Goal: Transaction & Acquisition: Purchase product/service

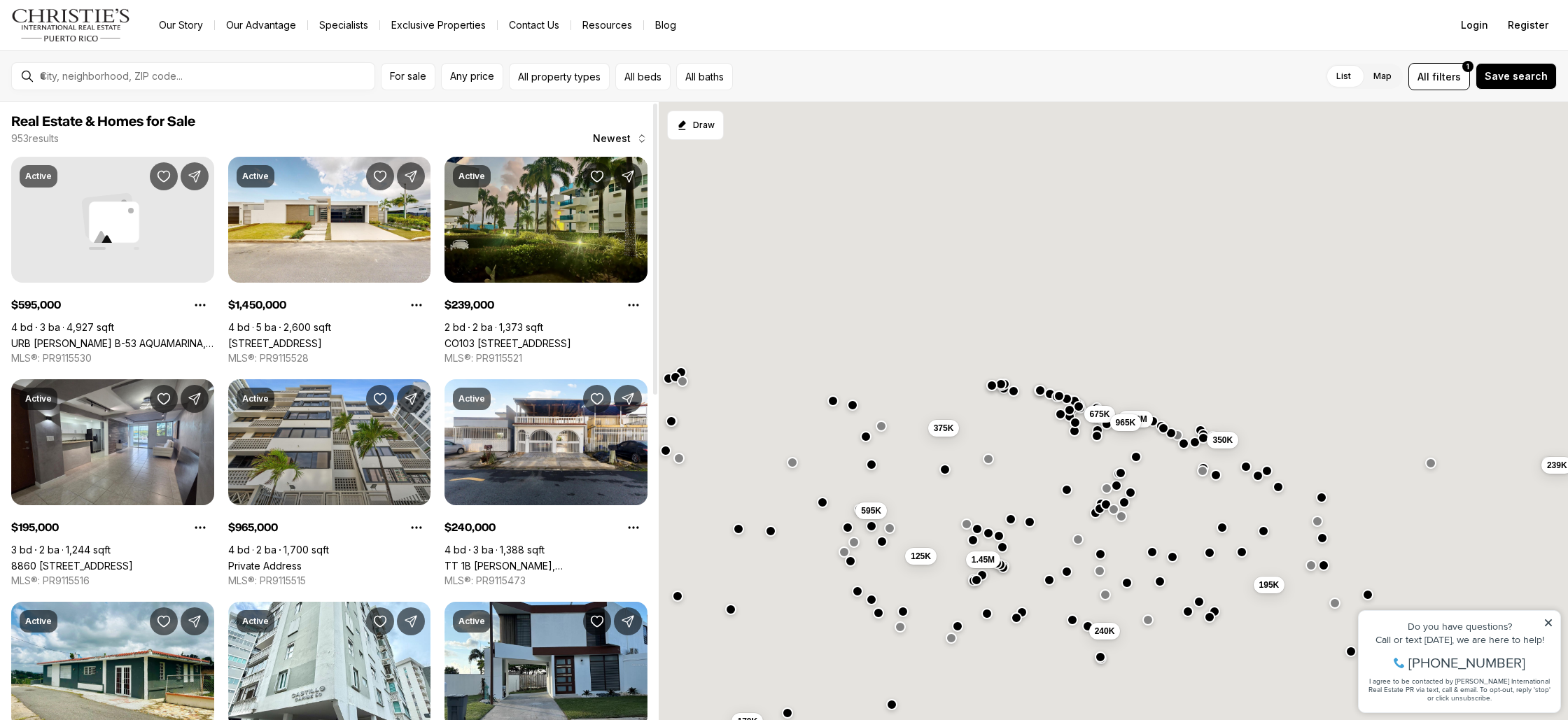
click at [531, 337] on link "CO103 [STREET_ADDRESS]" at bounding box center [508, 343] width 127 height 12
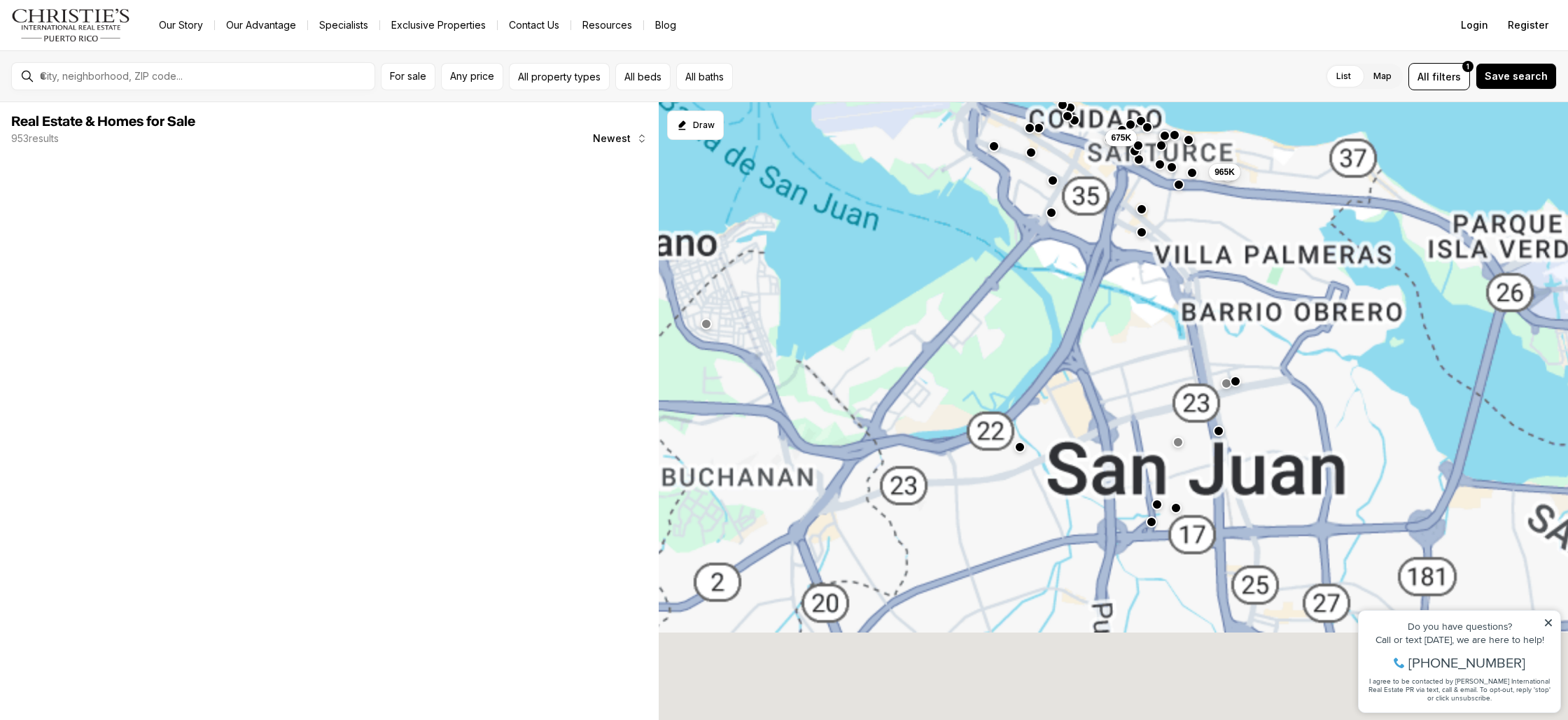
drag, startPoint x: 985, startPoint y: 509, endPoint x: 501, endPoint y: 207, distance: 570.5
click at [500, 206] on div "Real Estate & Homes for Sale 953 results Newest The data relating to real estat…" at bounding box center [784, 411] width 1568 height 618
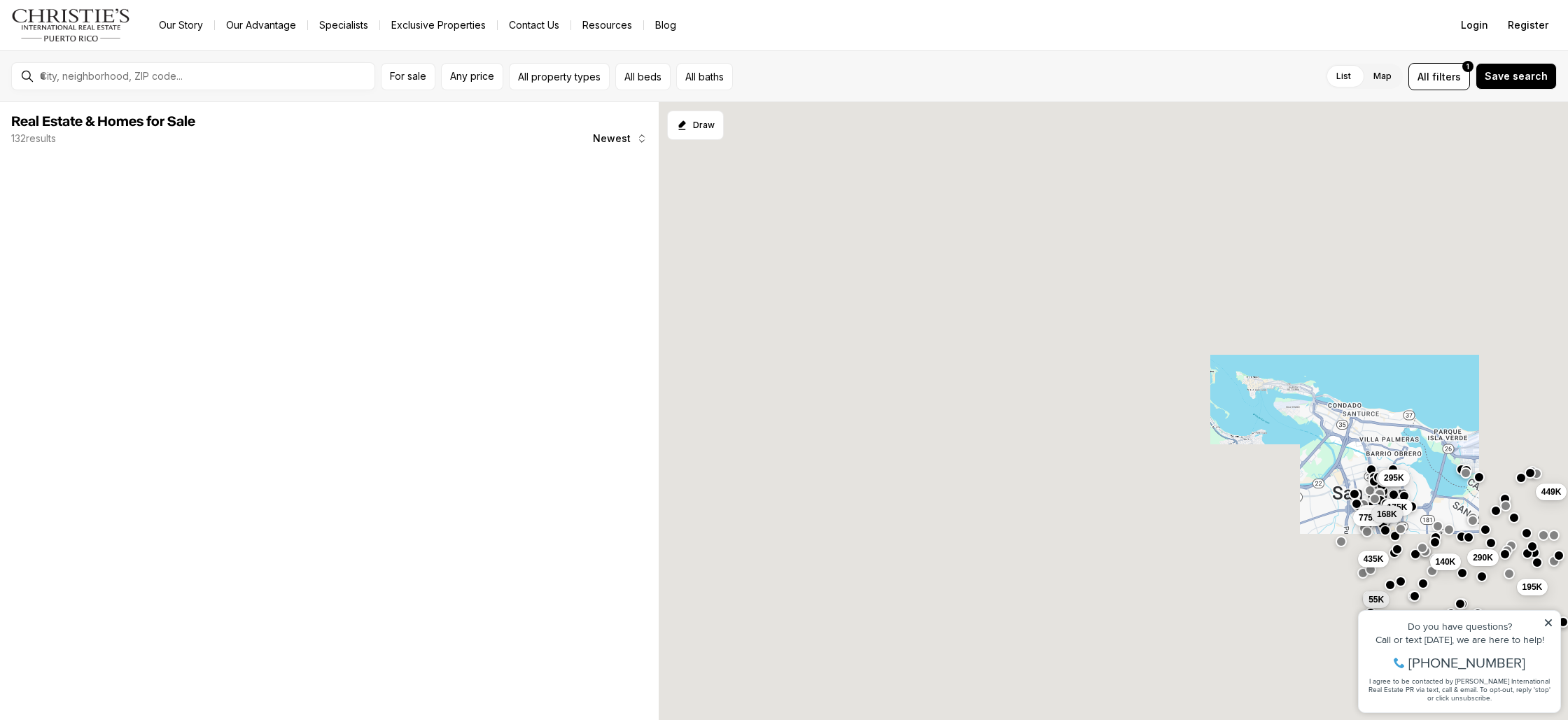
click at [1547, 622] on icon at bounding box center [1548, 622] width 7 height 7
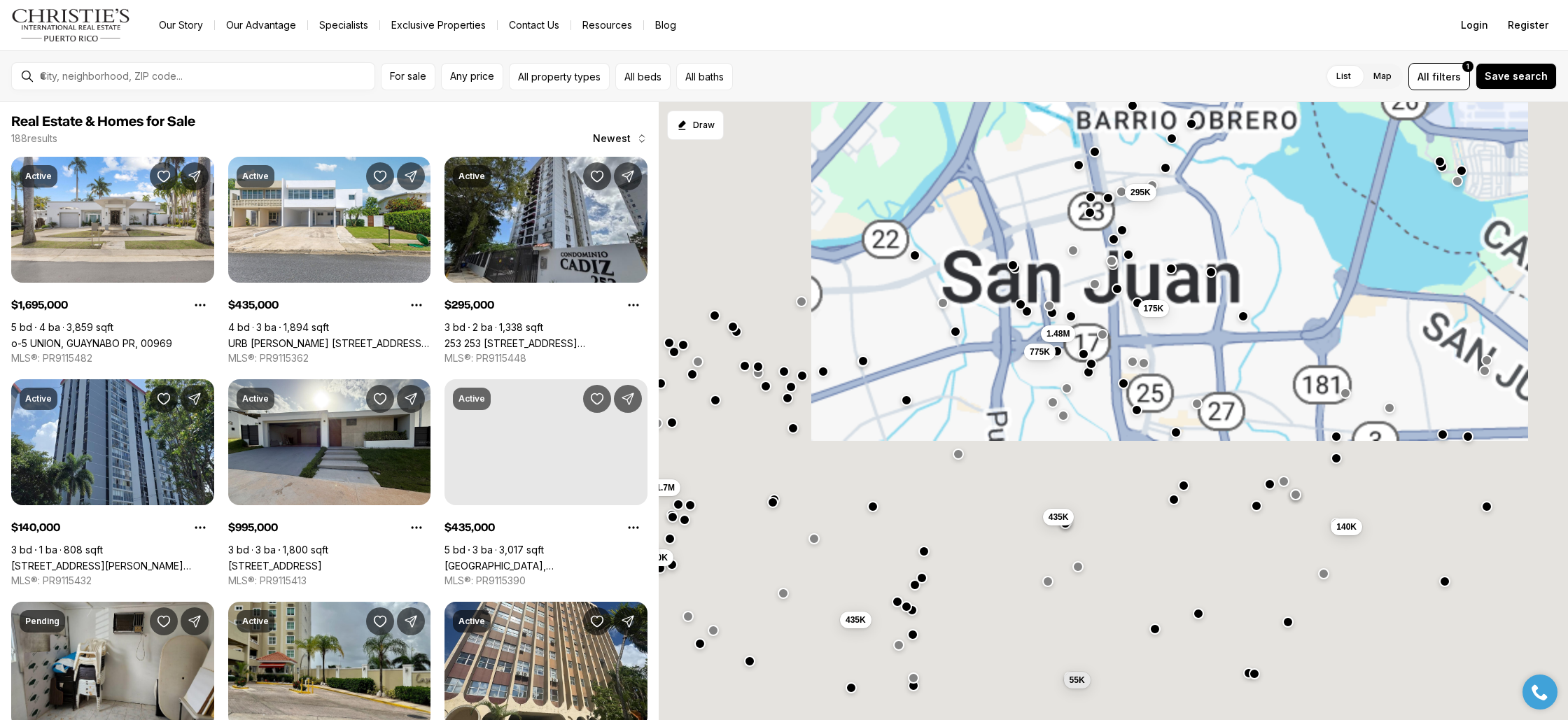
drag, startPoint x: 1452, startPoint y: 536, endPoint x: 1280, endPoint y: 466, distance: 185.7
click at [1280, 466] on div "140K 435K 55K 528K 435K 630K 995K 1.7M 175K 295K 775K 1.48M" at bounding box center [1113, 411] width 909 height 619
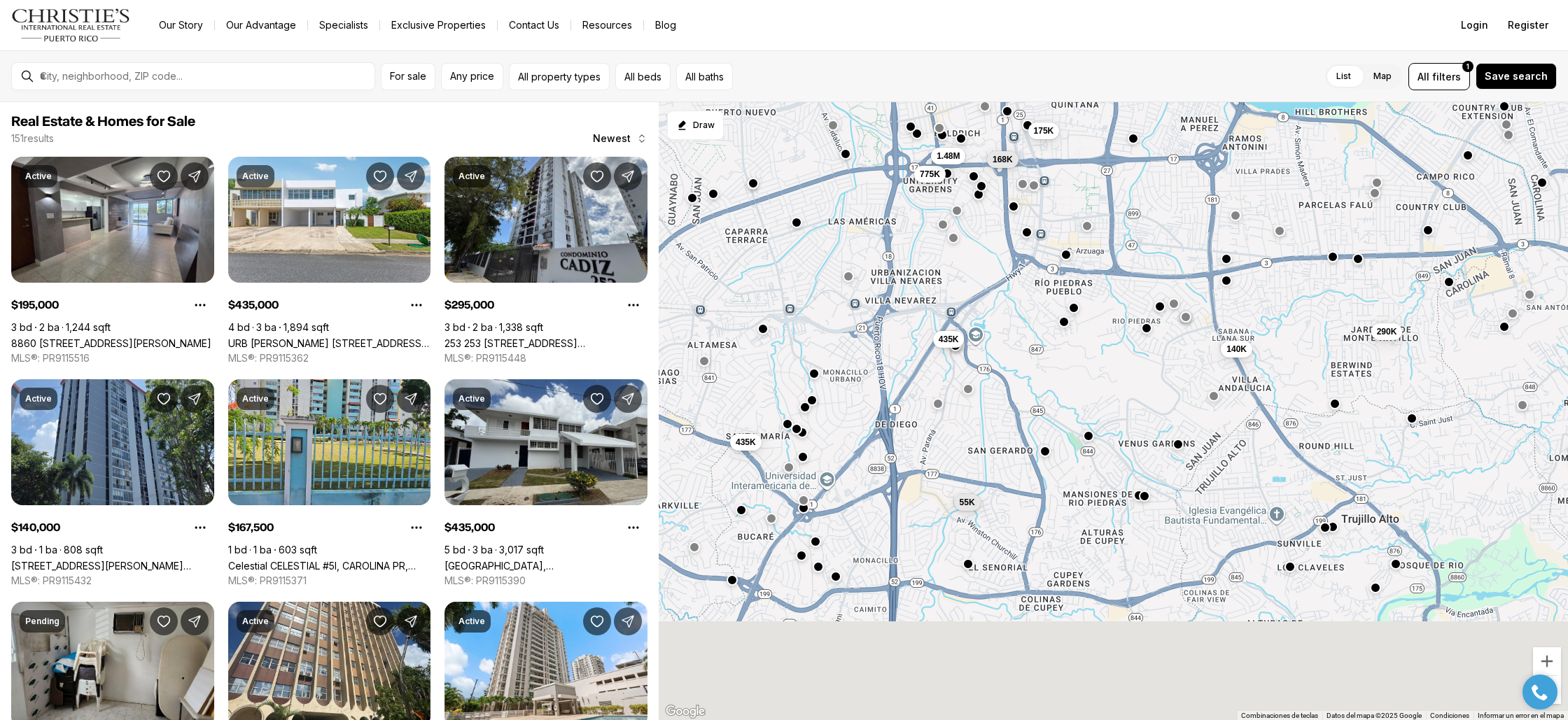
drag, startPoint x: 963, startPoint y: 607, endPoint x: 985, endPoint y: 470, distance: 138.8
click at [985, 470] on div "290K 140K 435K 55K 435K 175K 168K 295K 775K 1.48M 195K 168K" at bounding box center [1113, 411] width 909 height 619
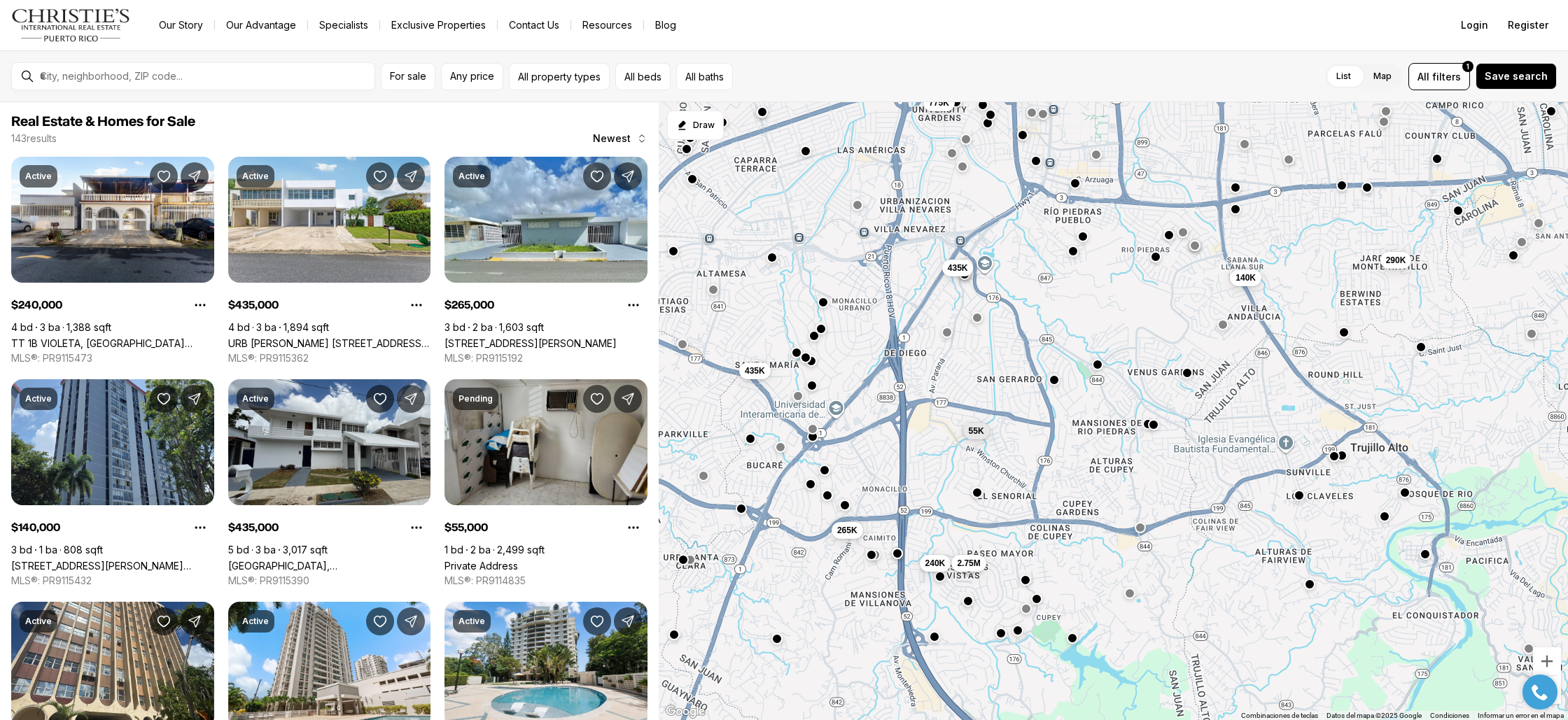
drag, startPoint x: 945, startPoint y: 570, endPoint x: 953, endPoint y: 497, distance: 73.4
click at [953, 497] on div "290K 140K 435K 55K 435K 175K 168K 775K 1.48M 240K 2.75M 265K" at bounding box center [1113, 411] width 909 height 619
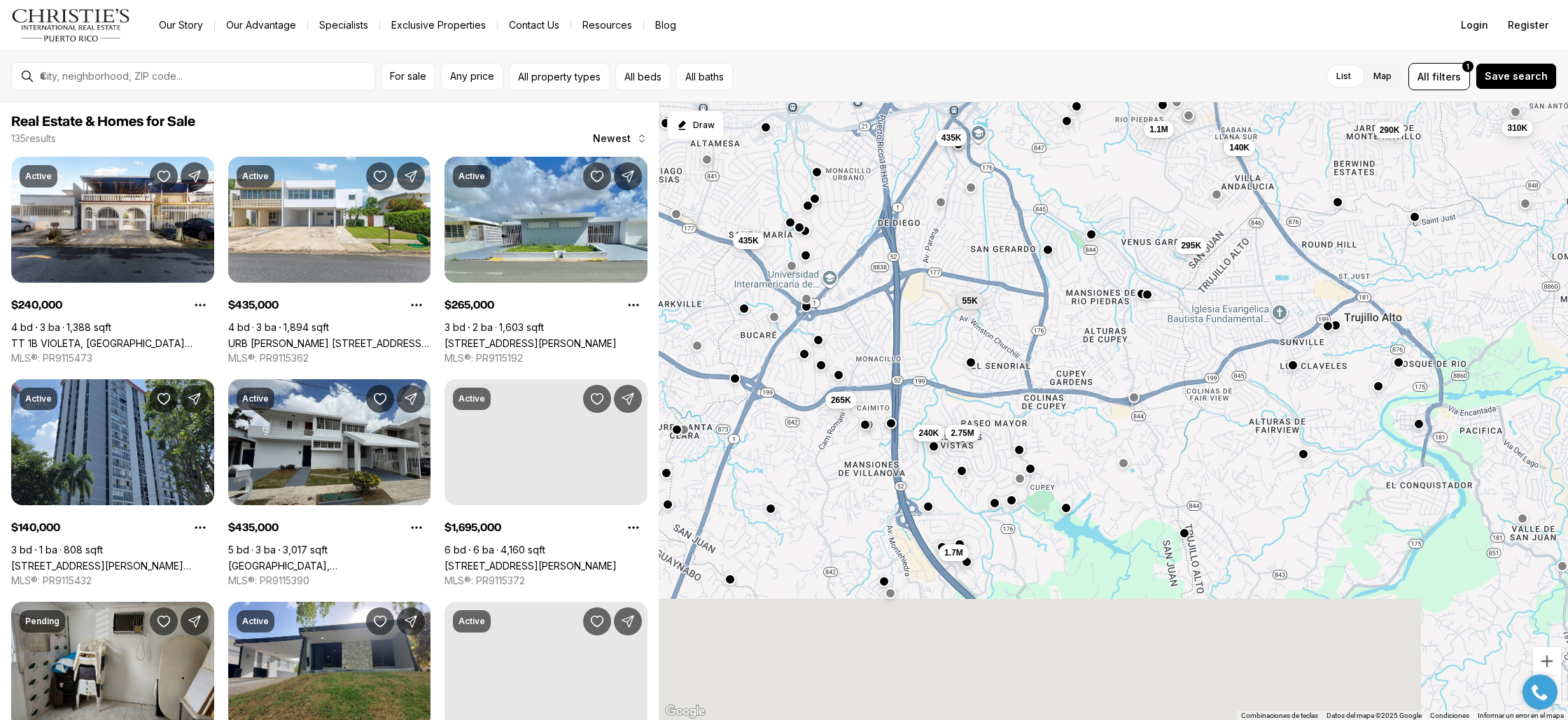
drag, startPoint x: 954, startPoint y: 642, endPoint x: 948, endPoint y: 514, distance: 128.1
click at [948, 514] on div "290K 140K 295K 435K 55K 435K 1.1M 310K 240K 2.75M 265K 1.7M" at bounding box center [1113, 411] width 909 height 619
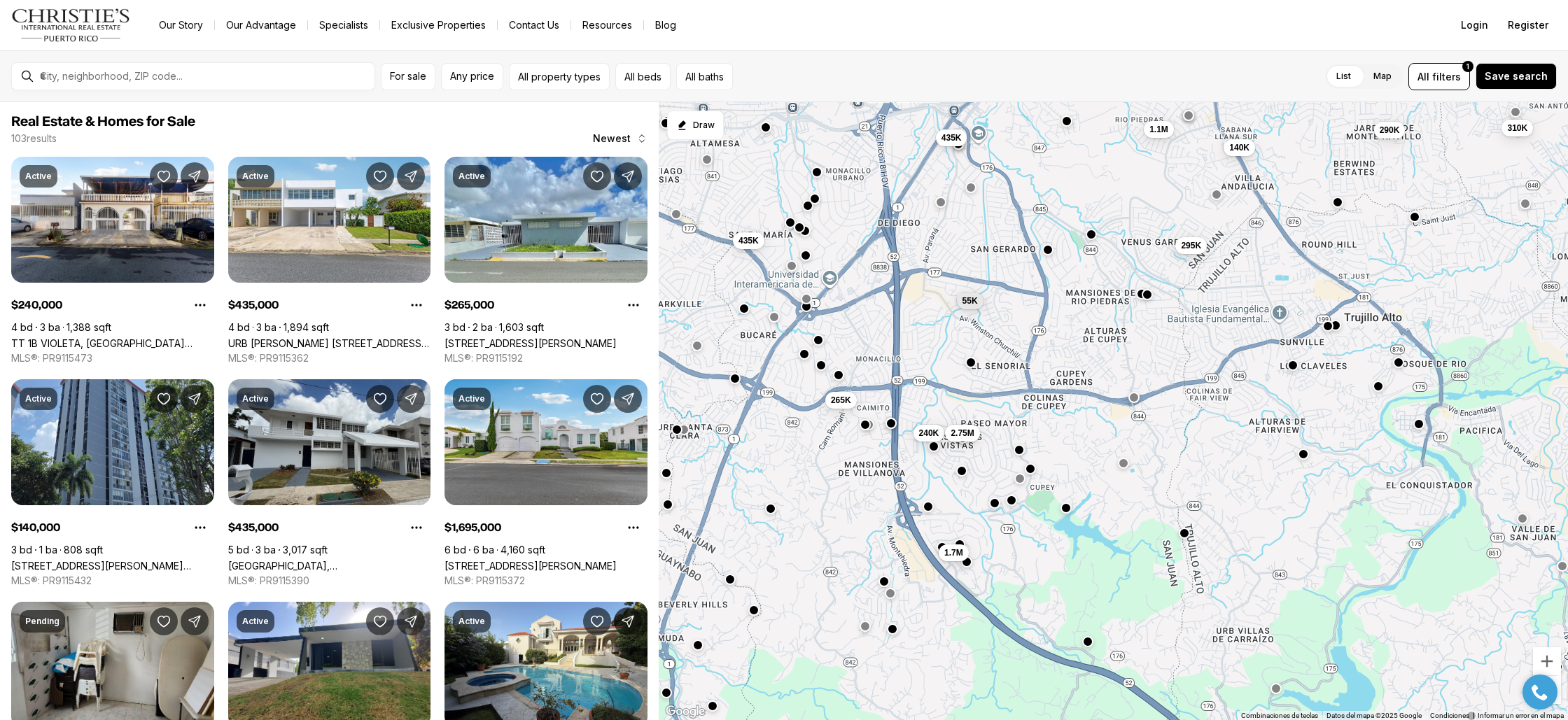
click at [969, 567] on div at bounding box center [966, 562] width 11 height 11
click at [957, 550] on span "1.7M" at bounding box center [953, 551] width 19 height 11
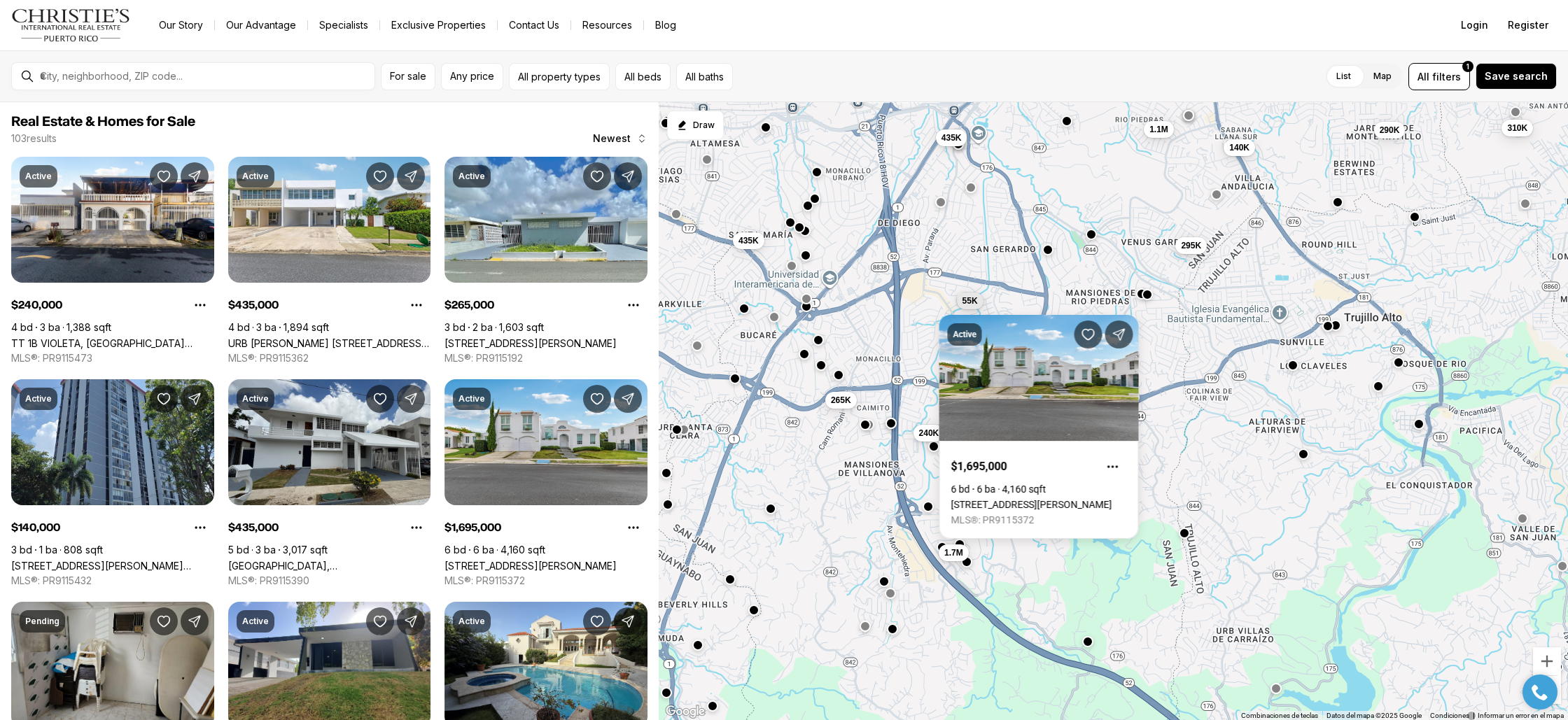
click at [936, 509] on div "290K 140K 295K 435K 55K 435K 1.1M 310K 240K 2.75M 265K 1.7M" at bounding box center [1113, 411] width 909 height 619
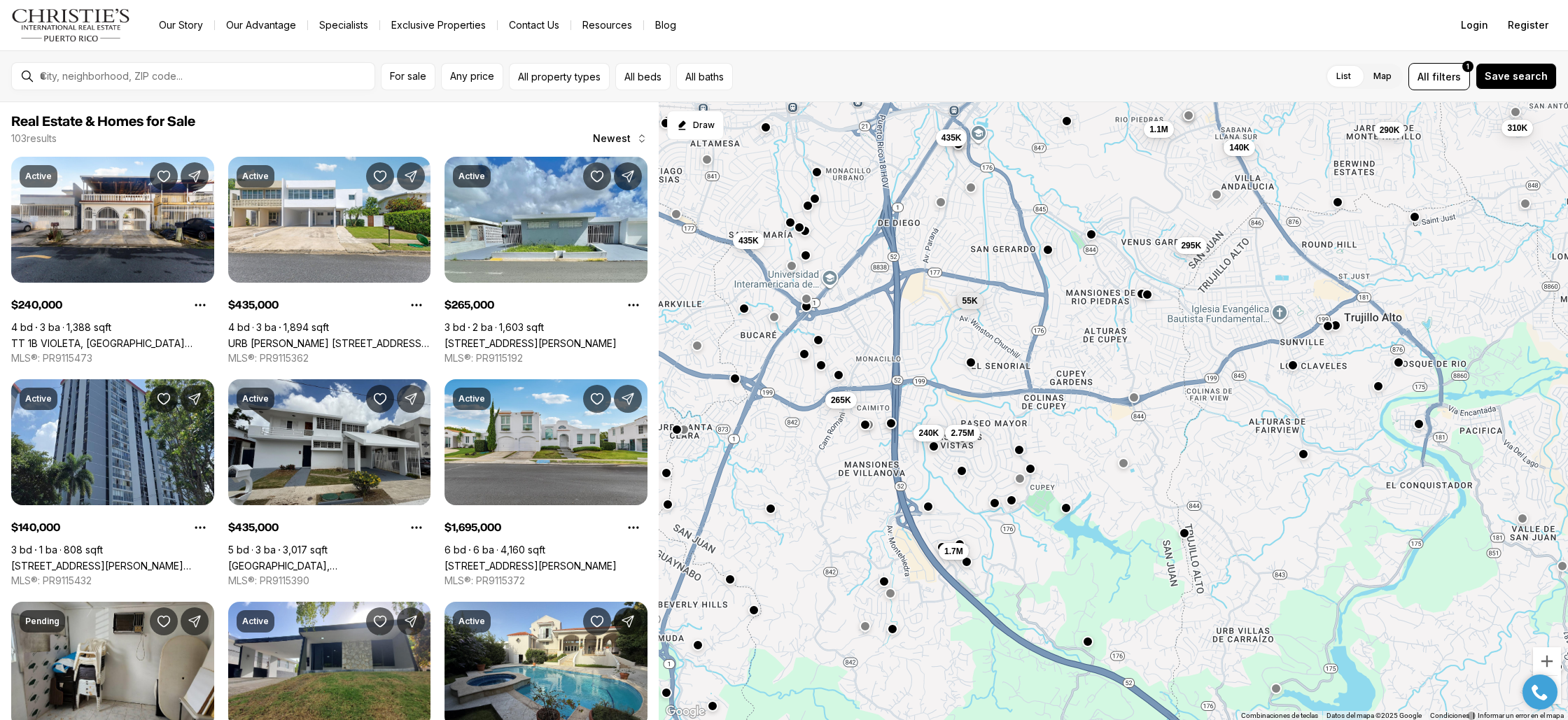
click at [941, 547] on button "1.7M" at bounding box center [954, 551] width 30 height 17
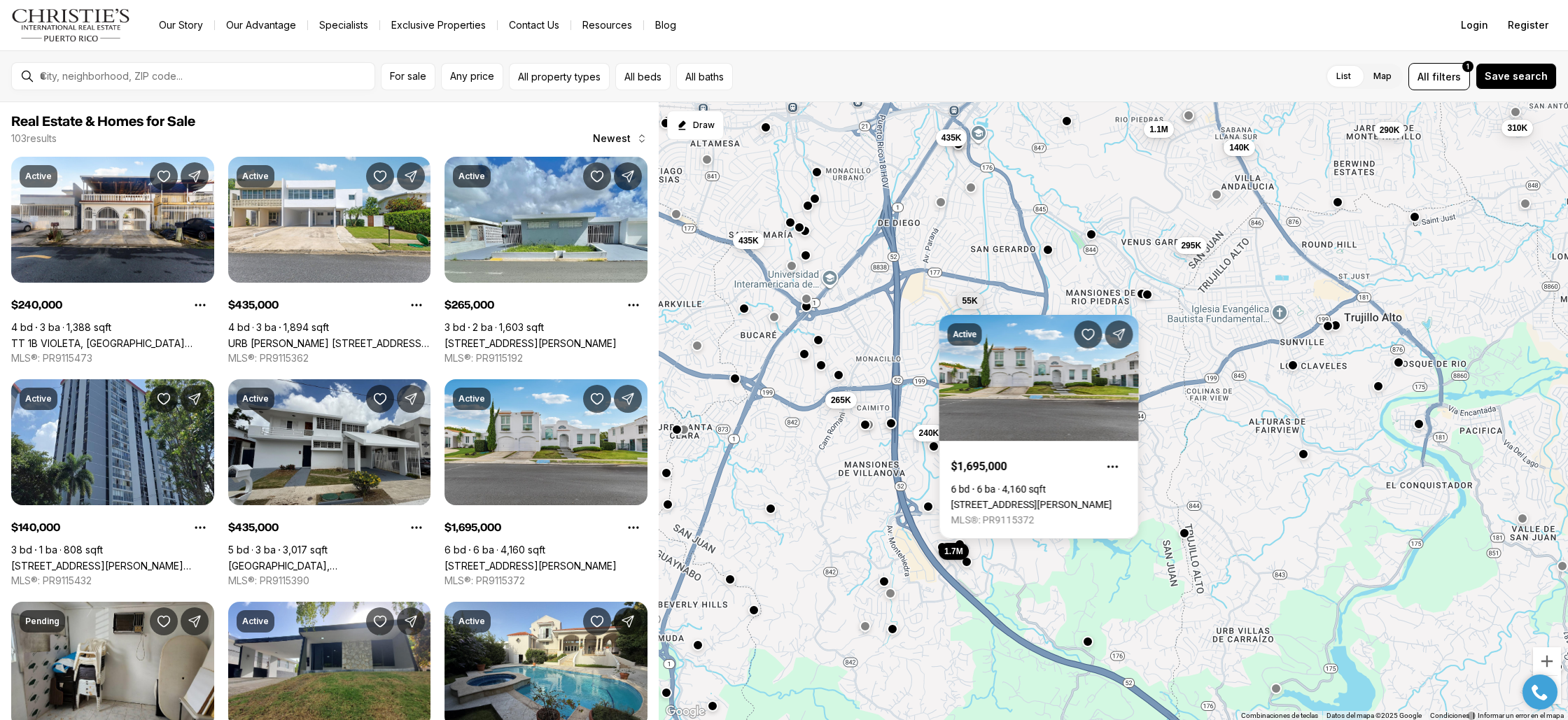
click at [960, 545] on button "1.7M" at bounding box center [954, 551] width 30 height 17
click at [968, 565] on button "button" at bounding box center [966, 560] width 11 height 11
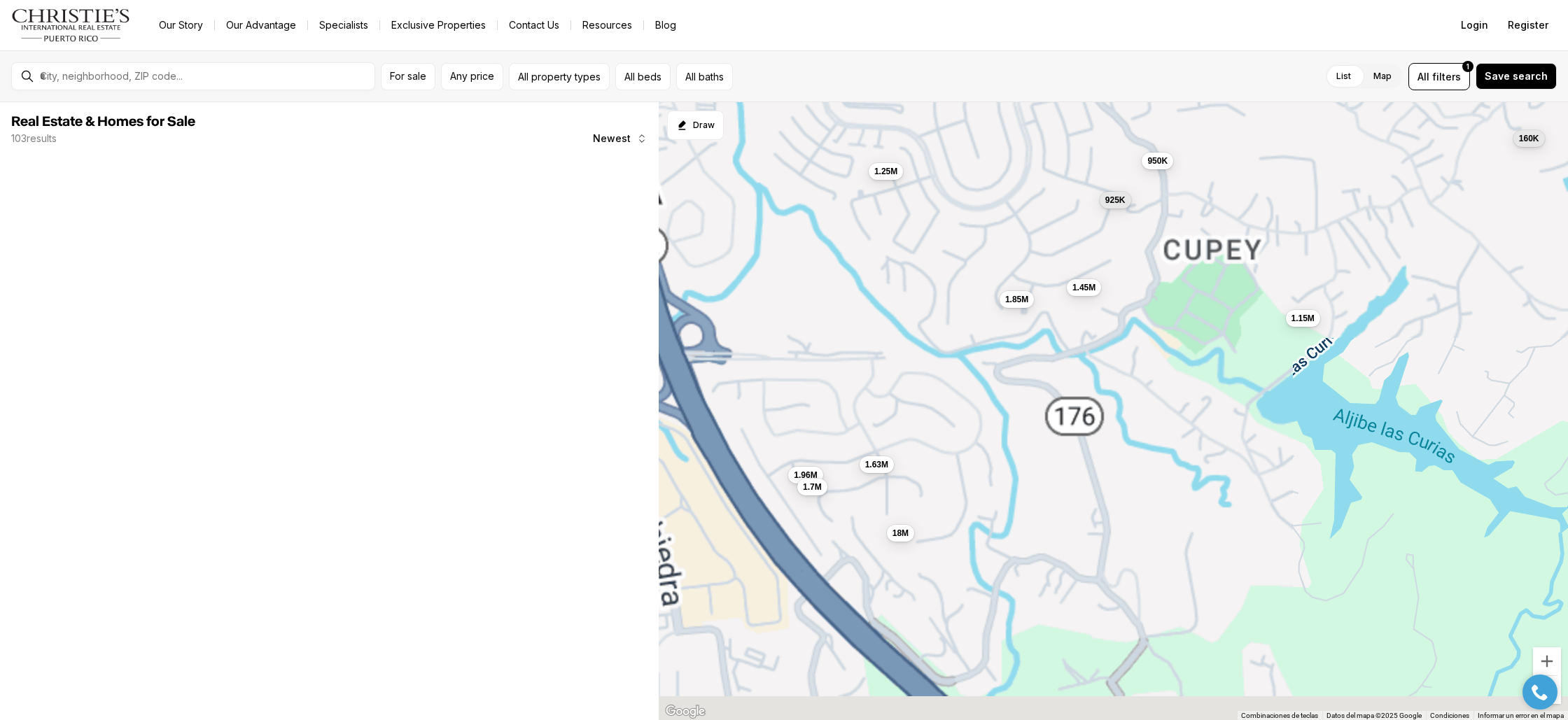
drag, startPoint x: 870, startPoint y: 522, endPoint x: 972, endPoint y: 511, distance: 102.6
click at [972, 511] on div "1.63M 1.25M 18M 160K 1.85M 1.15M 925K 950K 1.45M 1.96M 1.7M" at bounding box center [1113, 411] width 909 height 619
click at [905, 531] on span "18M" at bounding box center [901, 531] width 16 height 11
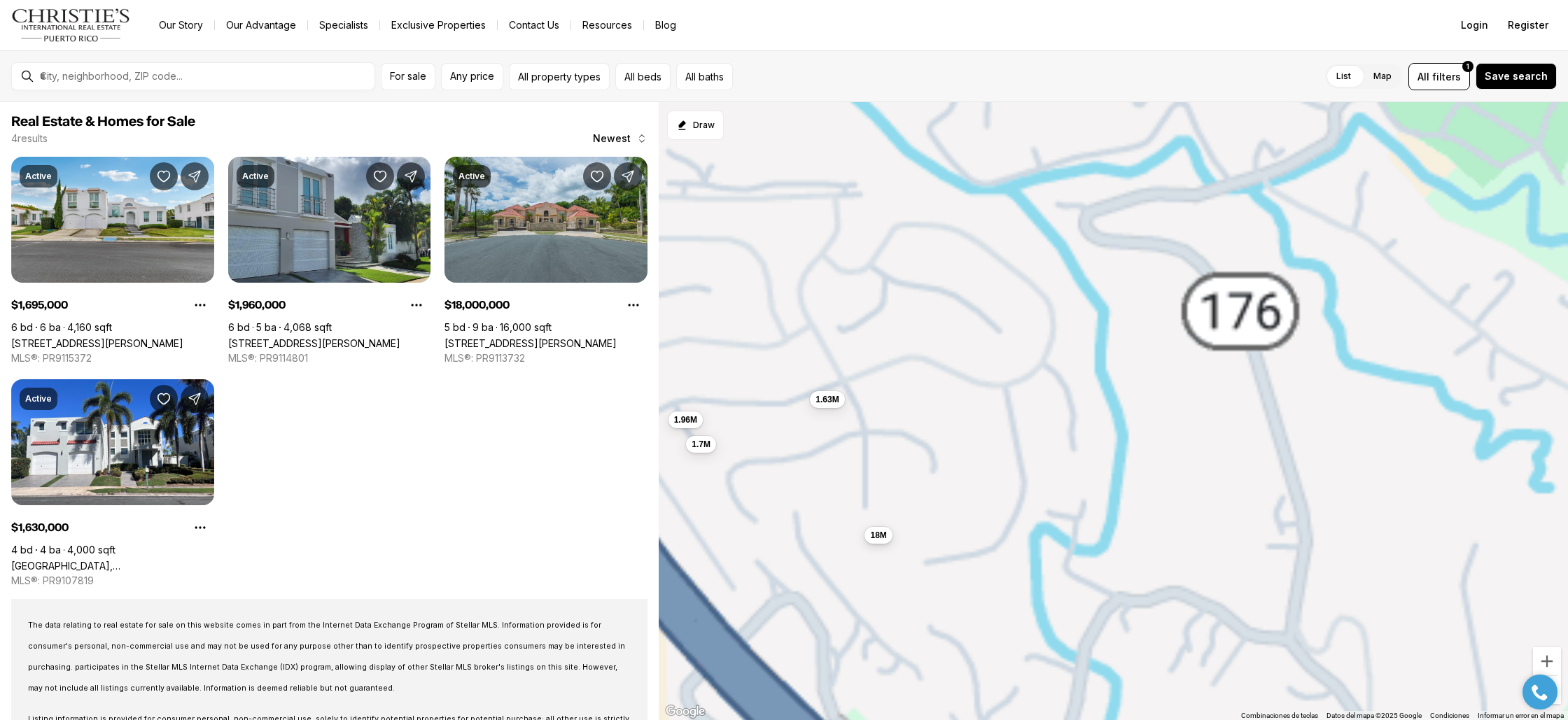
click at [880, 536] on span "18M" at bounding box center [879, 535] width 16 height 11
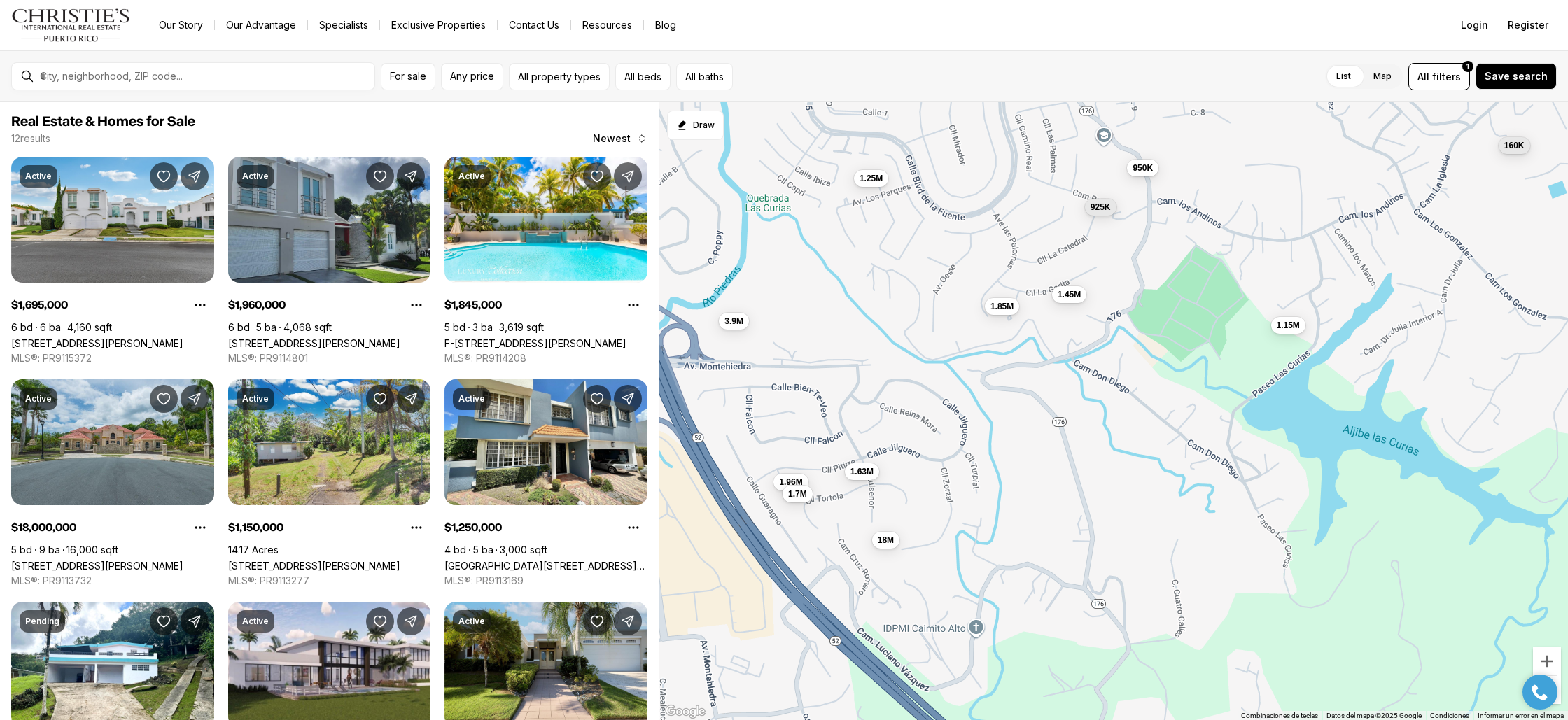
click at [861, 479] on div "1.63M" at bounding box center [862, 472] width 34 height 17
click at [863, 472] on span "1.63M" at bounding box center [861, 470] width 23 height 11
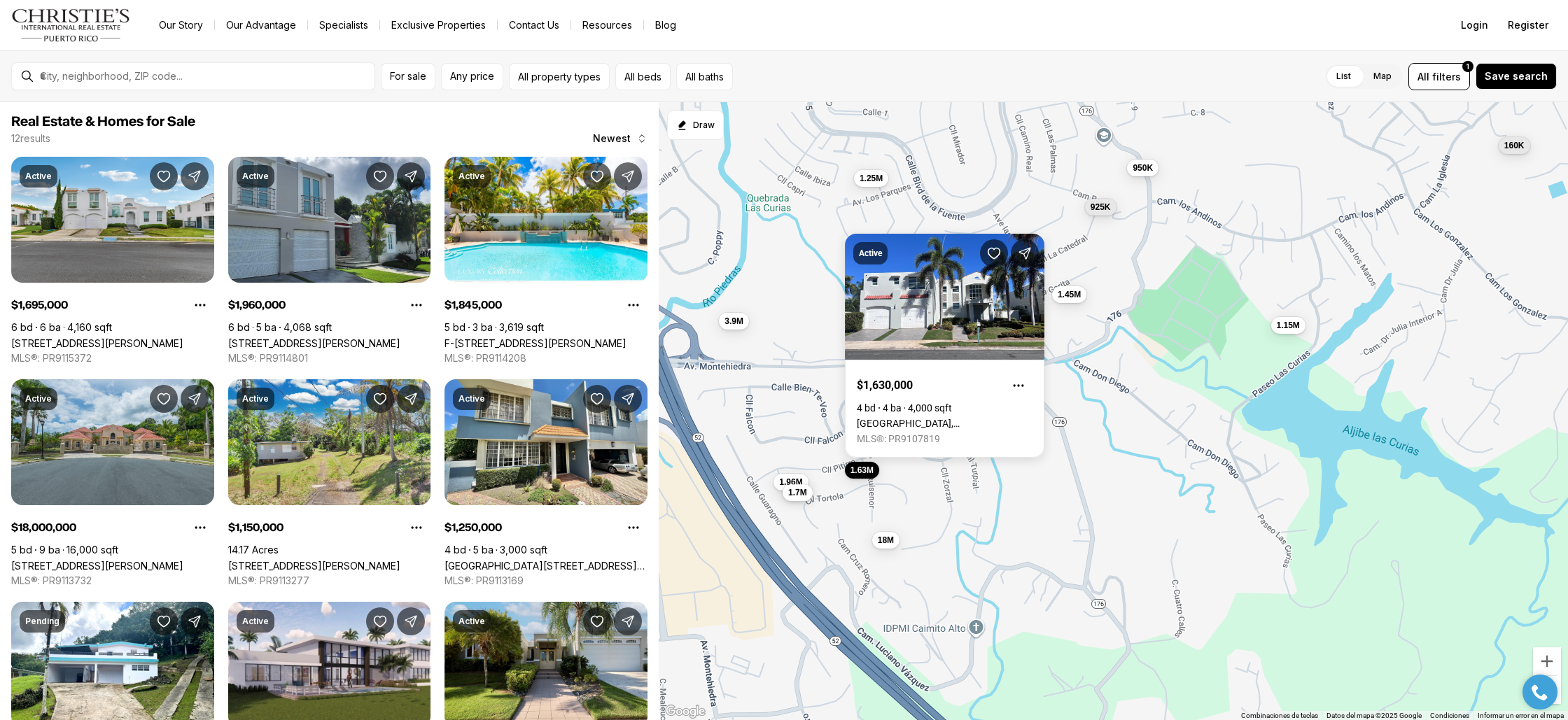
click at [805, 497] on span "1.7M" at bounding box center [798, 492] width 19 height 11
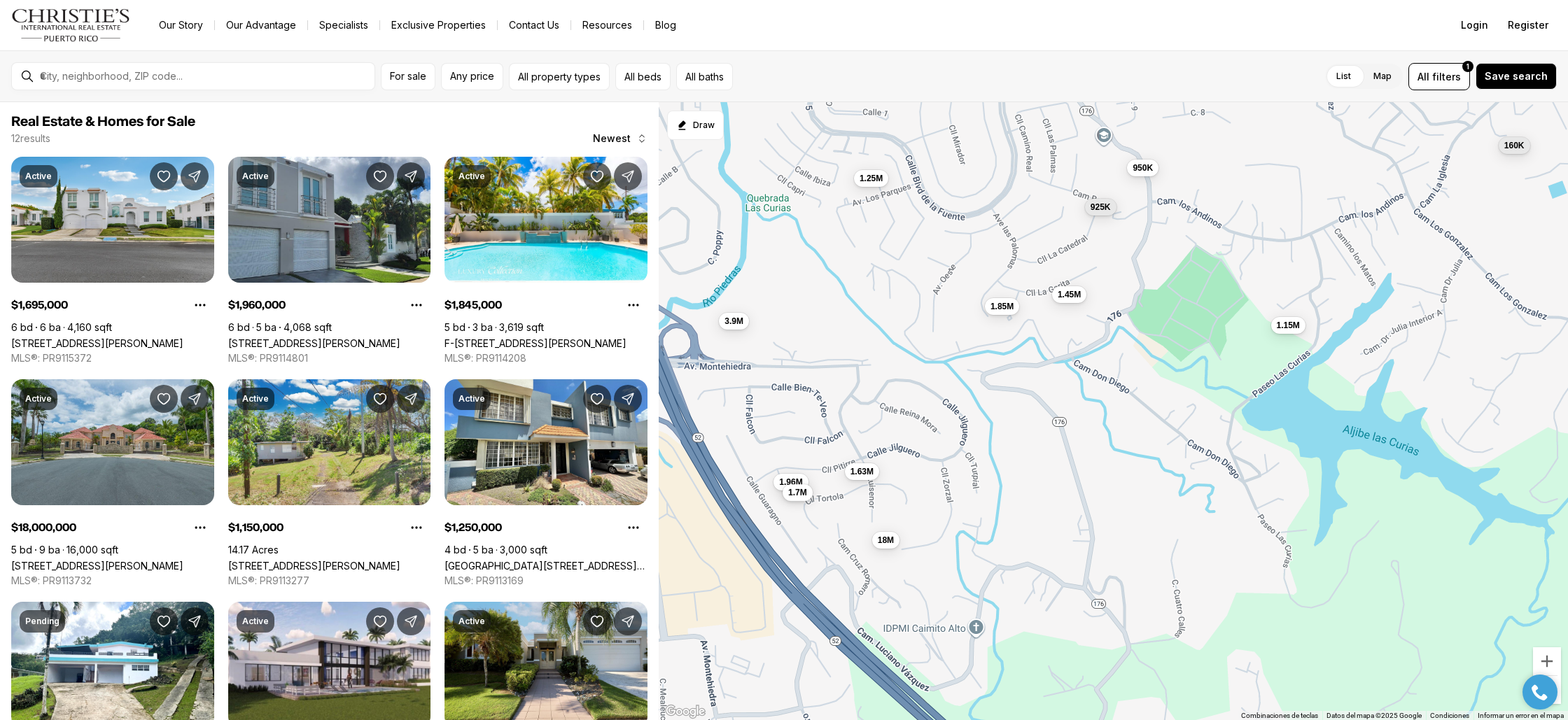
click at [793, 492] on span "1.7M" at bounding box center [798, 492] width 19 height 11
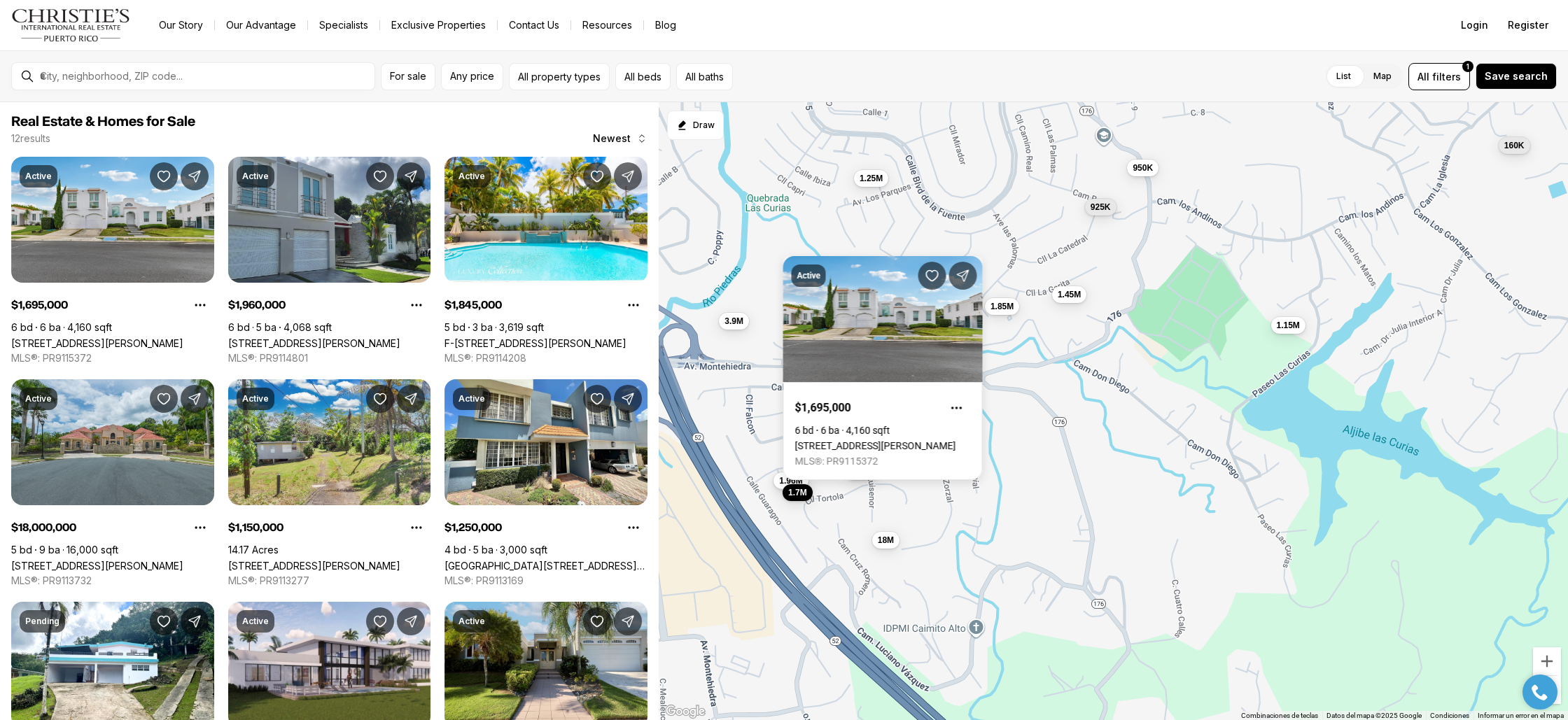
click at [784, 482] on span "1.96M" at bounding box center [791, 480] width 23 height 11
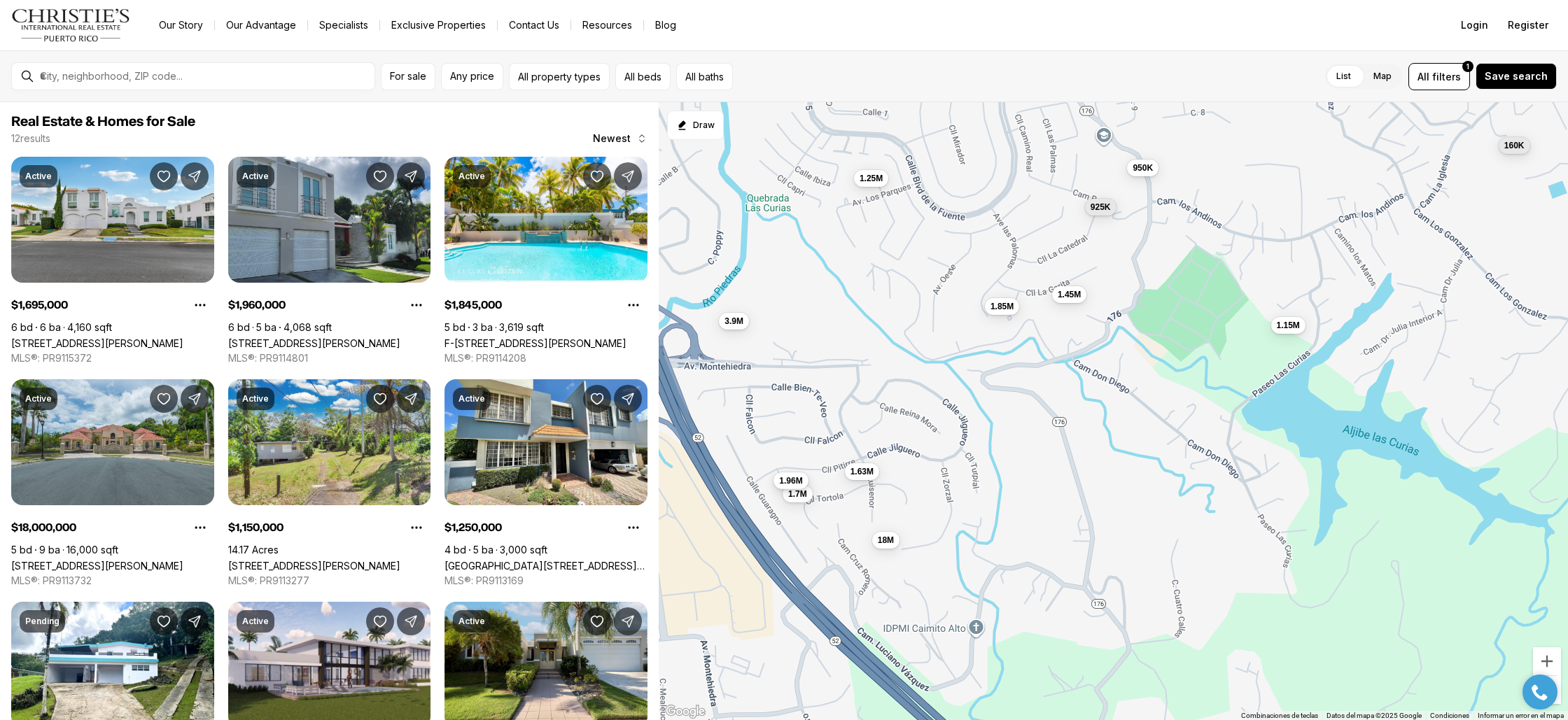
click at [784, 478] on span "1.96M" at bounding box center [791, 480] width 23 height 11
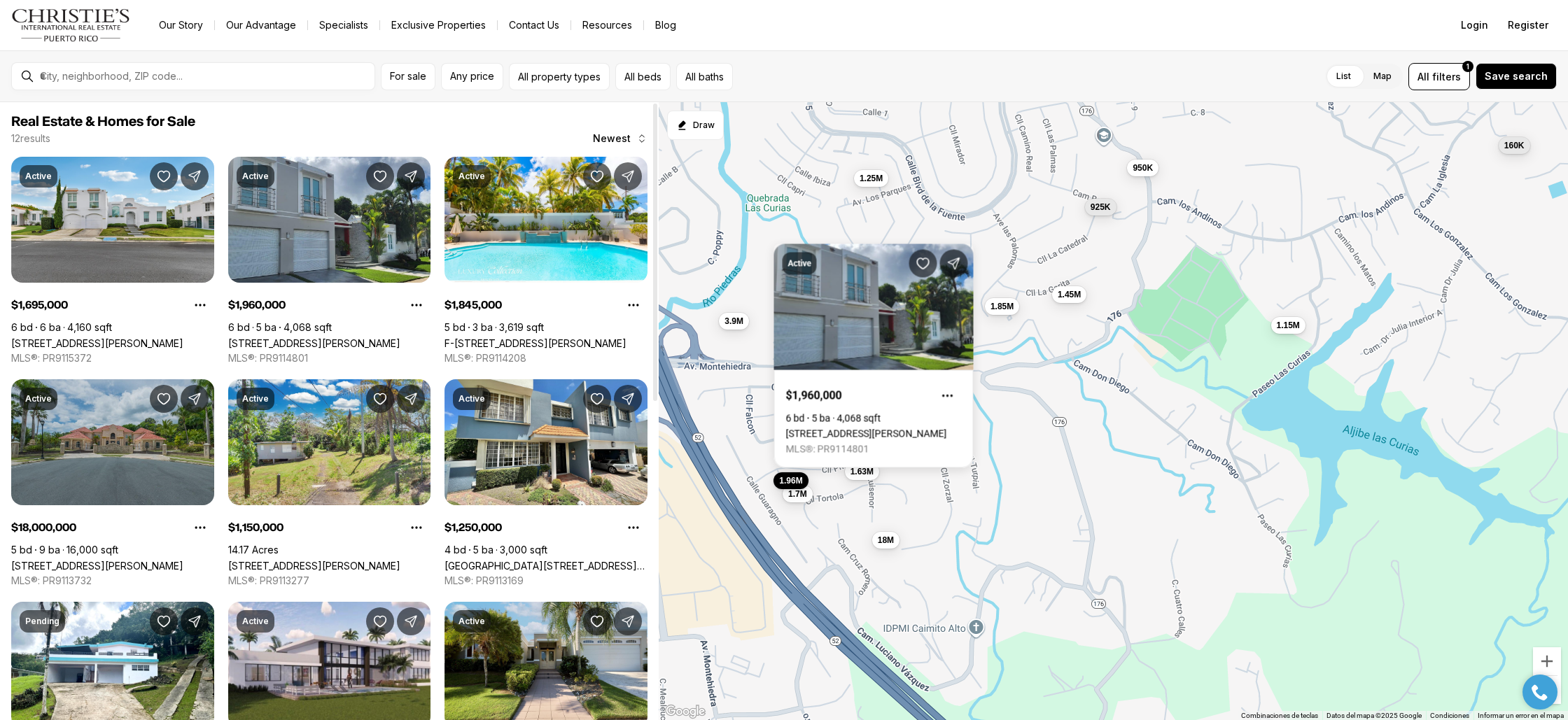
click at [121, 560] on link "[STREET_ADDRESS][PERSON_NAME]" at bounding box center [97, 566] width 172 height 12
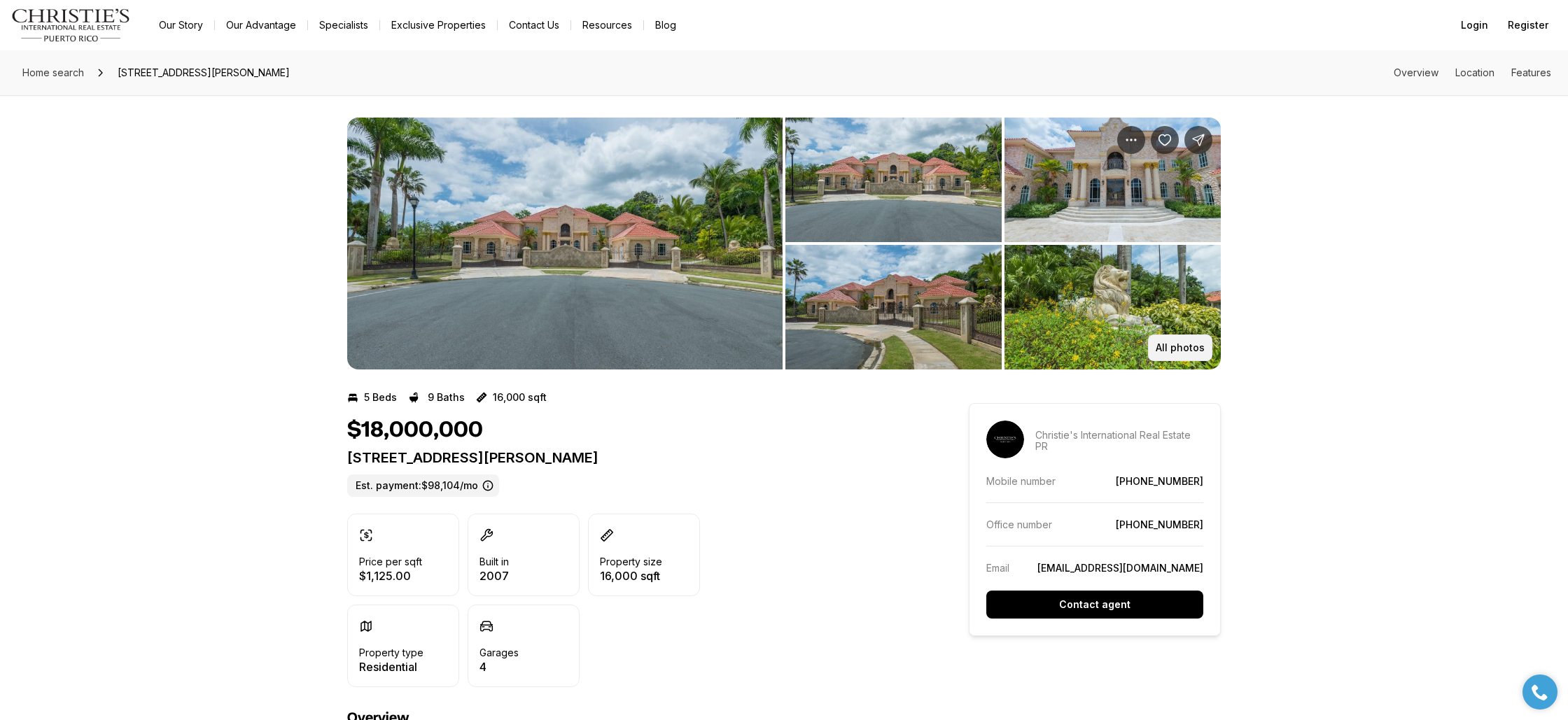
click at [1181, 340] on button "All photos" at bounding box center [1180, 348] width 64 height 27
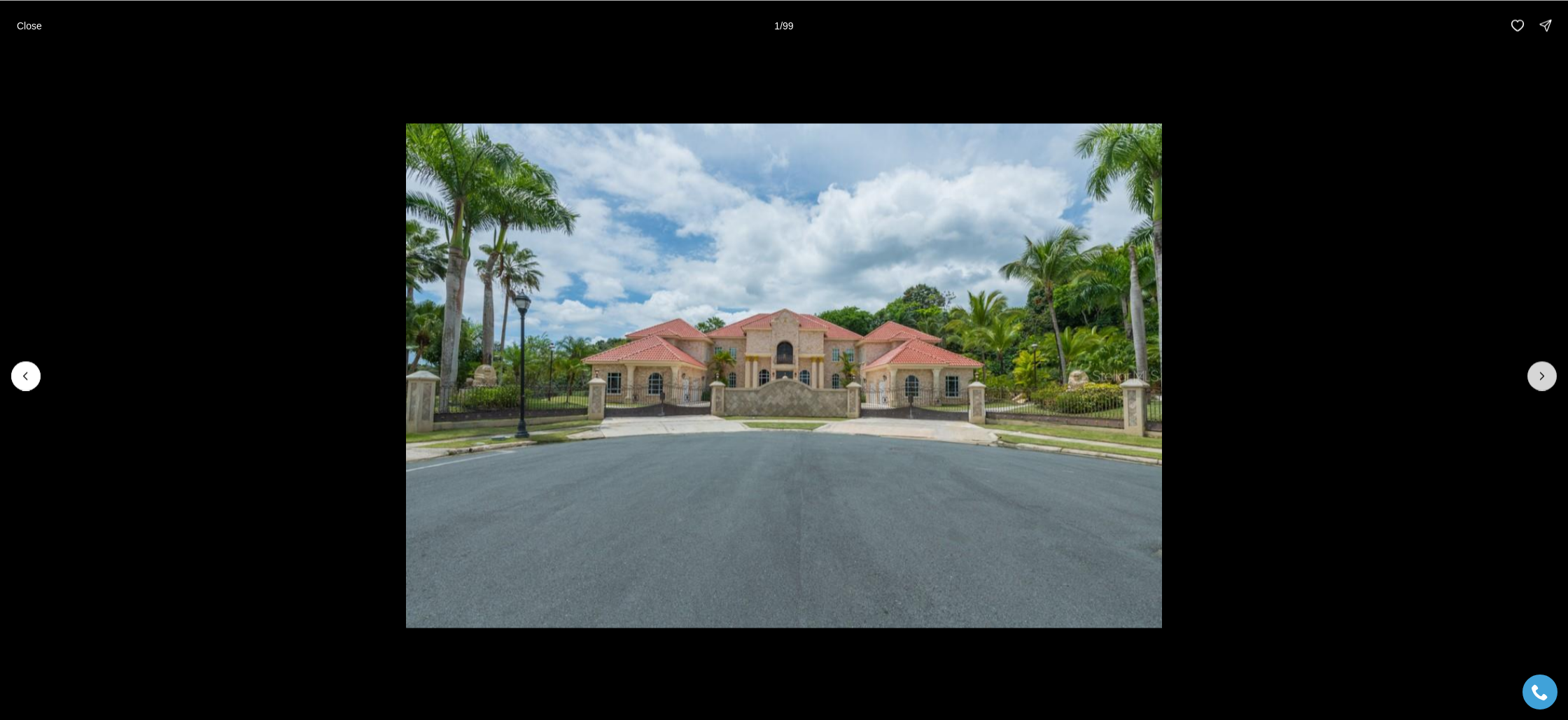
click at [1541, 378] on icon "Next slide" at bounding box center [1542, 375] width 14 height 14
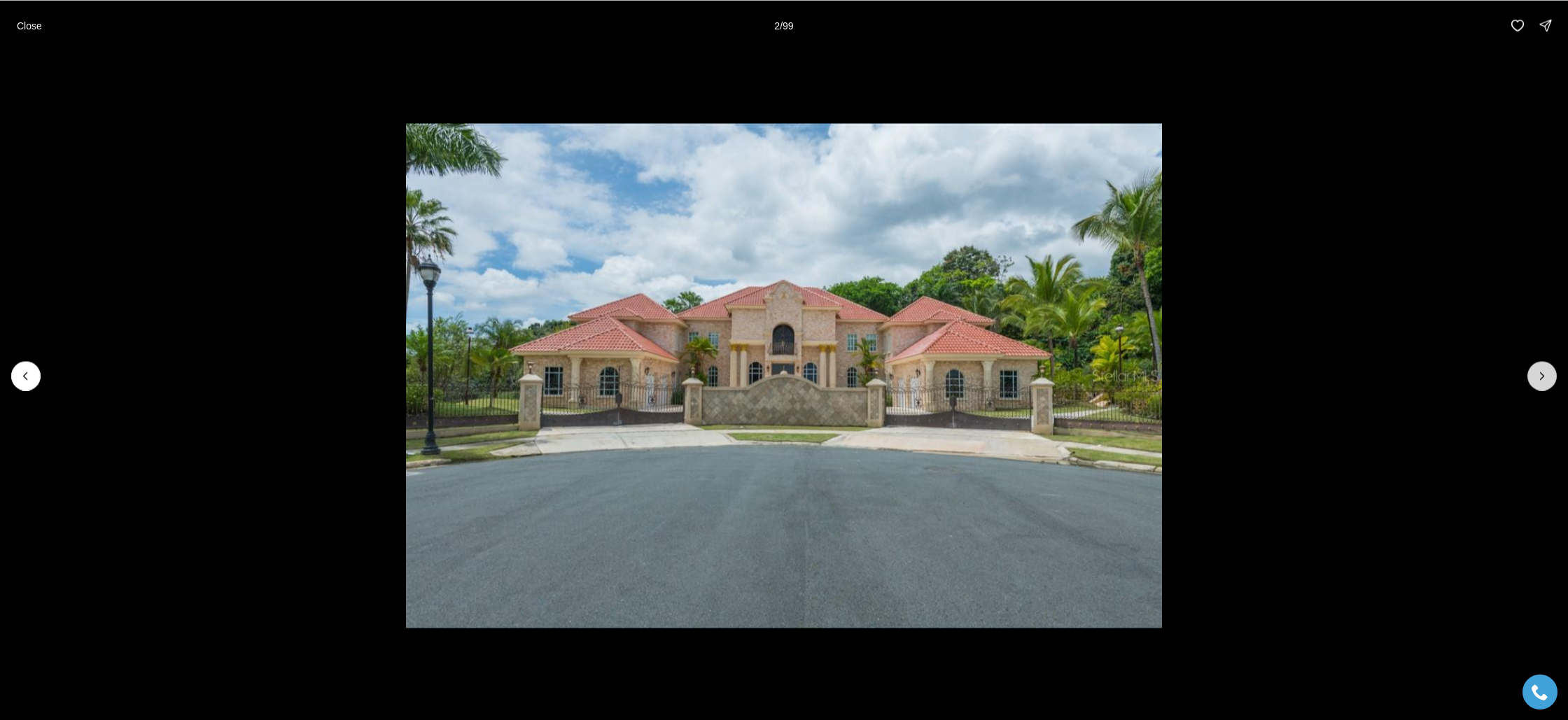
click at [1544, 377] on icon "Next slide" at bounding box center [1542, 375] width 14 height 14
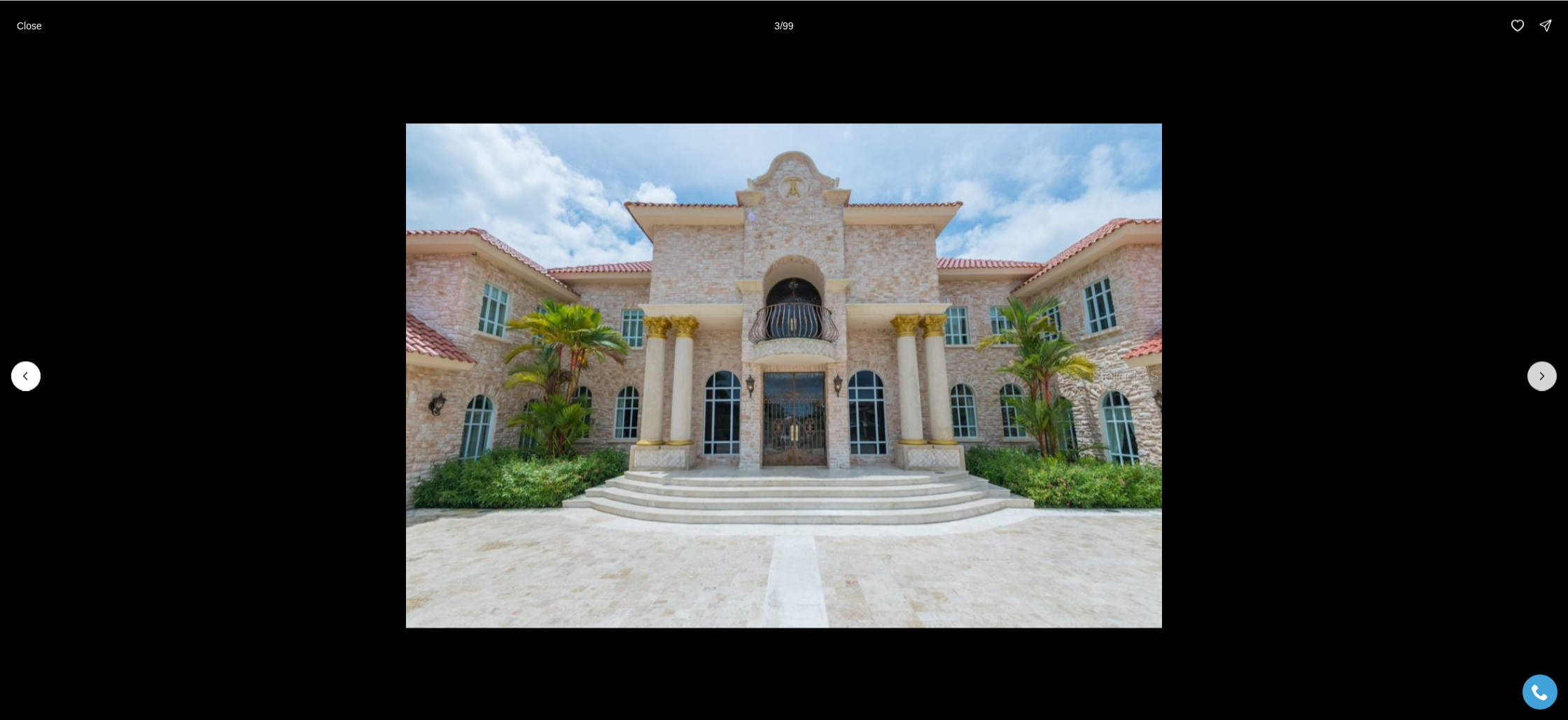
click at [1544, 377] on icon "Next slide" at bounding box center [1542, 375] width 14 height 14
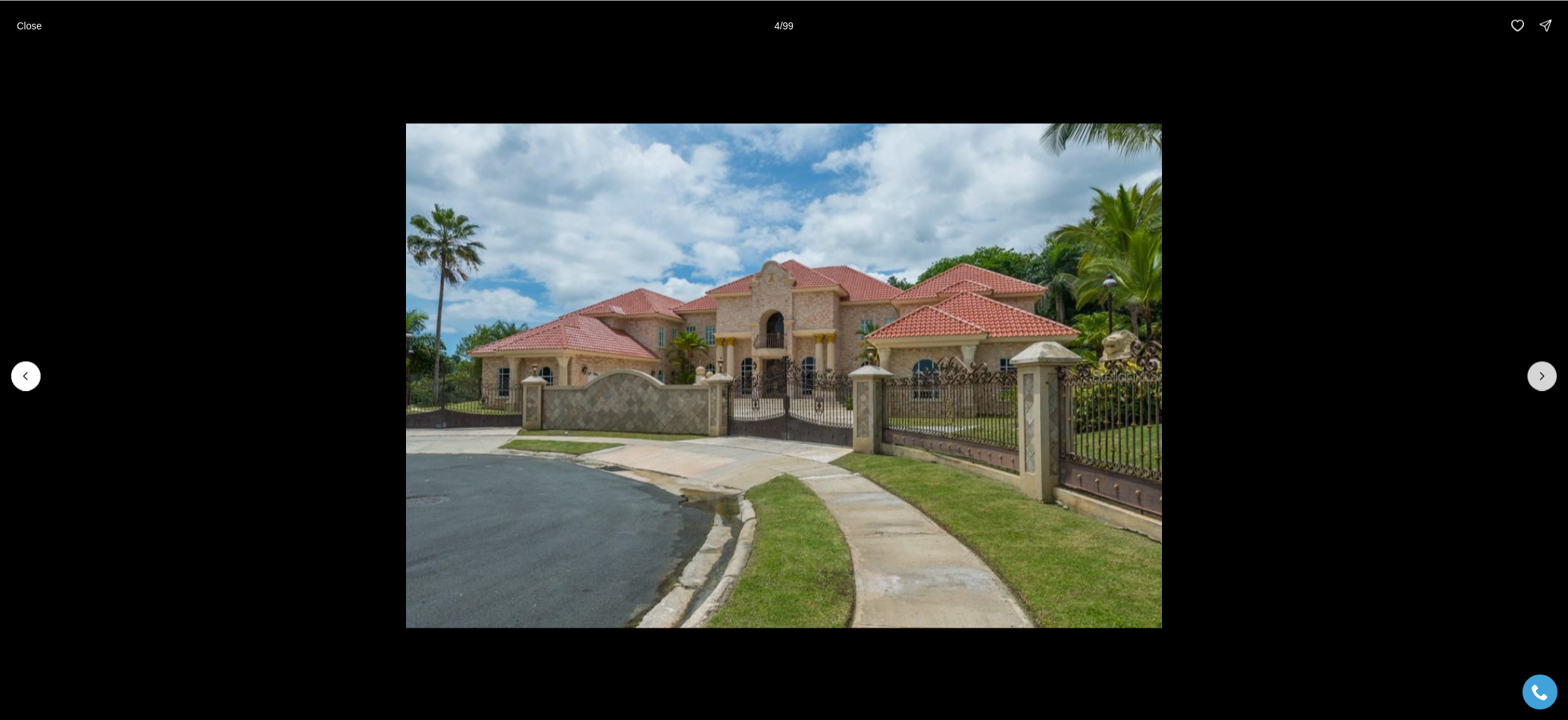
click at [1544, 377] on icon "Next slide" at bounding box center [1542, 375] width 14 height 14
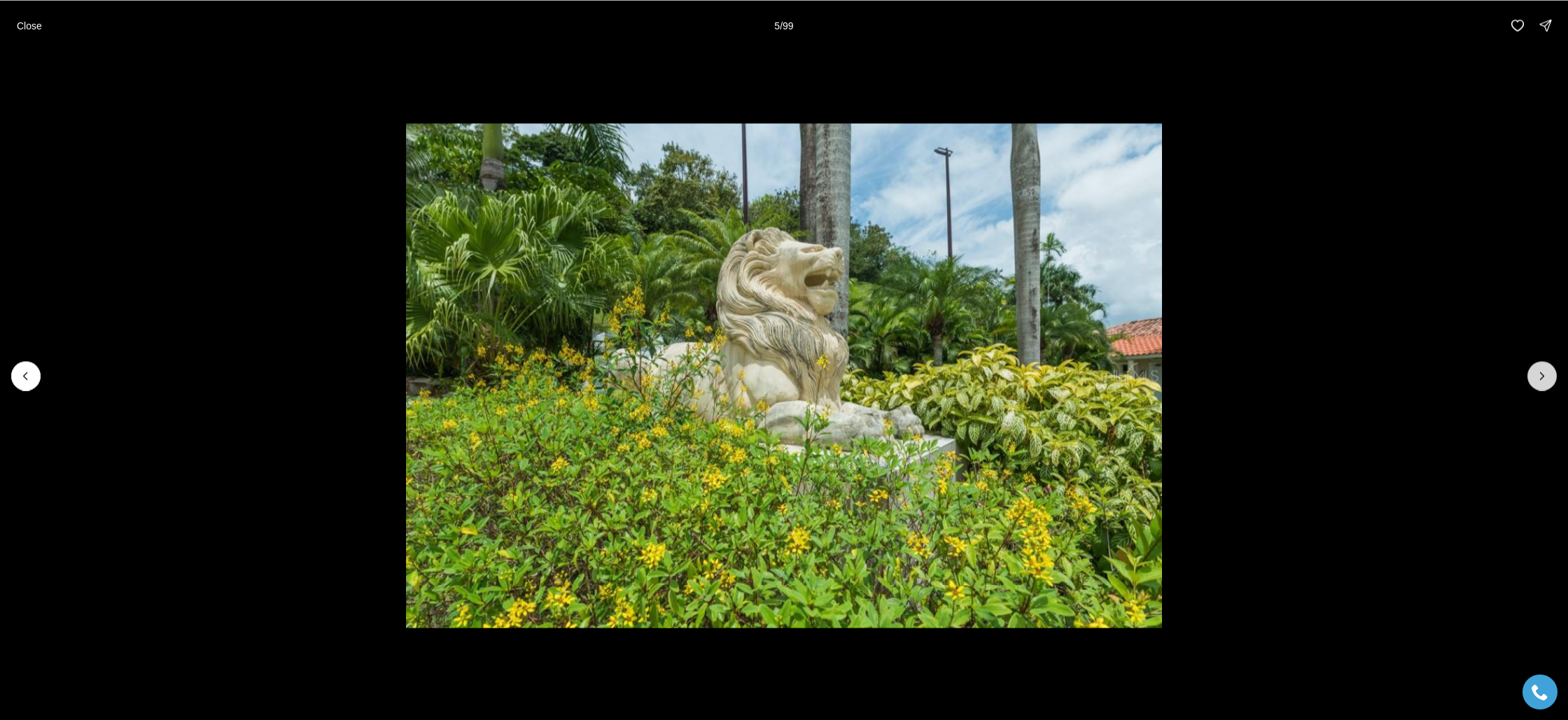
click at [1544, 377] on icon "Next slide" at bounding box center [1542, 375] width 14 height 14
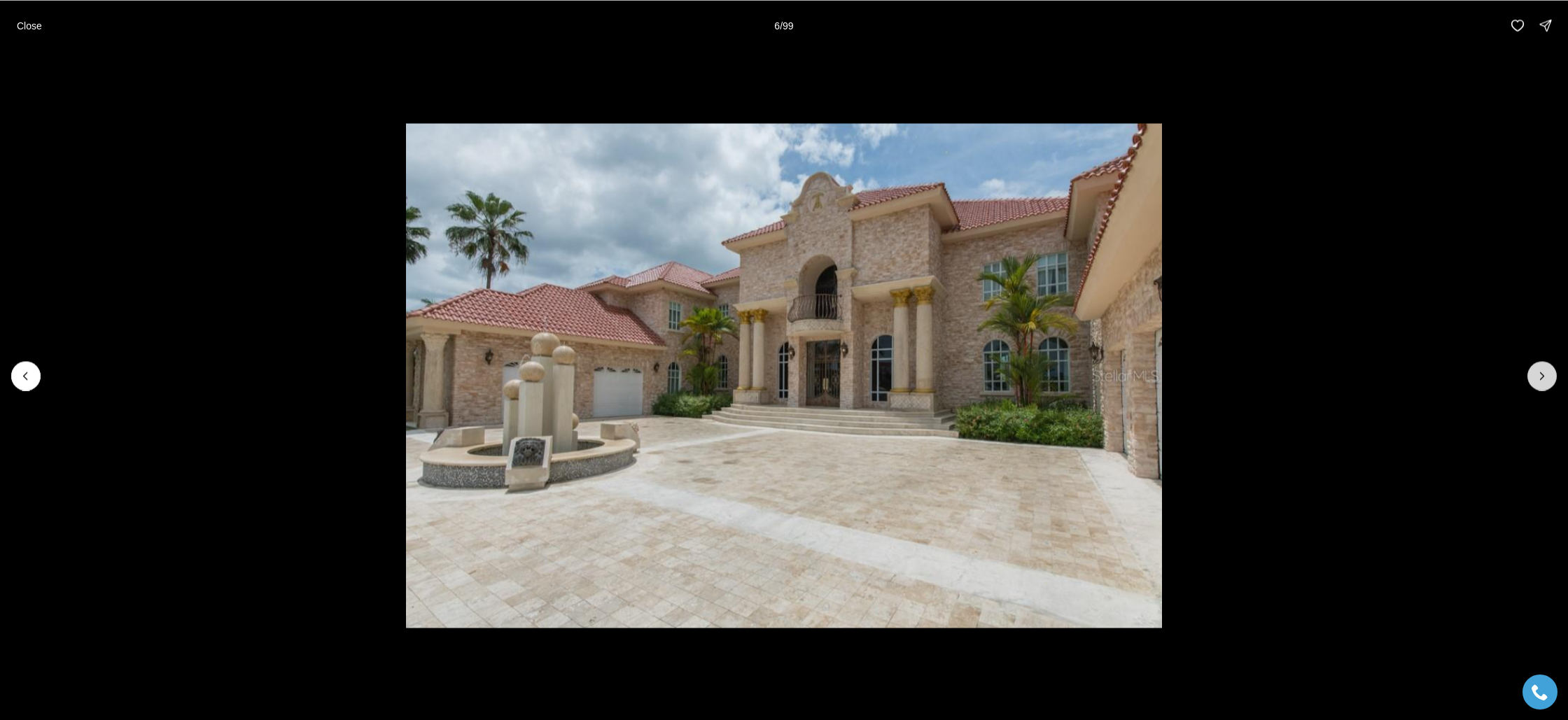
click at [1544, 377] on icon "Next slide" at bounding box center [1542, 375] width 14 height 14
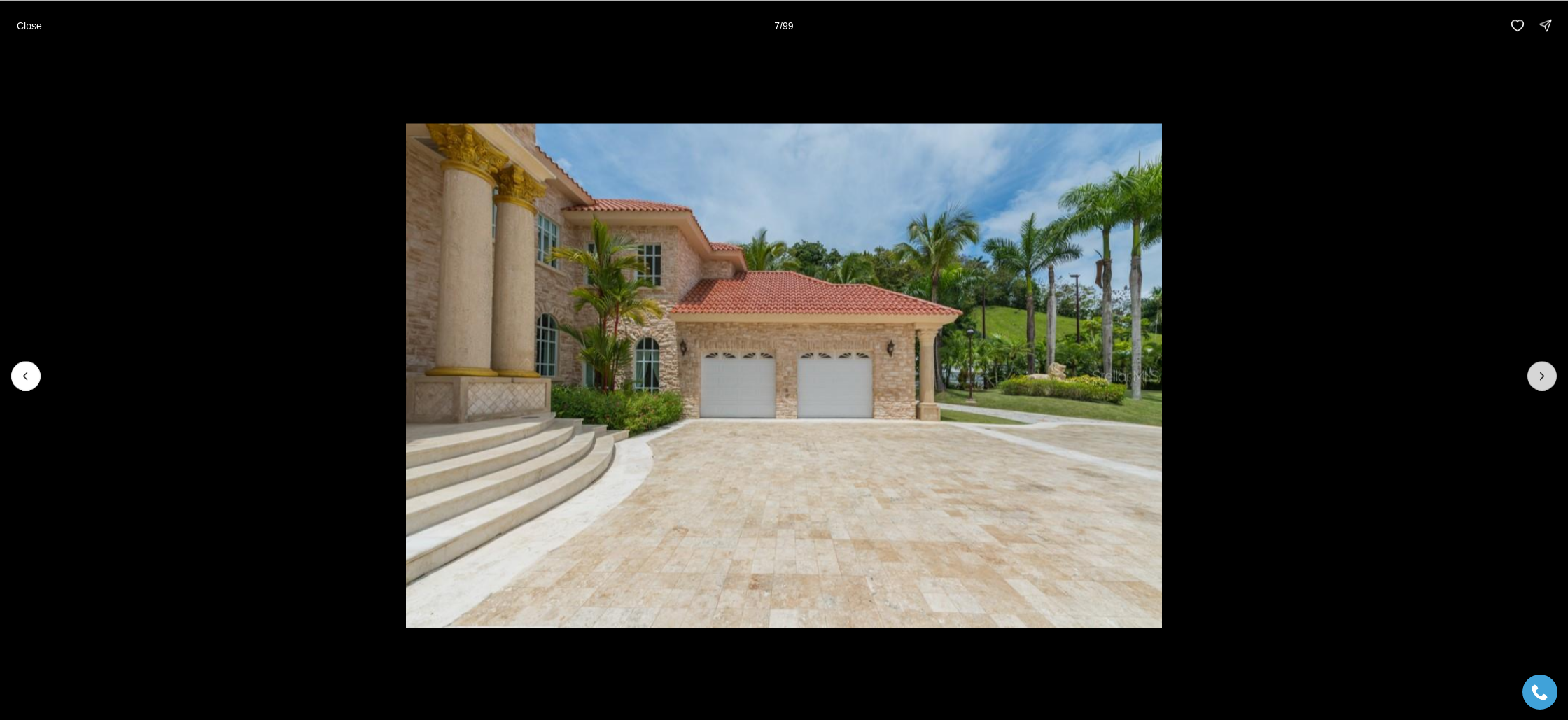
click at [1544, 377] on icon "Next slide" at bounding box center [1542, 375] width 14 height 14
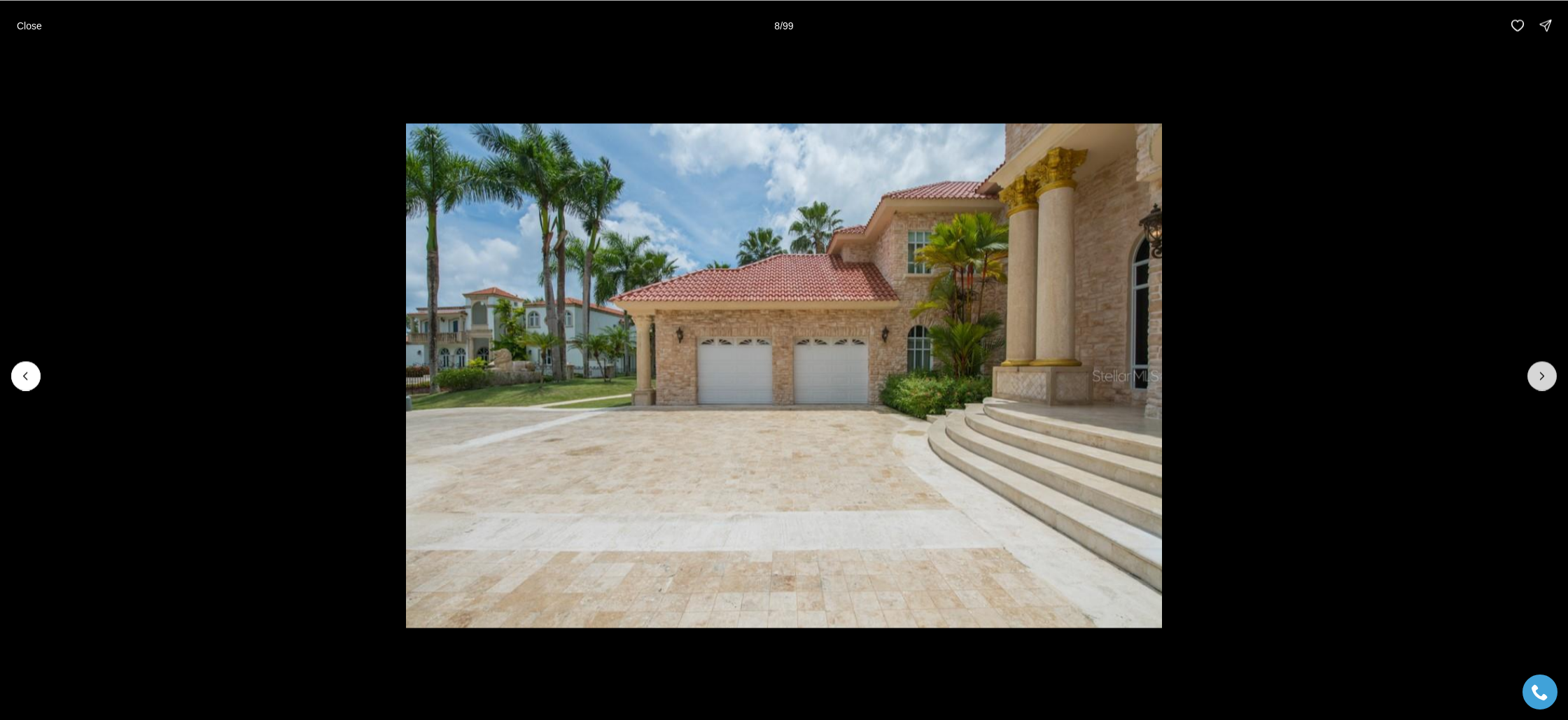
click at [1544, 377] on icon "Next slide" at bounding box center [1542, 375] width 14 height 14
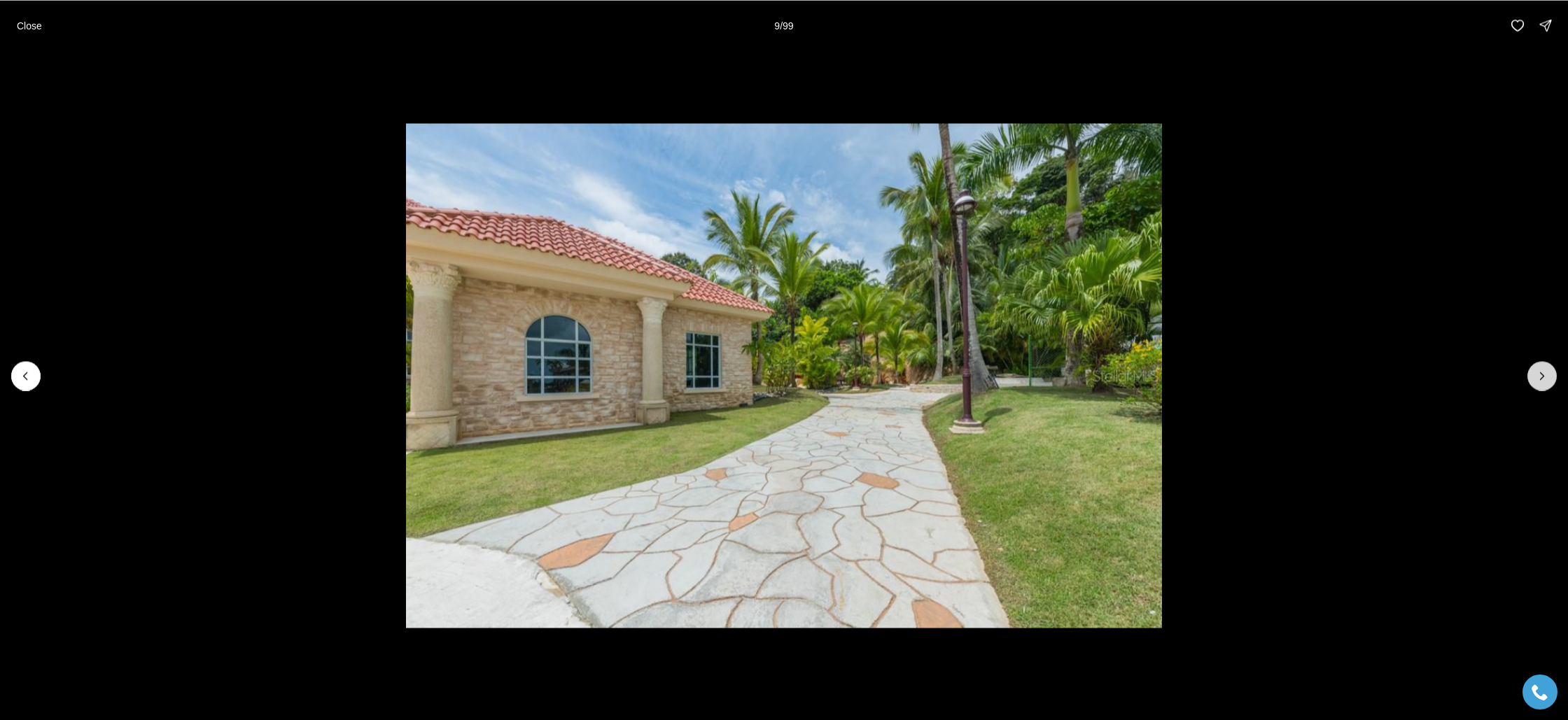
click at [1544, 377] on icon "Next slide" at bounding box center [1542, 375] width 14 height 14
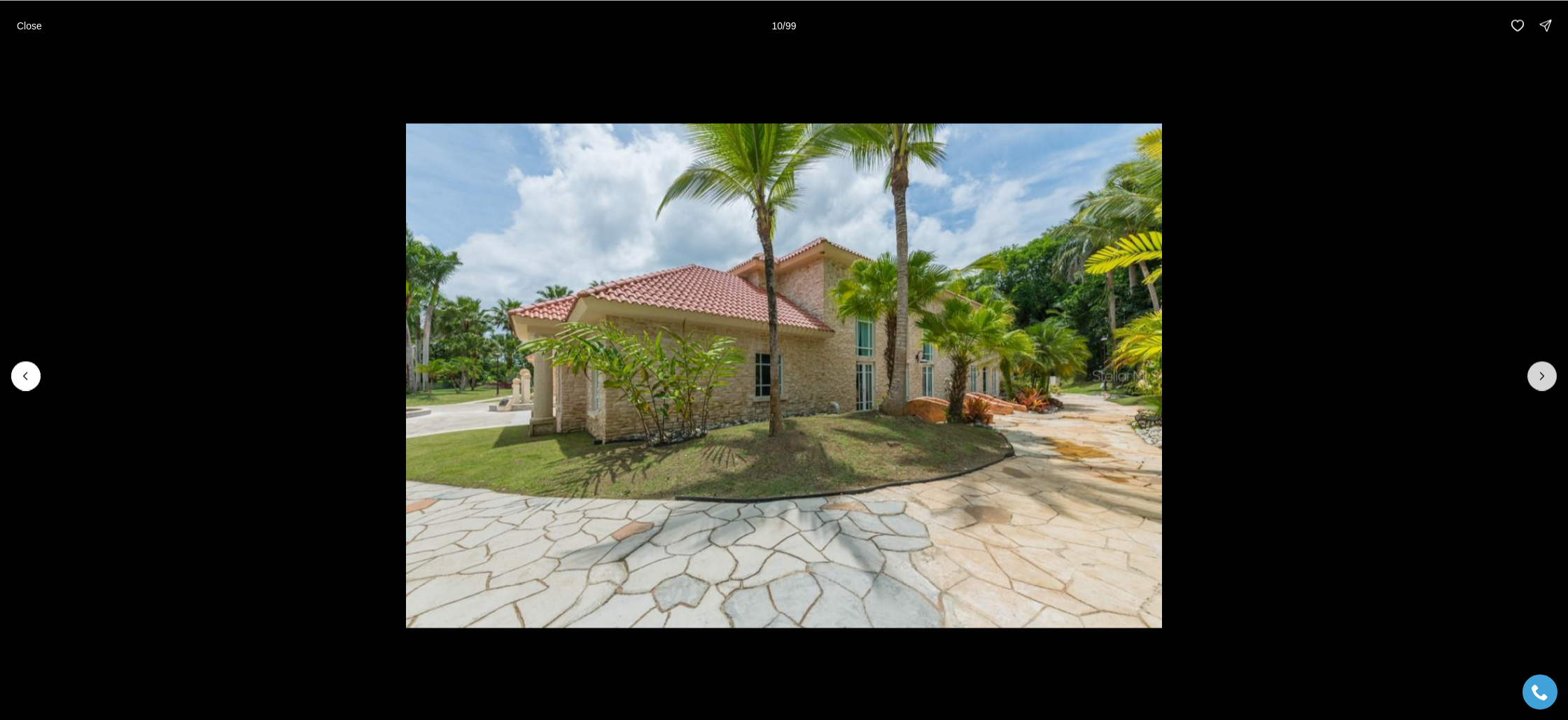
click at [1544, 377] on icon "Next slide" at bounding box center [1542, 375] width 14 height 14
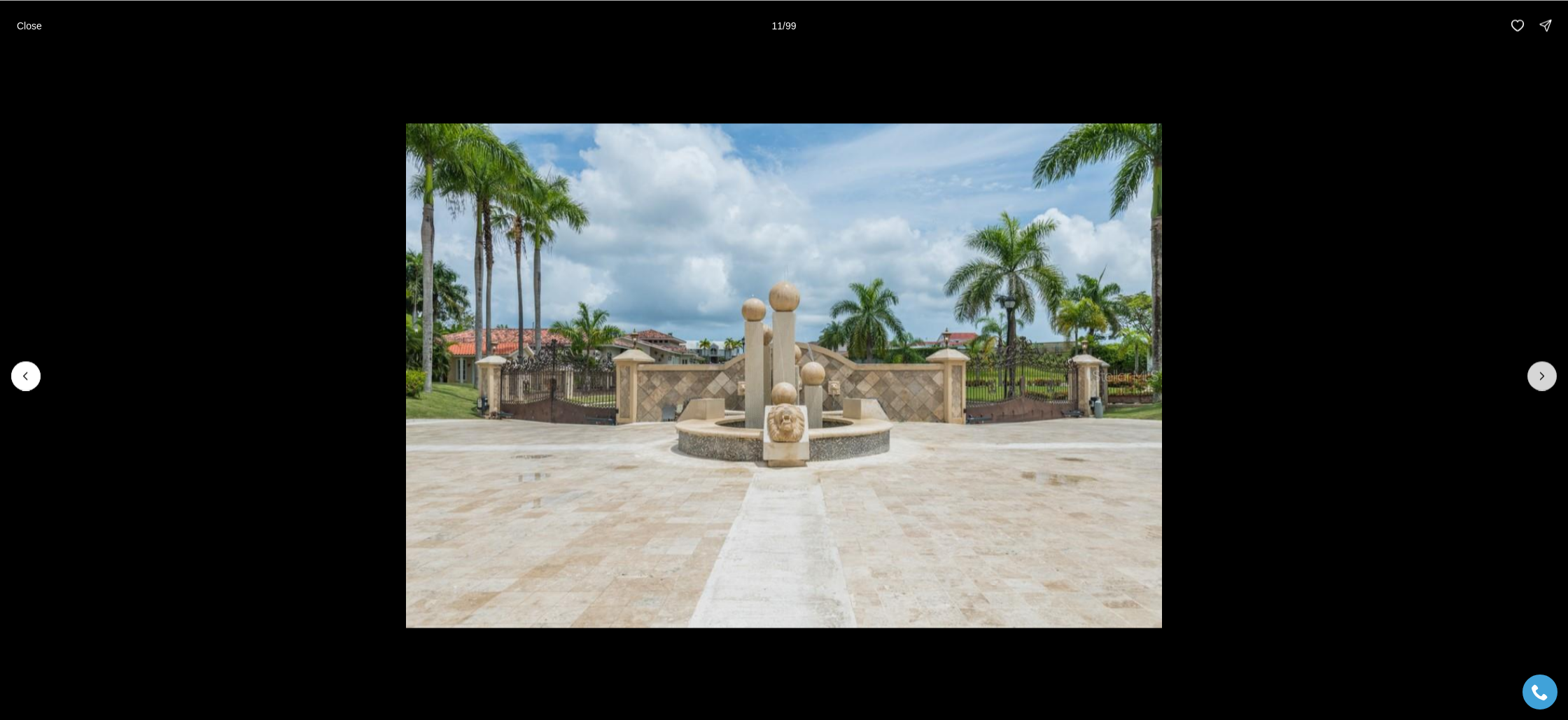
click at [1544, 377] on icon "Next slide" at bounding box center [1542, 375] width 14 height 14
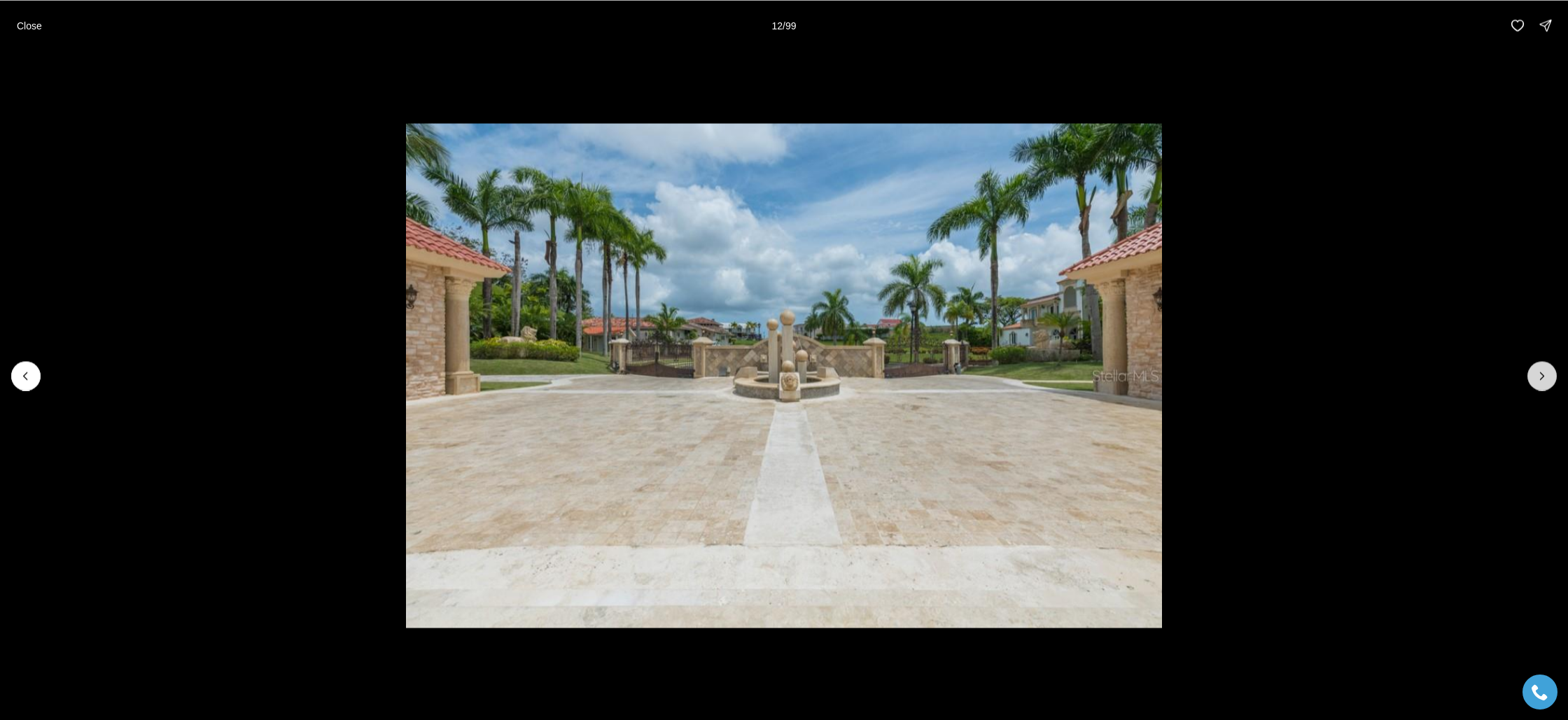
click at [1544, 377] on icon "Next slide" at bounding box center [1542, 375] width 14 height 14
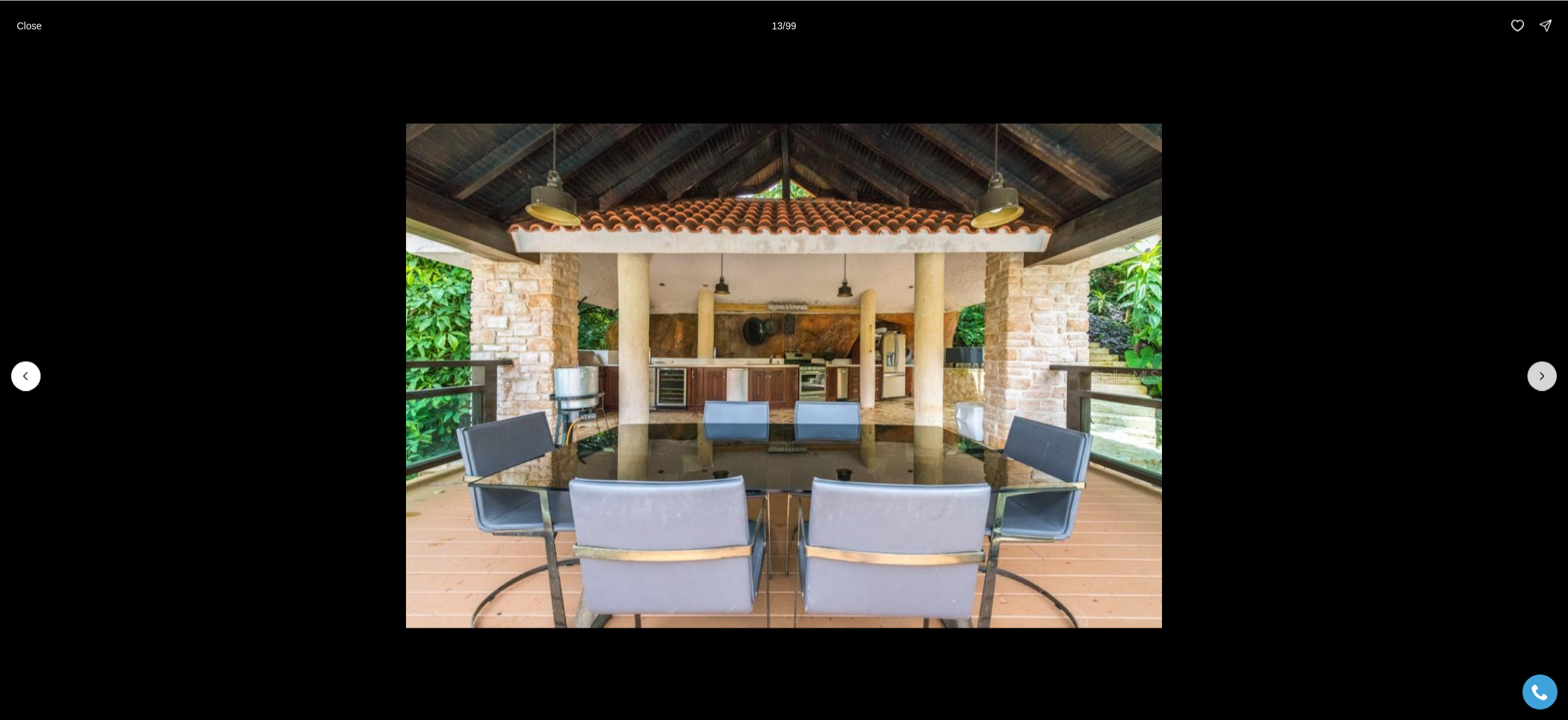
click at [1544, 377] on icon "Next slide" at bounding box center [1542, 375] width 14 height 14
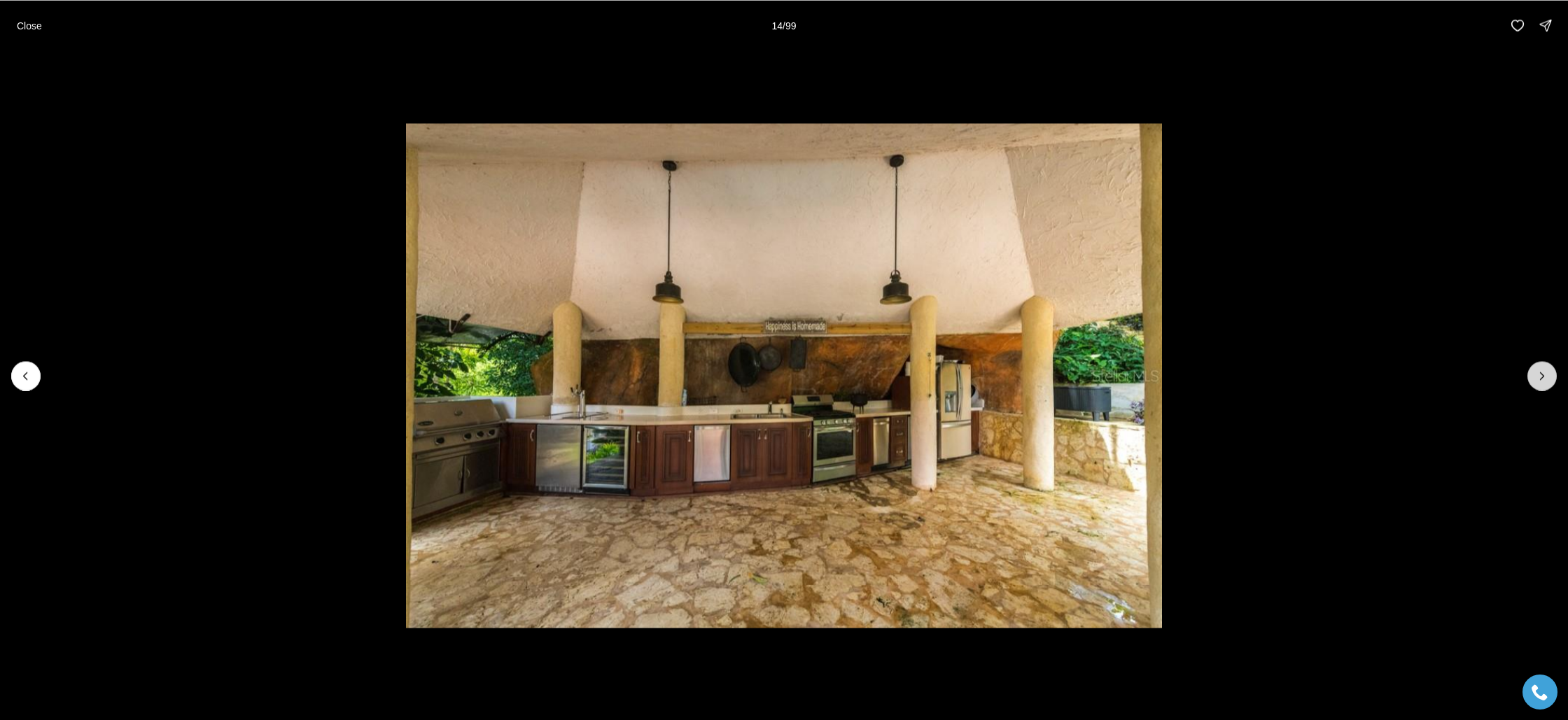
click at [1544, 377] on icon "Next slide" at bounding box center [1542, 375] width 14 height 14
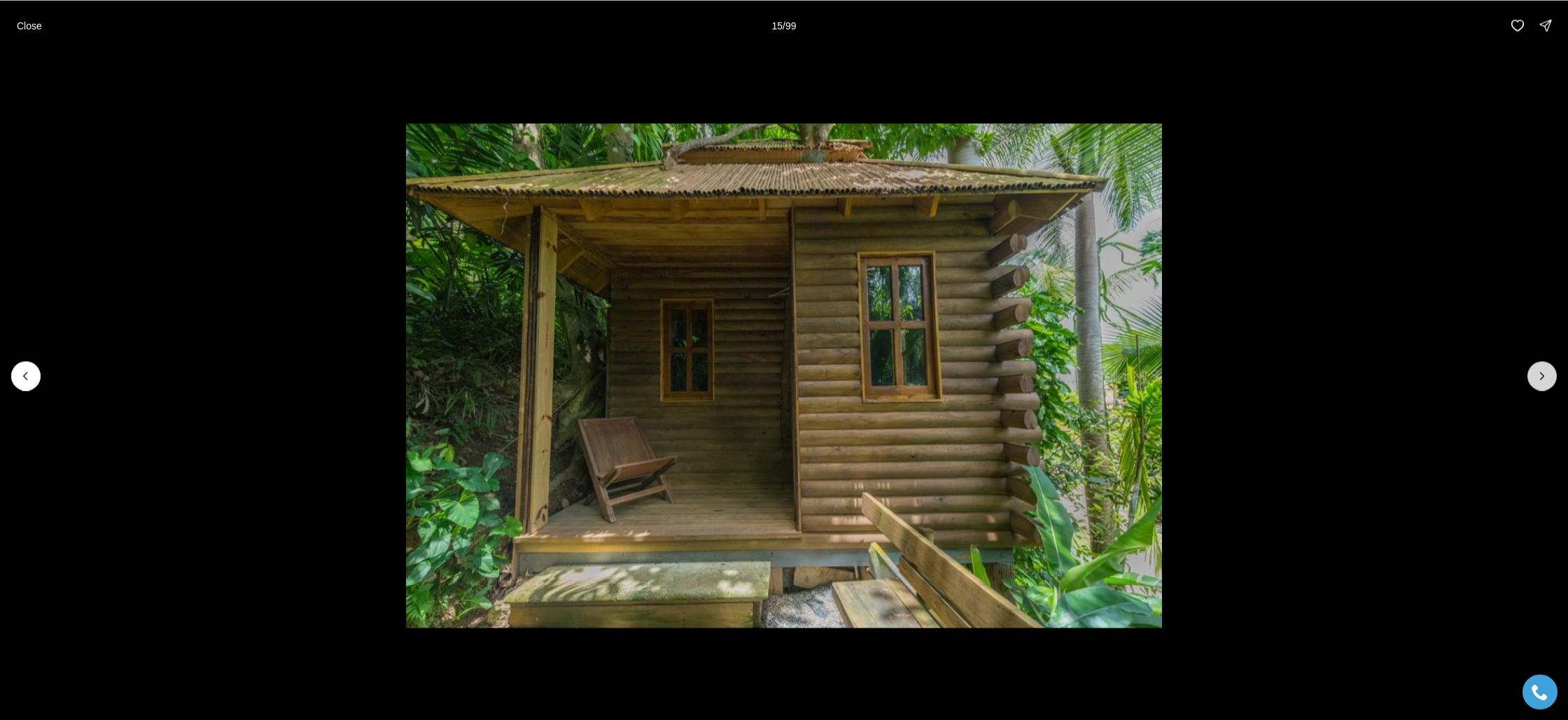
click at [1544, 377] on icon "Next slide" at bounding box center [1542, 375] width 14 height 14
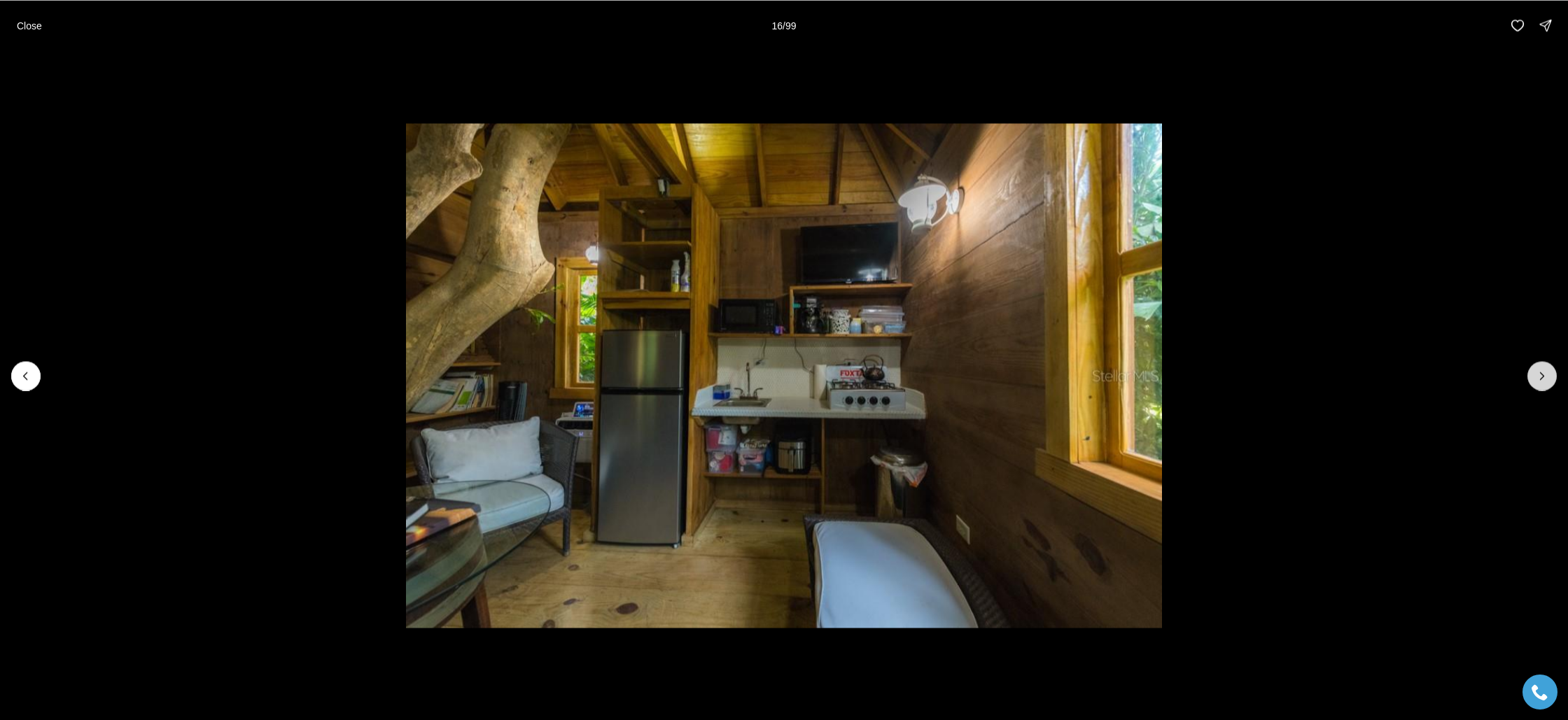
click at [1544, 377] on icon "Next slide" at bounding box center [1542, 375] width 14 height 14
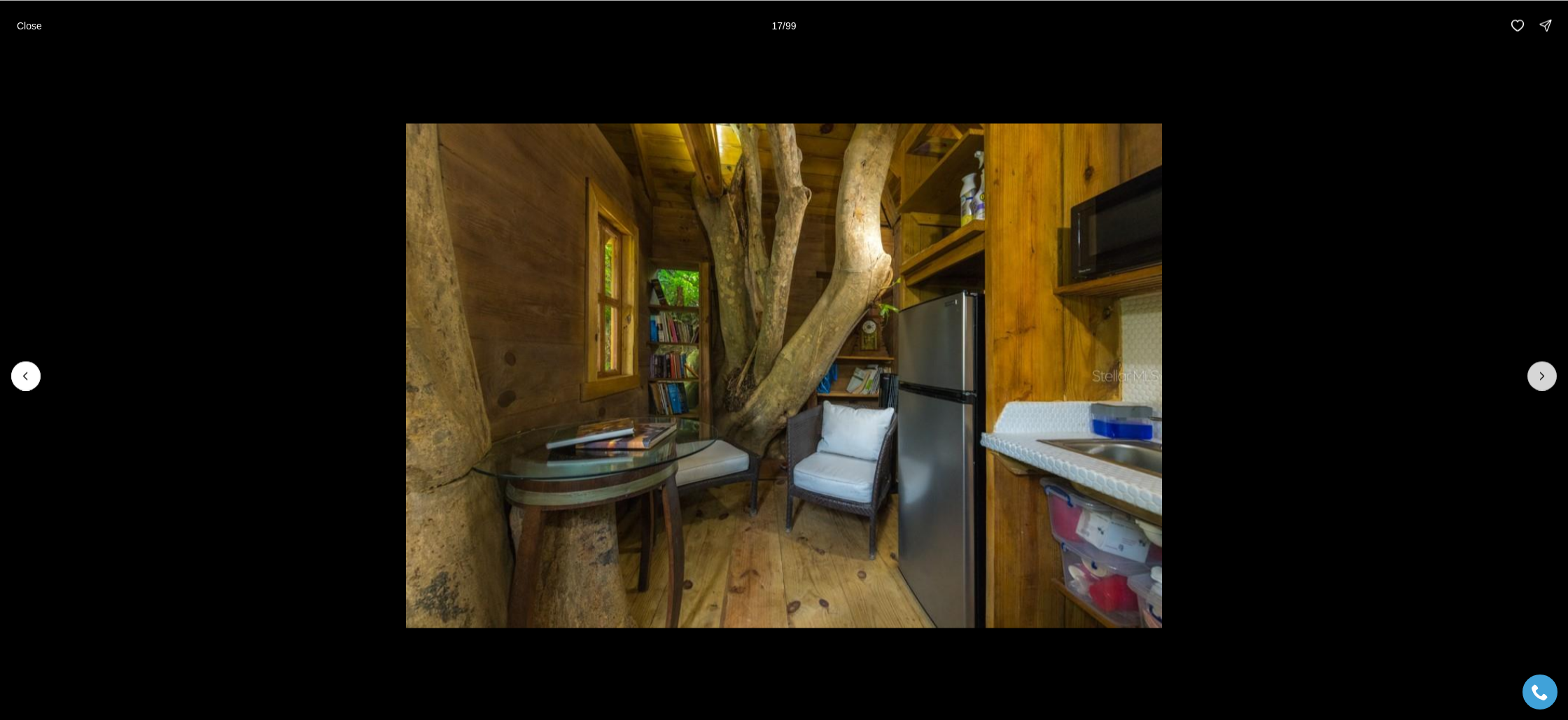
click at [1544, 377] on icon "Next slide" at bounding box center [1542, 375] width 14 height 14
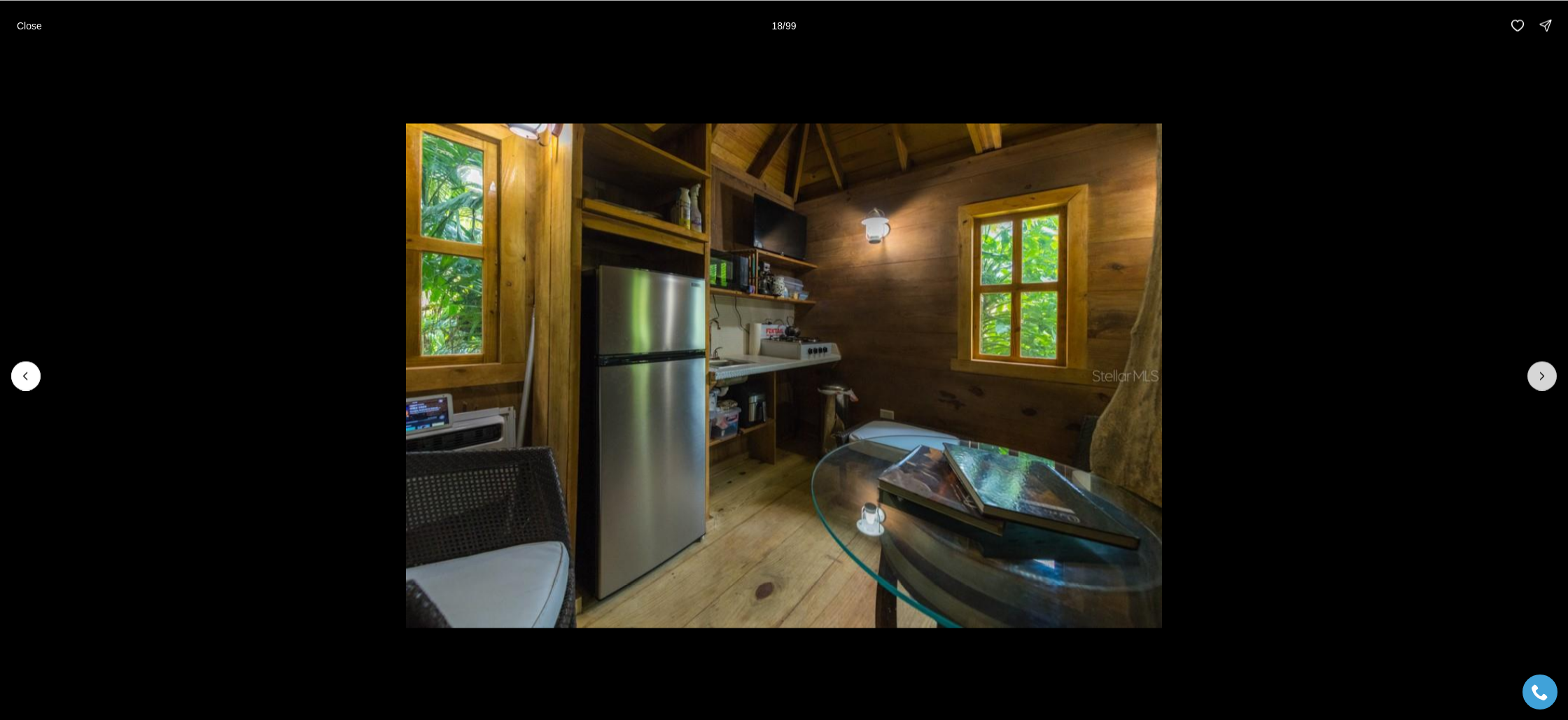
click at [1544, 377] on icon "Next slide" at bounding box center [1542, 375] width 14 height 14
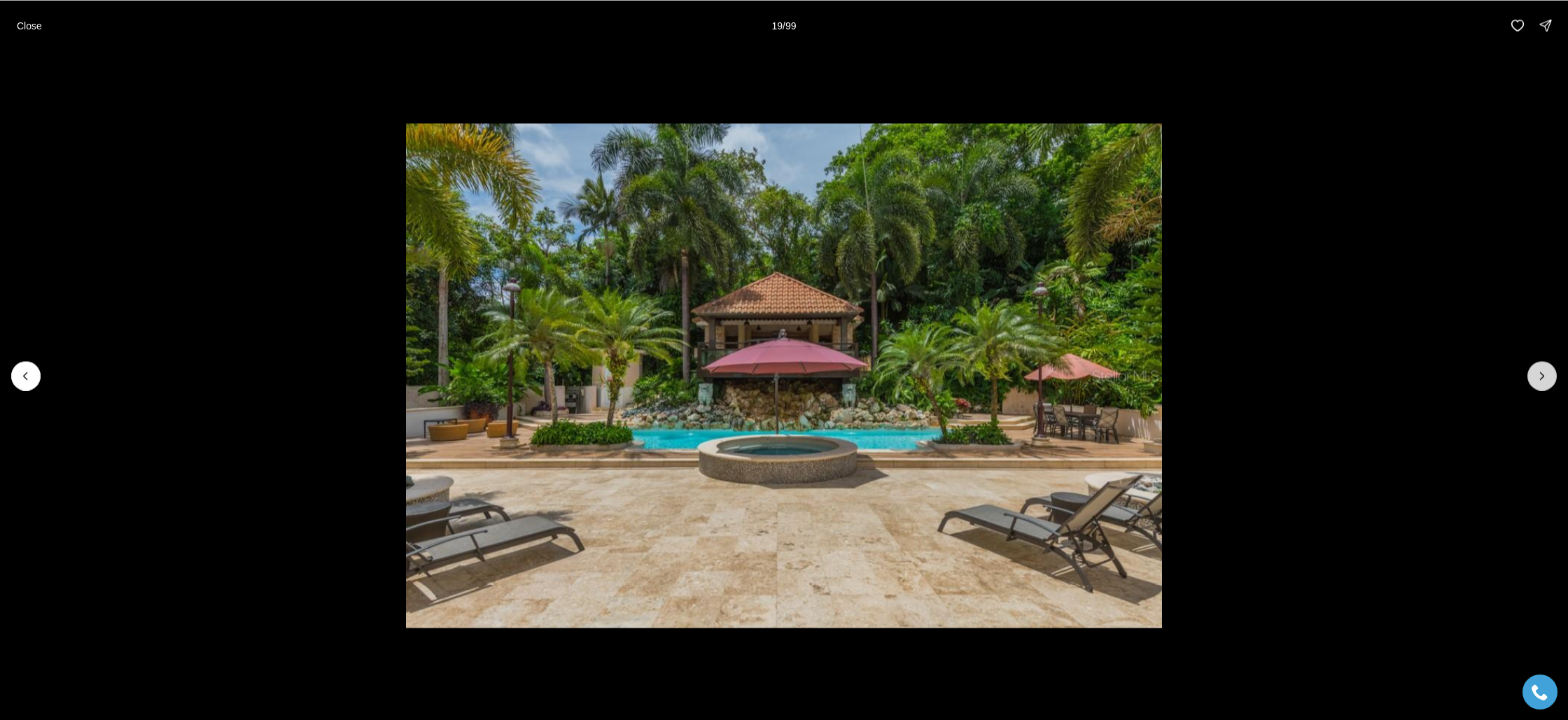
click at [1544, 377] on icon "Next slide" at bounding box center [1542, 375] width 14 height 14
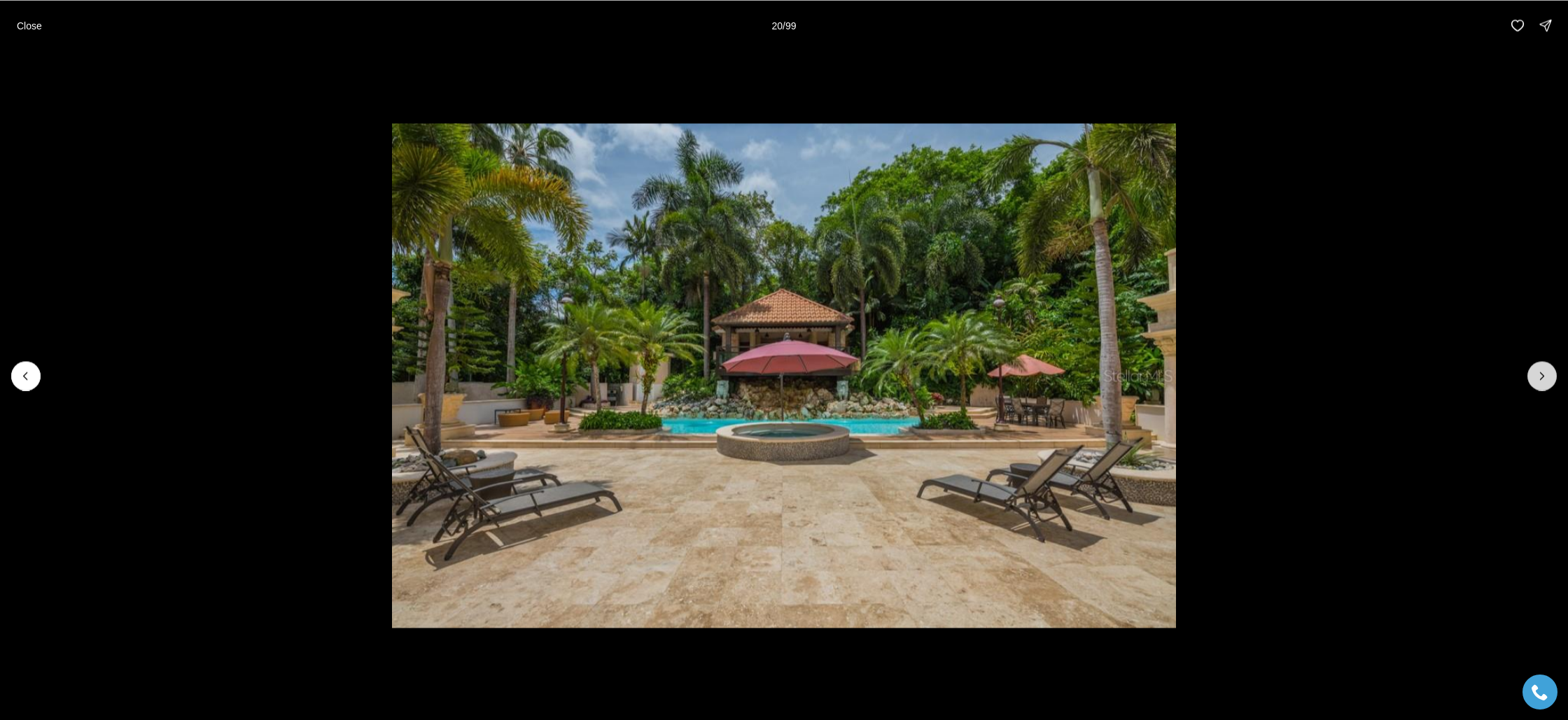
click at [1544, 377] on icon "Next slide" at bounding box center [1542, 375] width 14 height 14
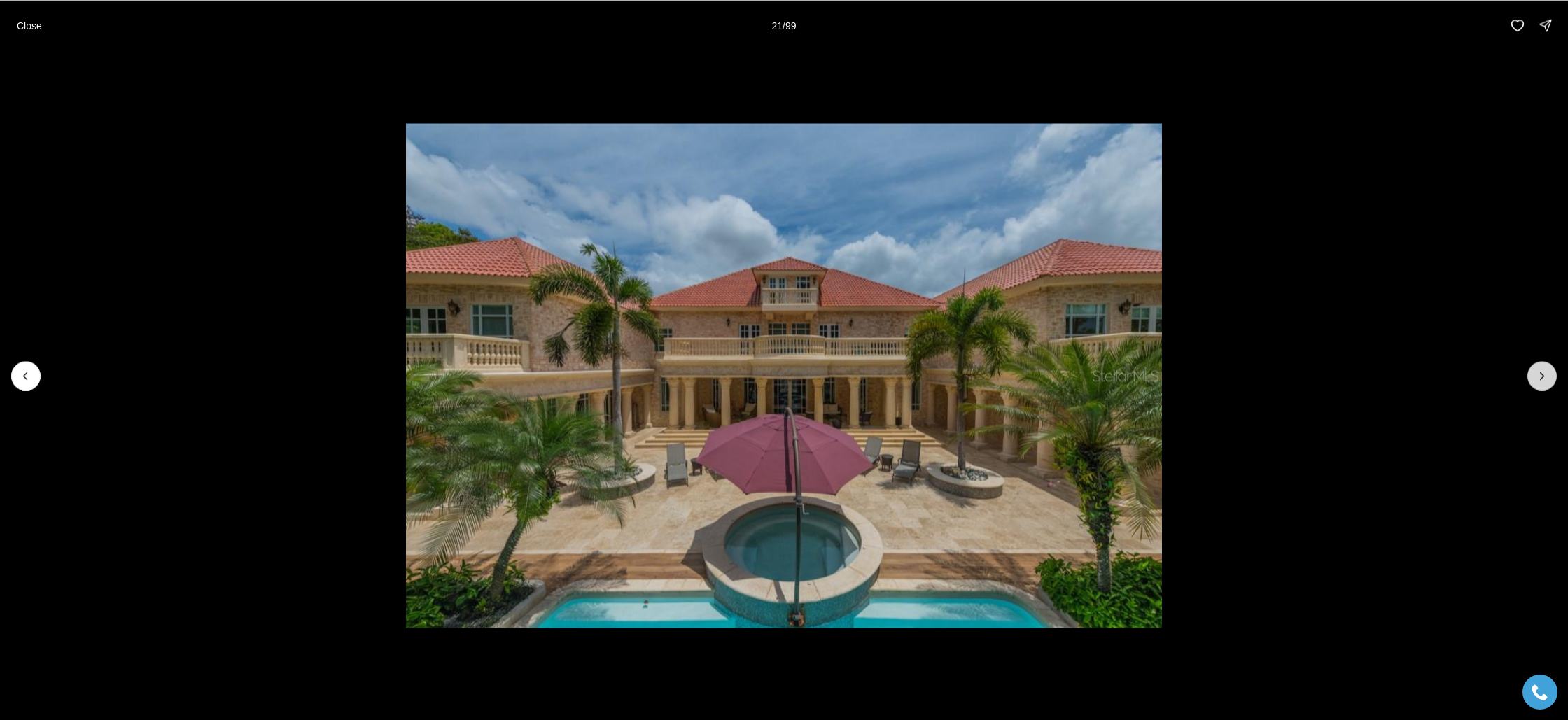
click at [1544, 377] on icon "Next slide" at bounding box center [1542, 375] width 14 height 14
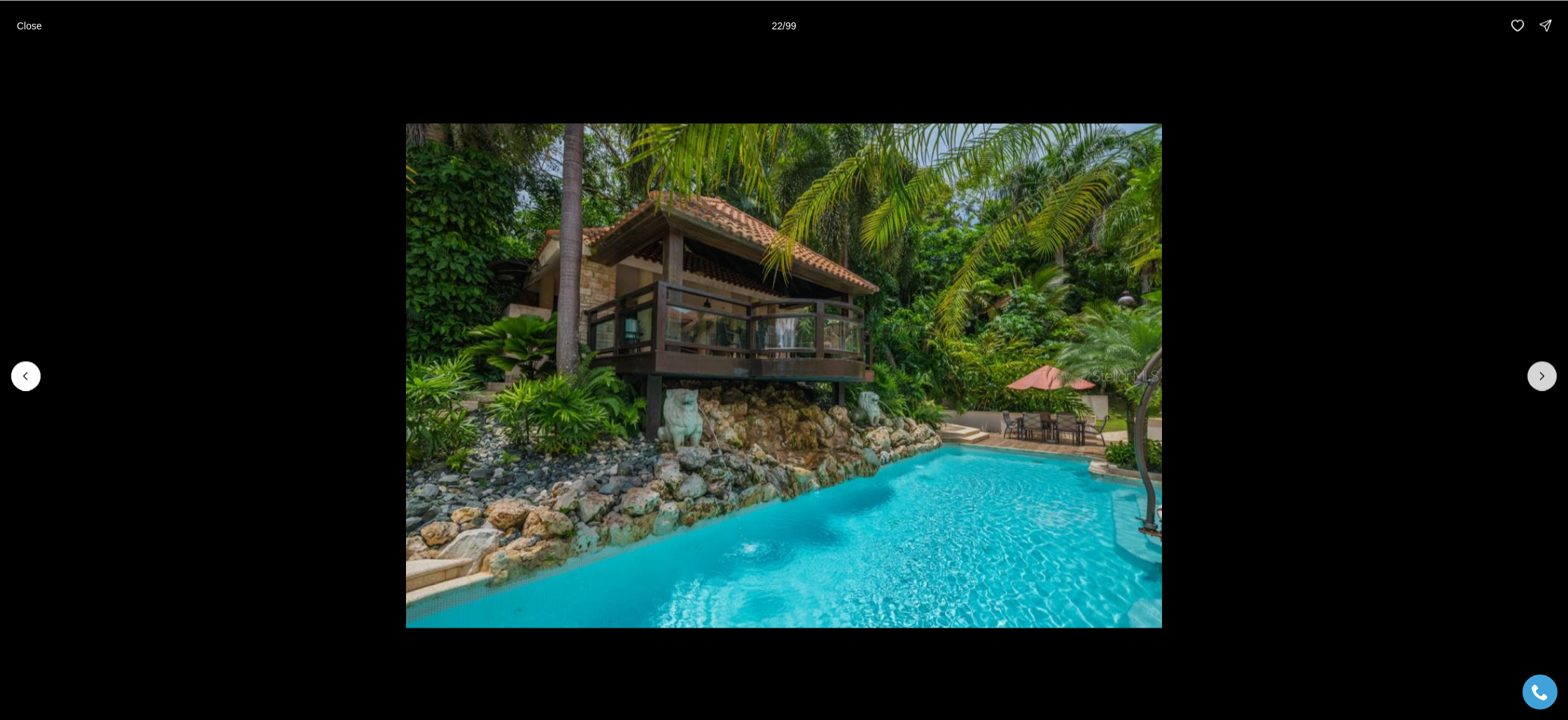
click at [1544, 377] on icon "Next slide" at bounding box center [1542, 375] width 14 height 14
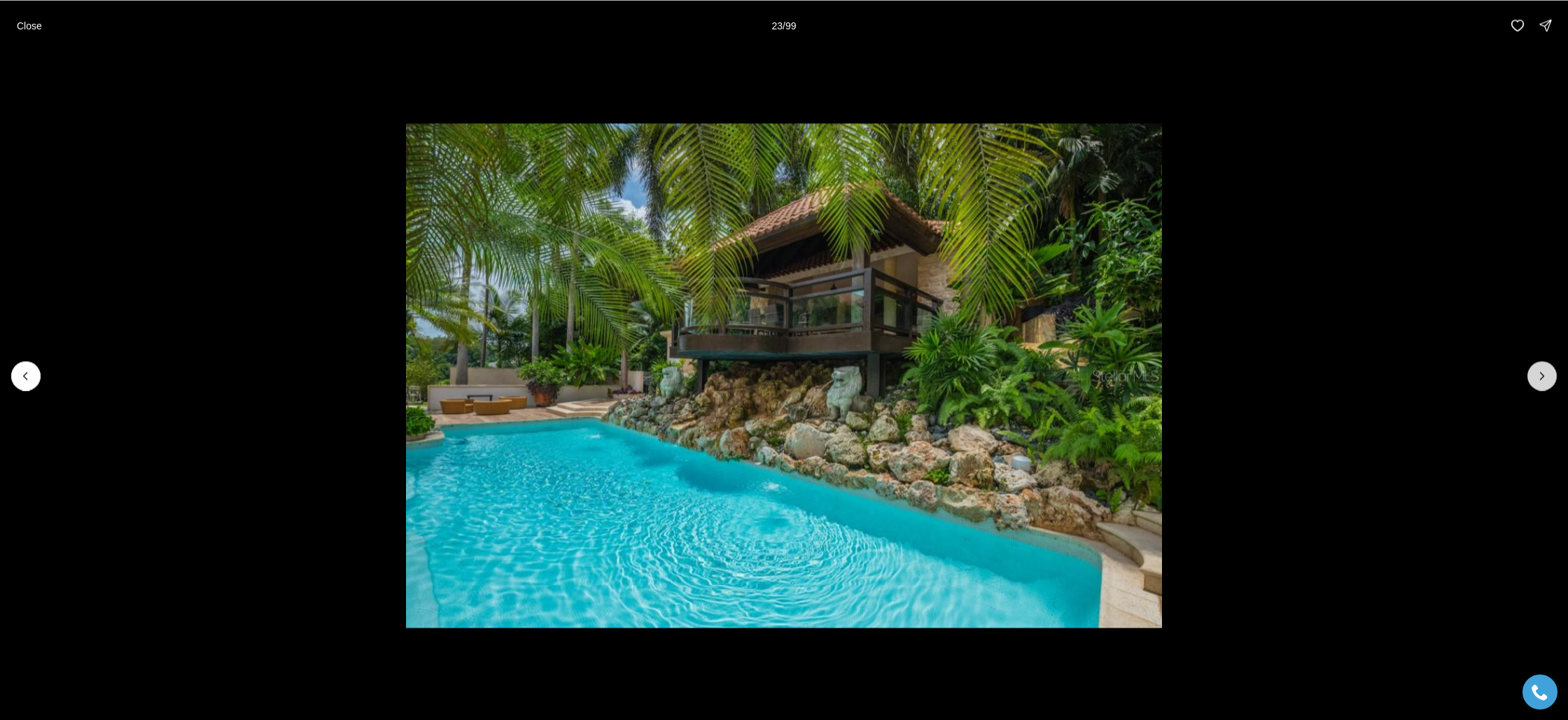
click at [1544, 377] on icon "Next slide" at bounding box center [1542, 375] width 14 height 14
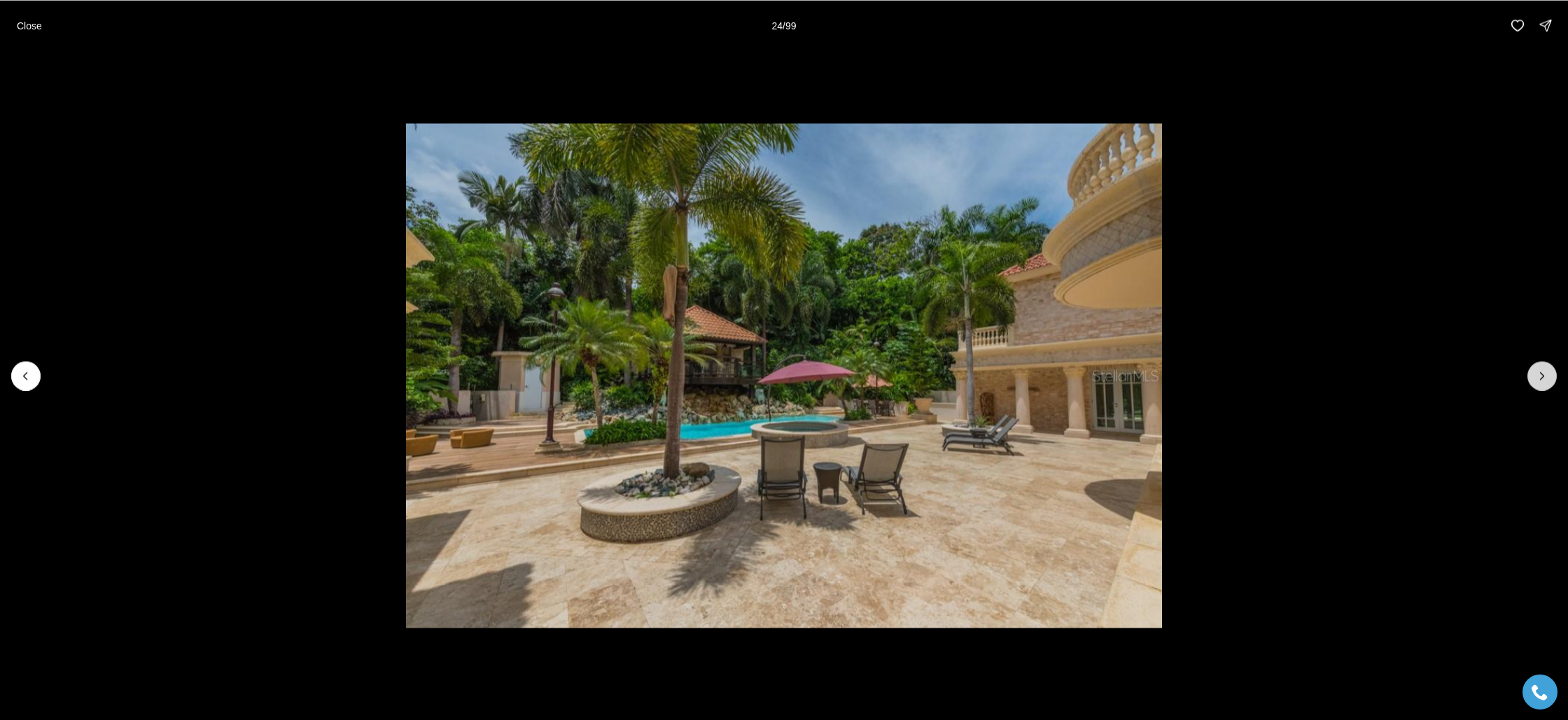
click at [1544, 377] on icon "Next slide" at bounding box center [1542, 375] width 14 height 14
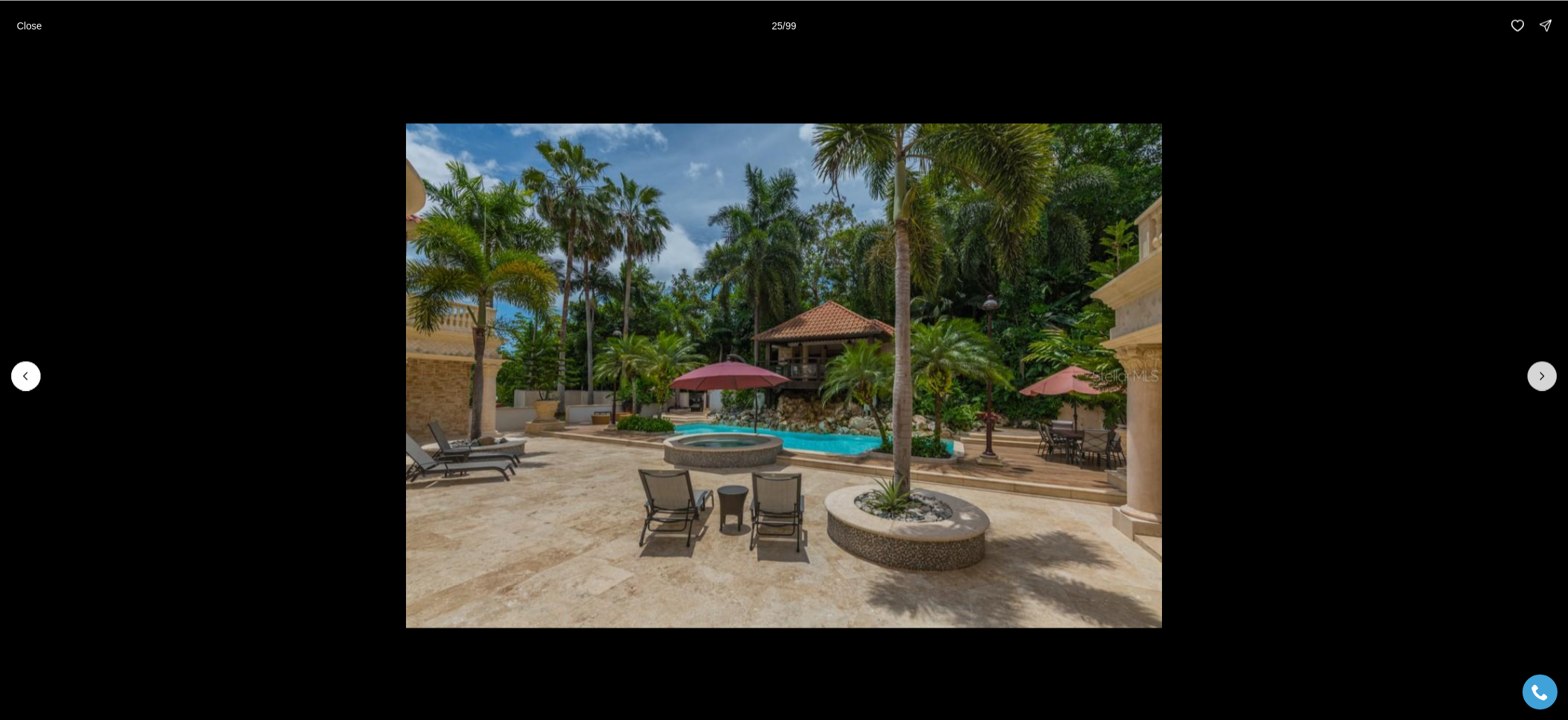
click at [1544, 377] on icon "Next slide" at bounding box center [1542, 375] width 14 height 14
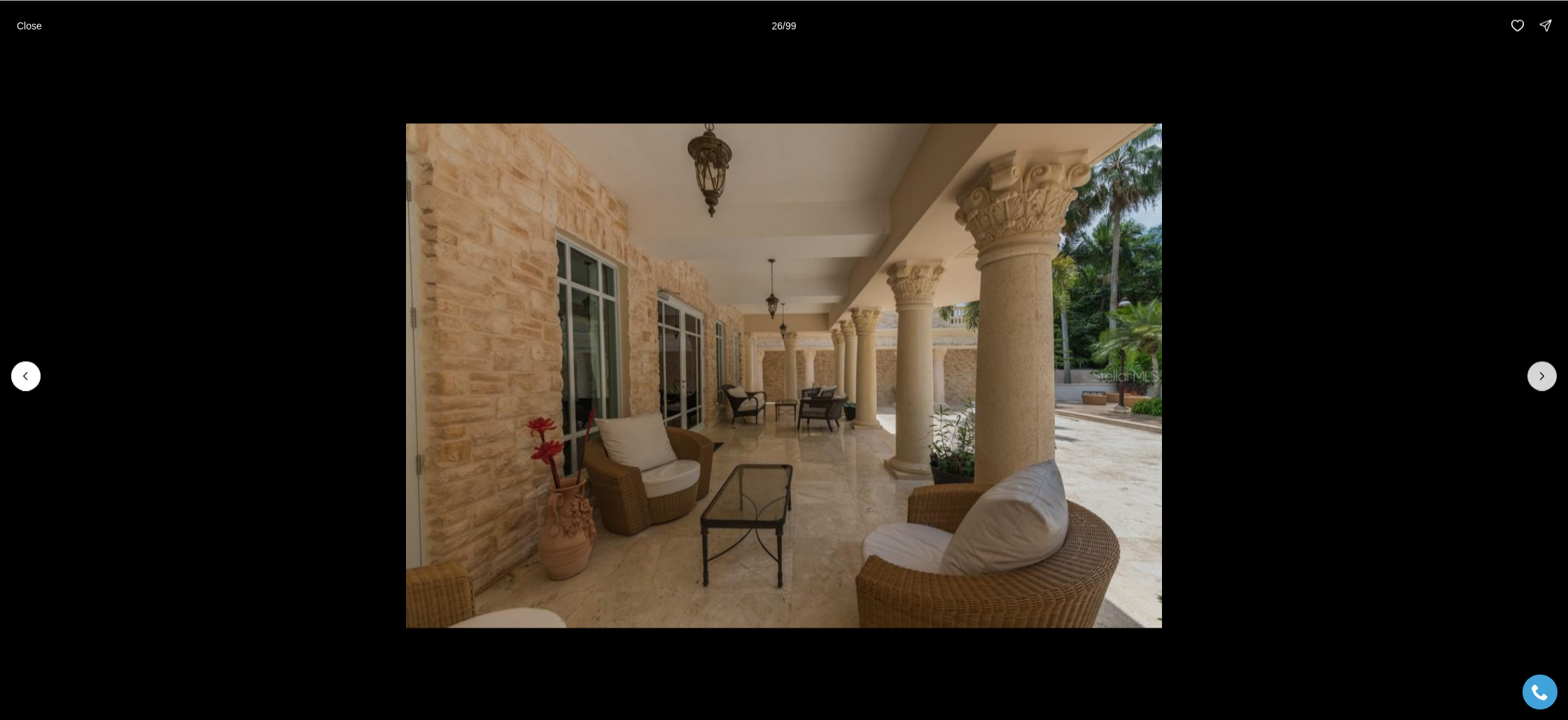
click at [1544, 377] on icon "Next slide" at bounding box center [1542, 375] width 14 height 14
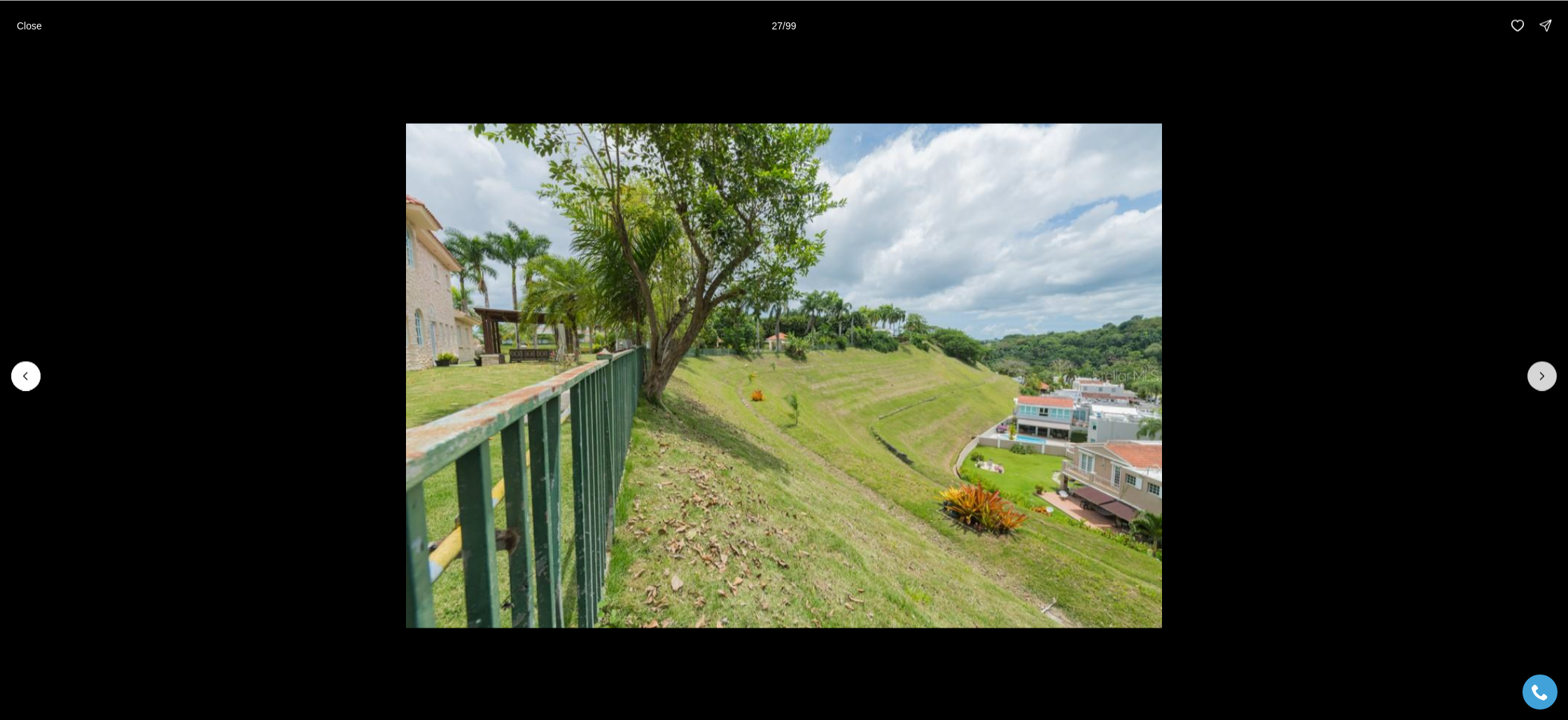
click at [1544, 377] on icon "Next slide" at bounding box center [1542, 375] width 14 height 14
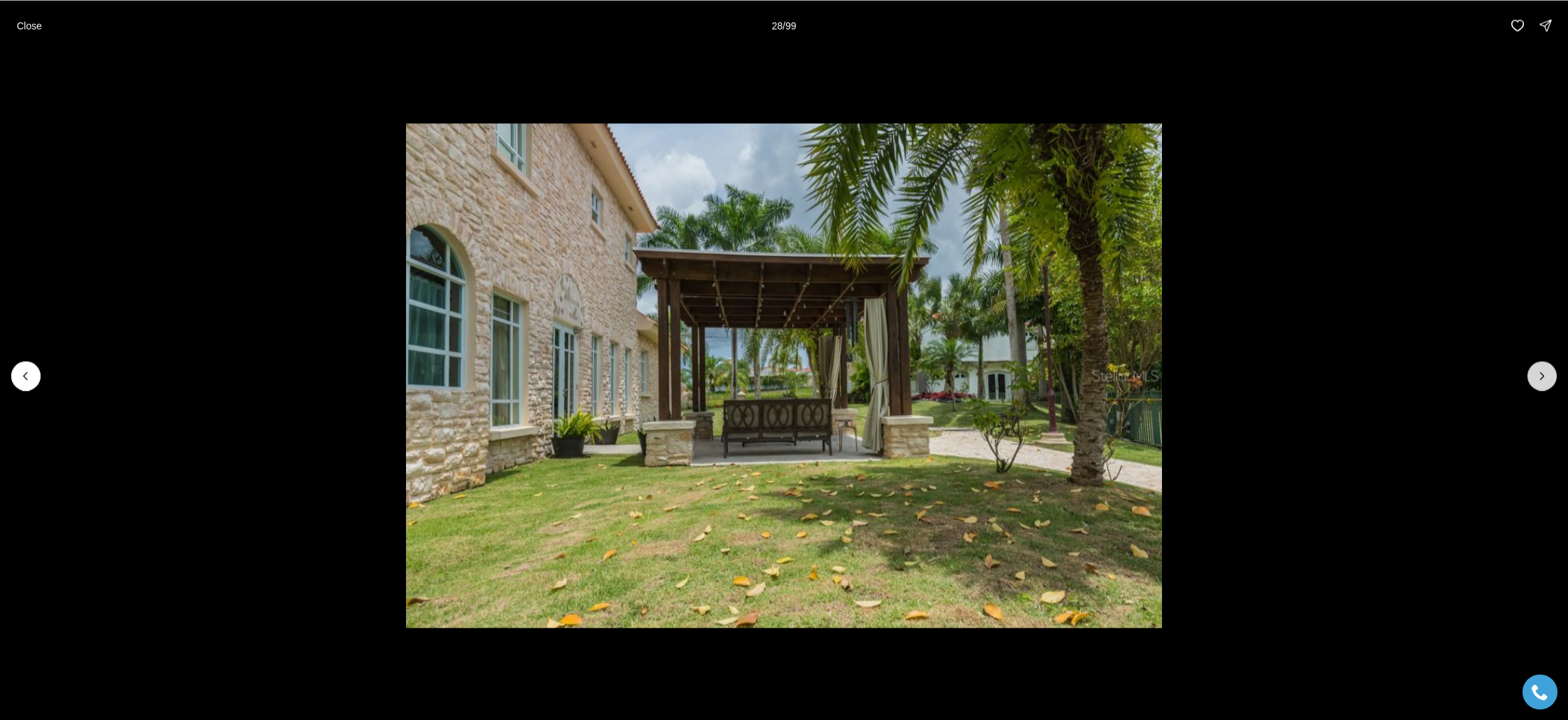
click at [1544, 377] on icon "Next slide" at bounding box center [1542, 375] width 14 height 14
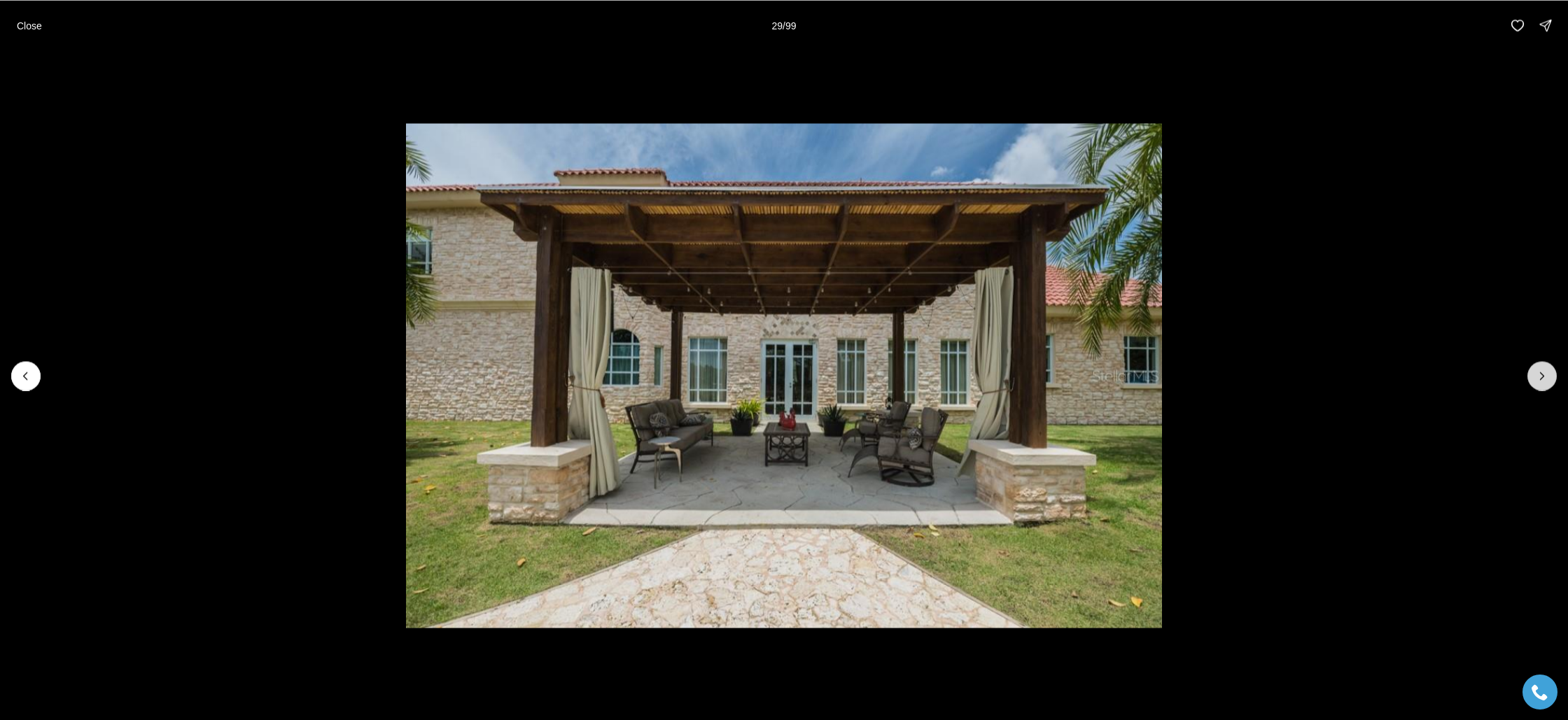
click at [1544, 377] on icon "Next slide" at bounding box center [1542, 375] width 14 height 14
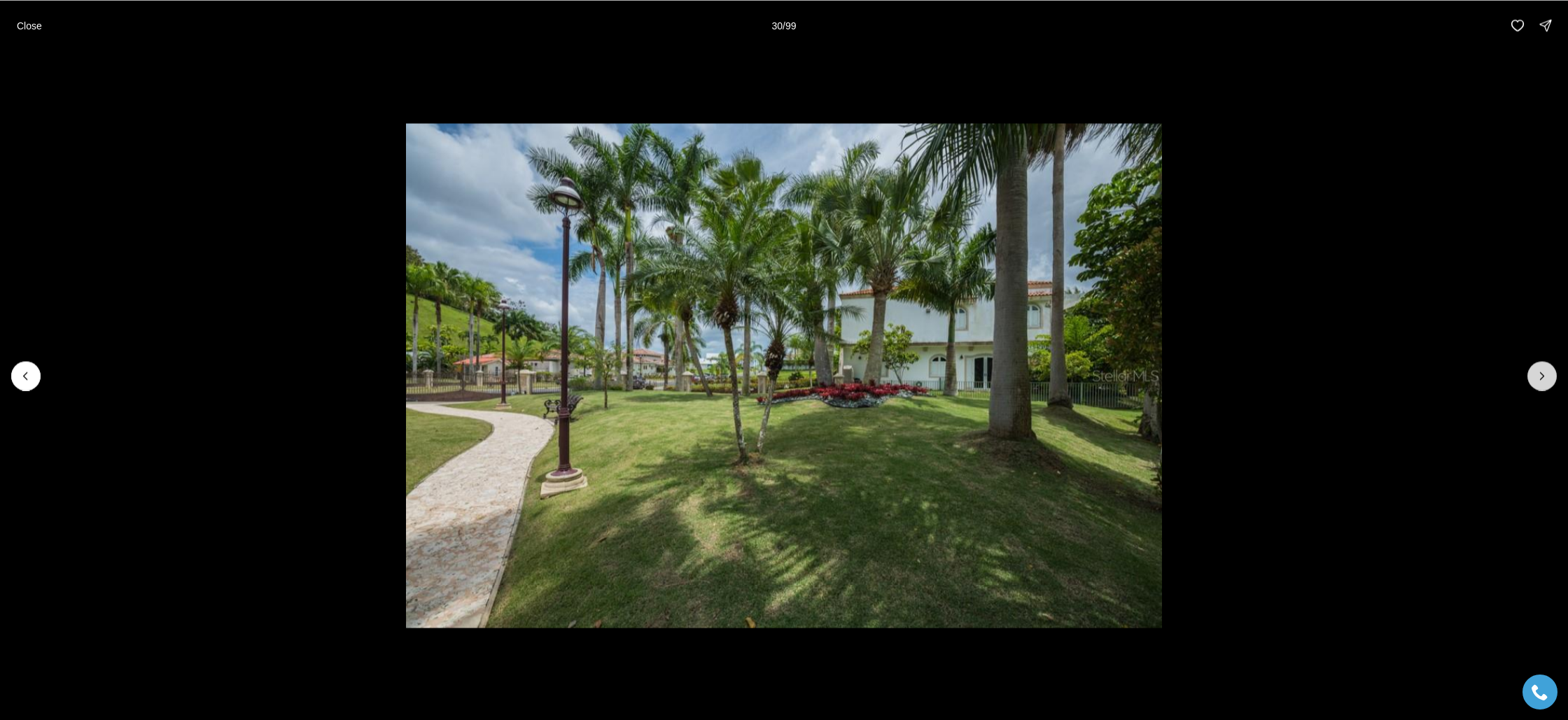
click at [1544, 377] on icon "Next slide" at bounding box center [1542, 375] width 14 height 14
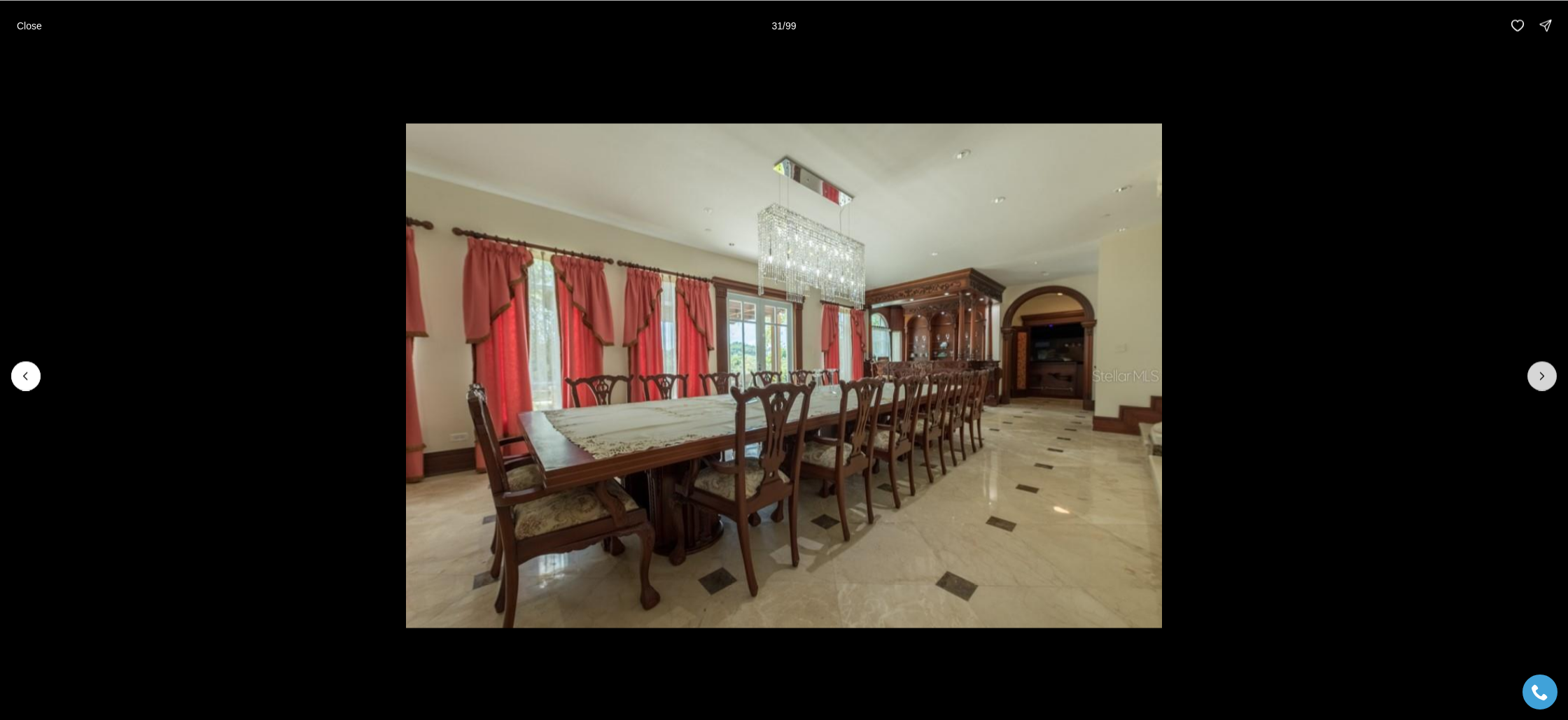
click at [1544, 377] on icon "Next slide" at bounding box center [1542, 375] width 14 height 14
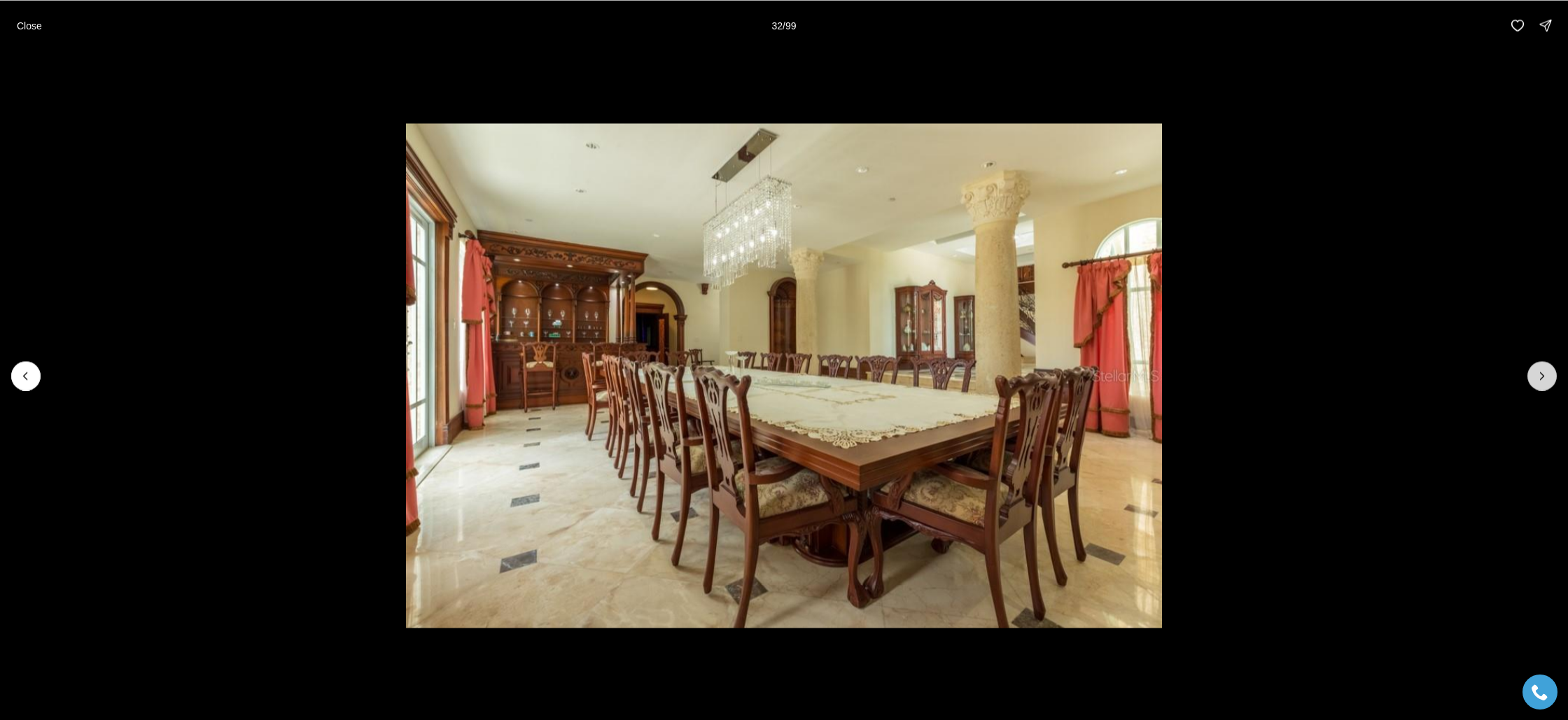
click at [1544, 377] on icon "Next slide" at bounding box center [1542, 375] width 14 height 14
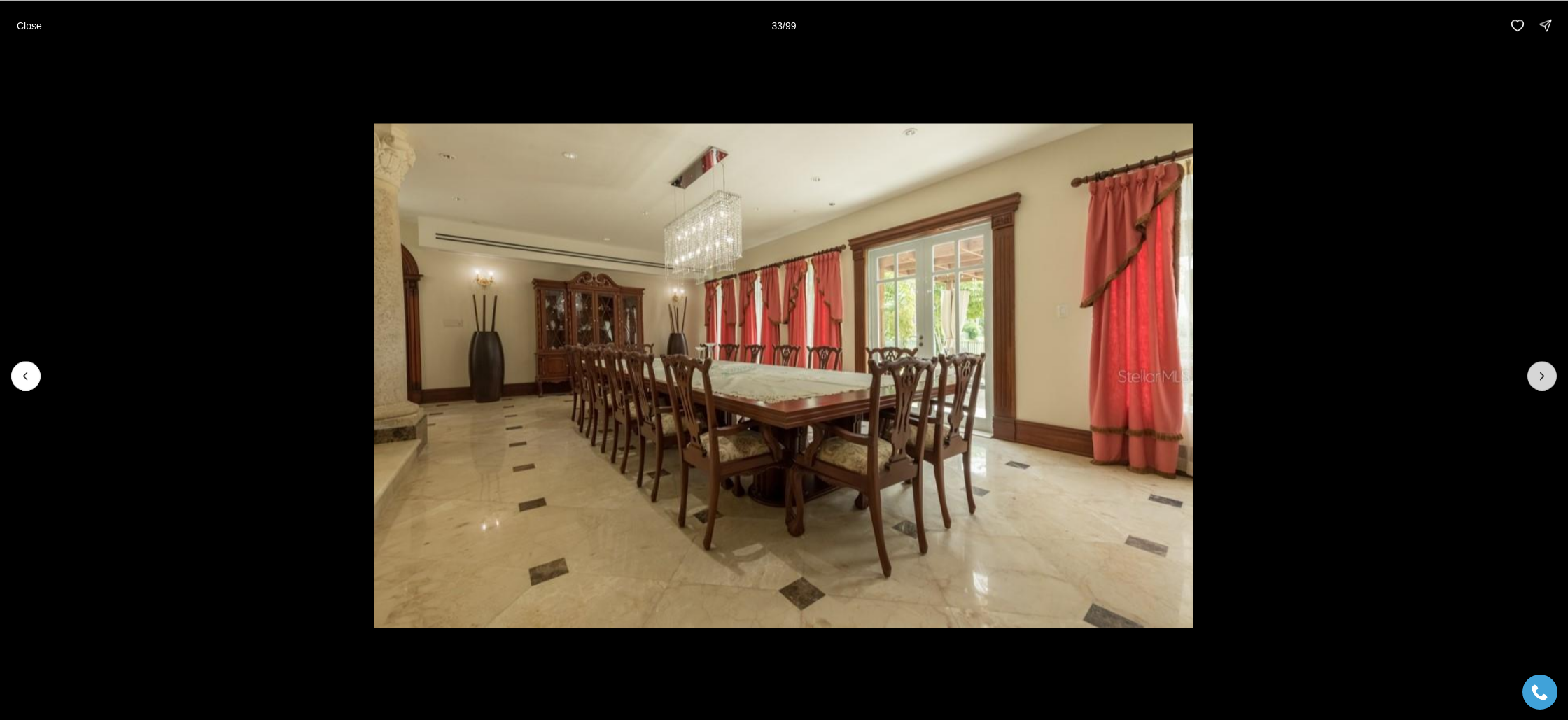
click at [1544, 377] on icon "Next slide" at bounding box center [1542, 375] width 14 height 14
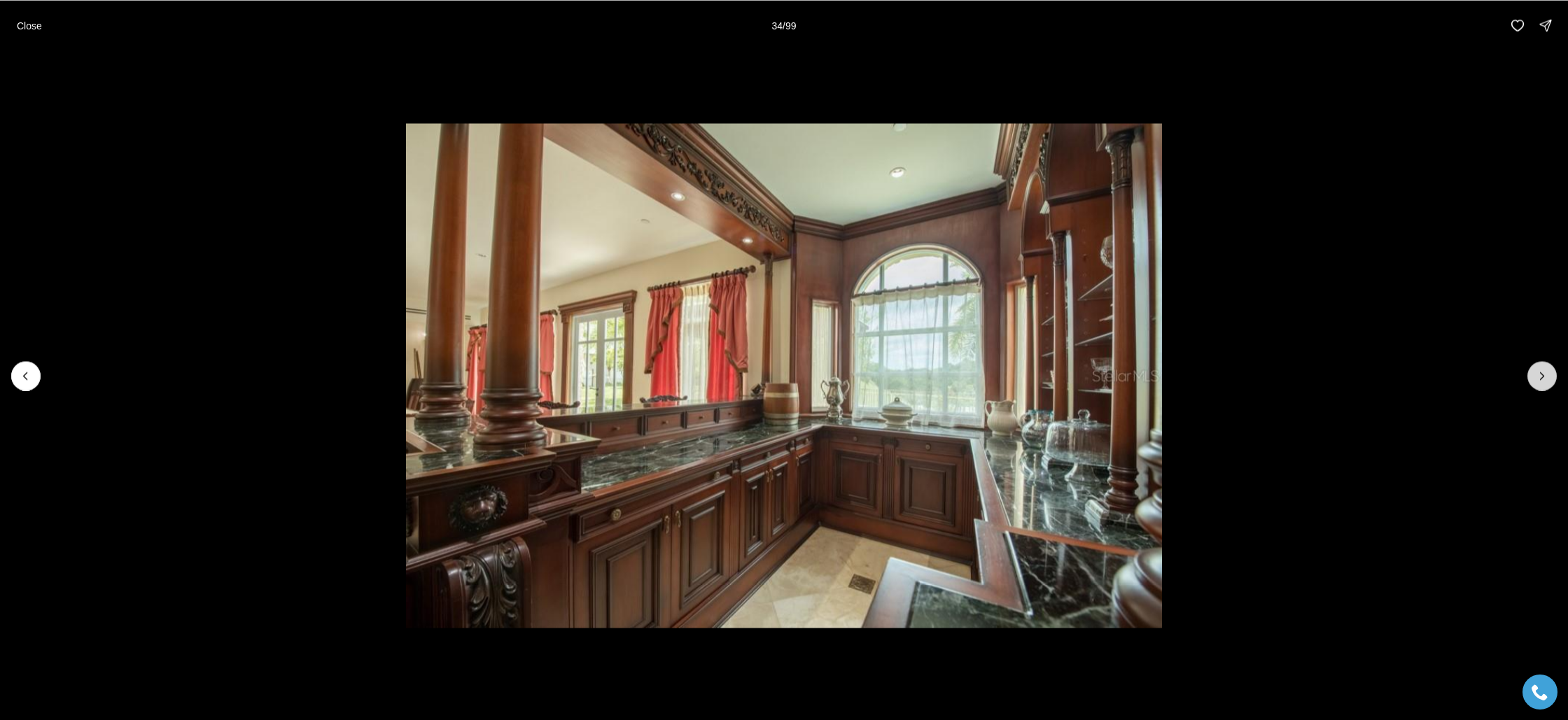
click at [1544, 377] on icon "Next slide" at bounding box center [1542, 375] width 14 height 14
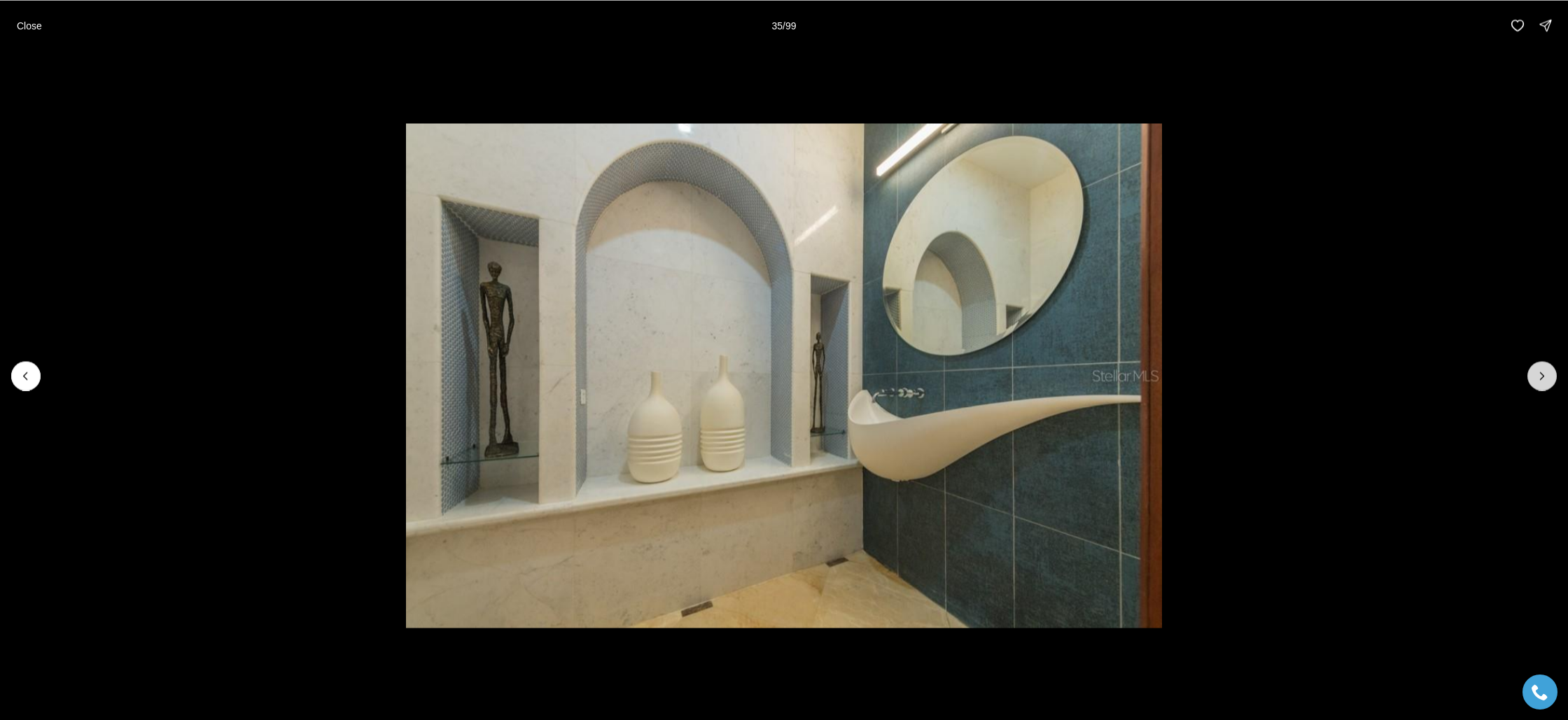
click at [1544, 377] on icon "Next slide" at bounding box center [1542, 375] width 14 height 14
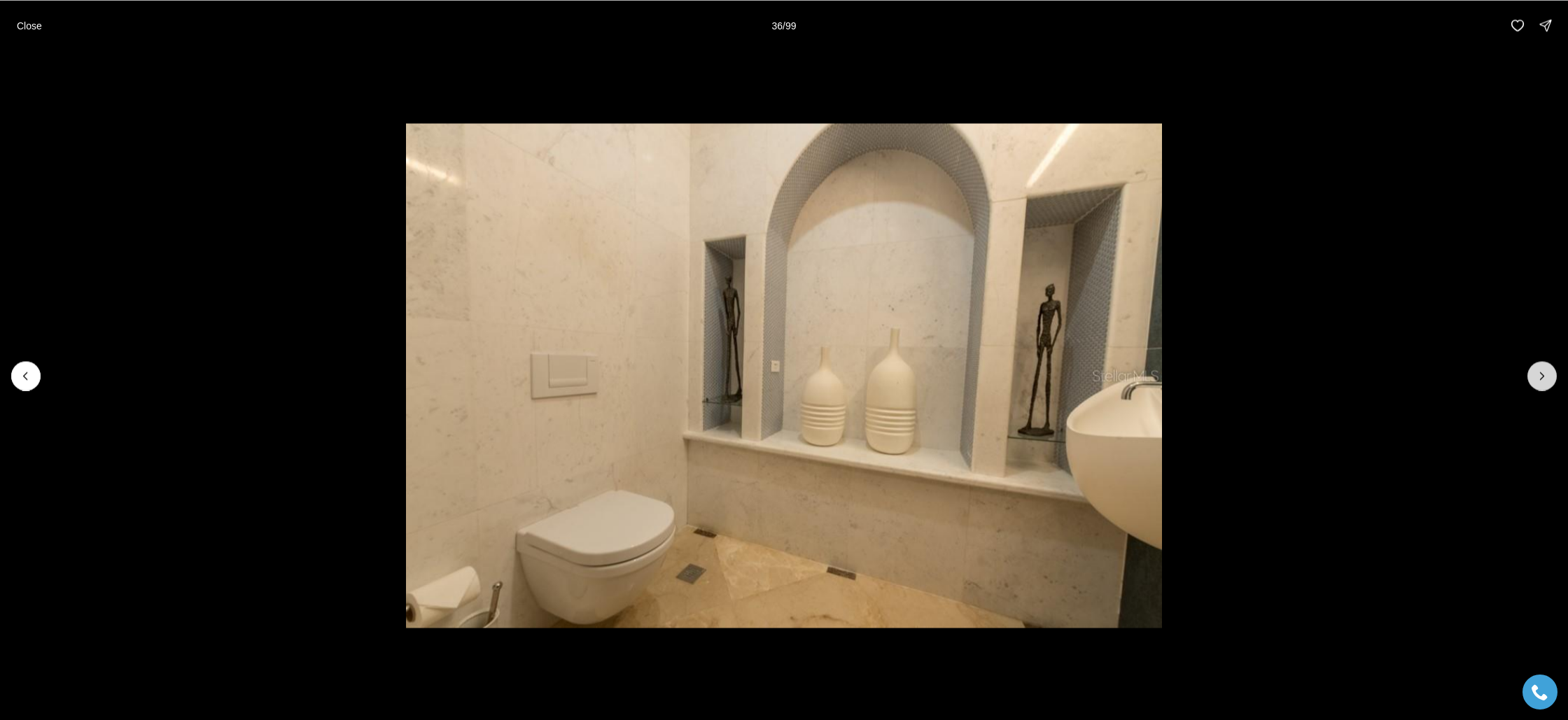
click at [1544, 377] on icon "Next slide" at bounding box center [1542, 375] width 14 height 14
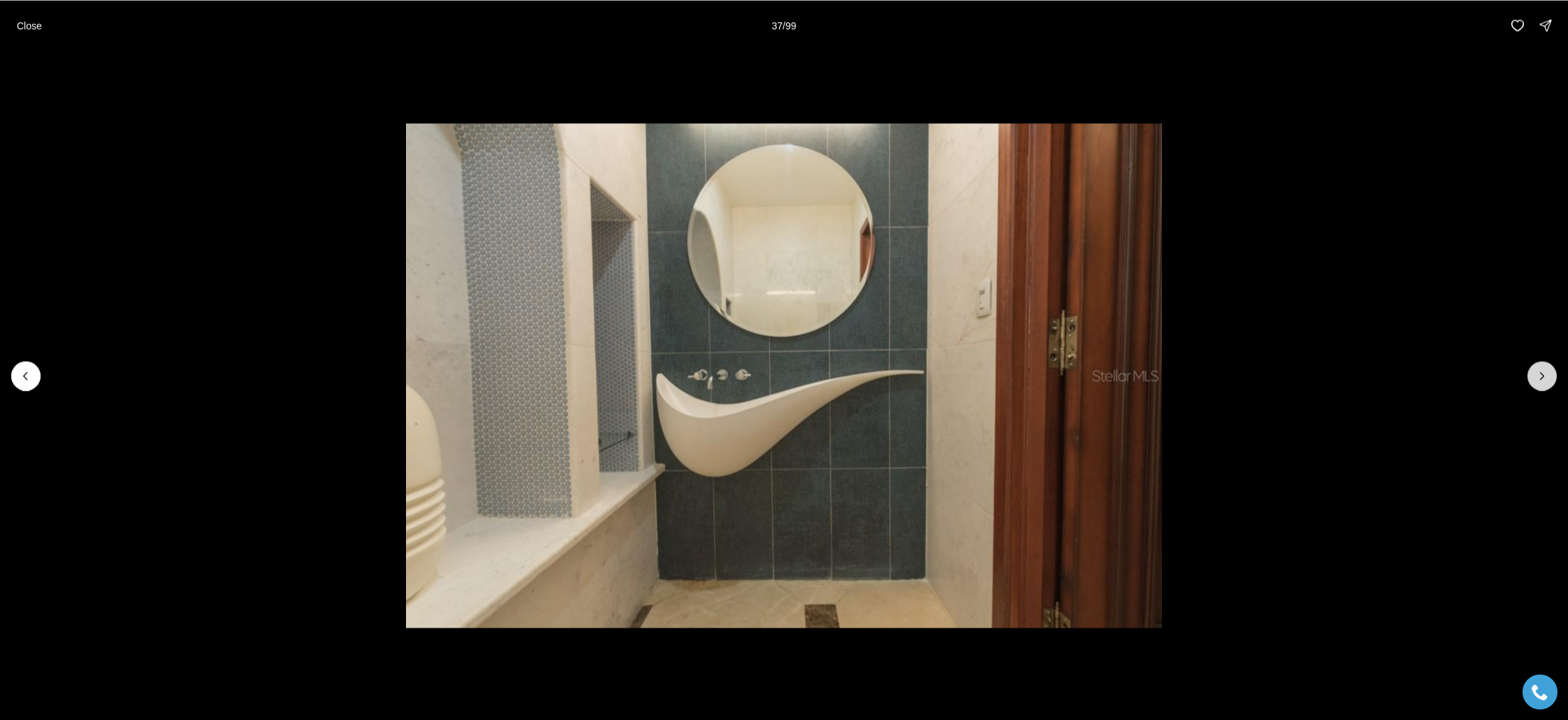
click at [1544, 377] on icon "Next slide" at bounding box center [1542, 375] width 14 height 14
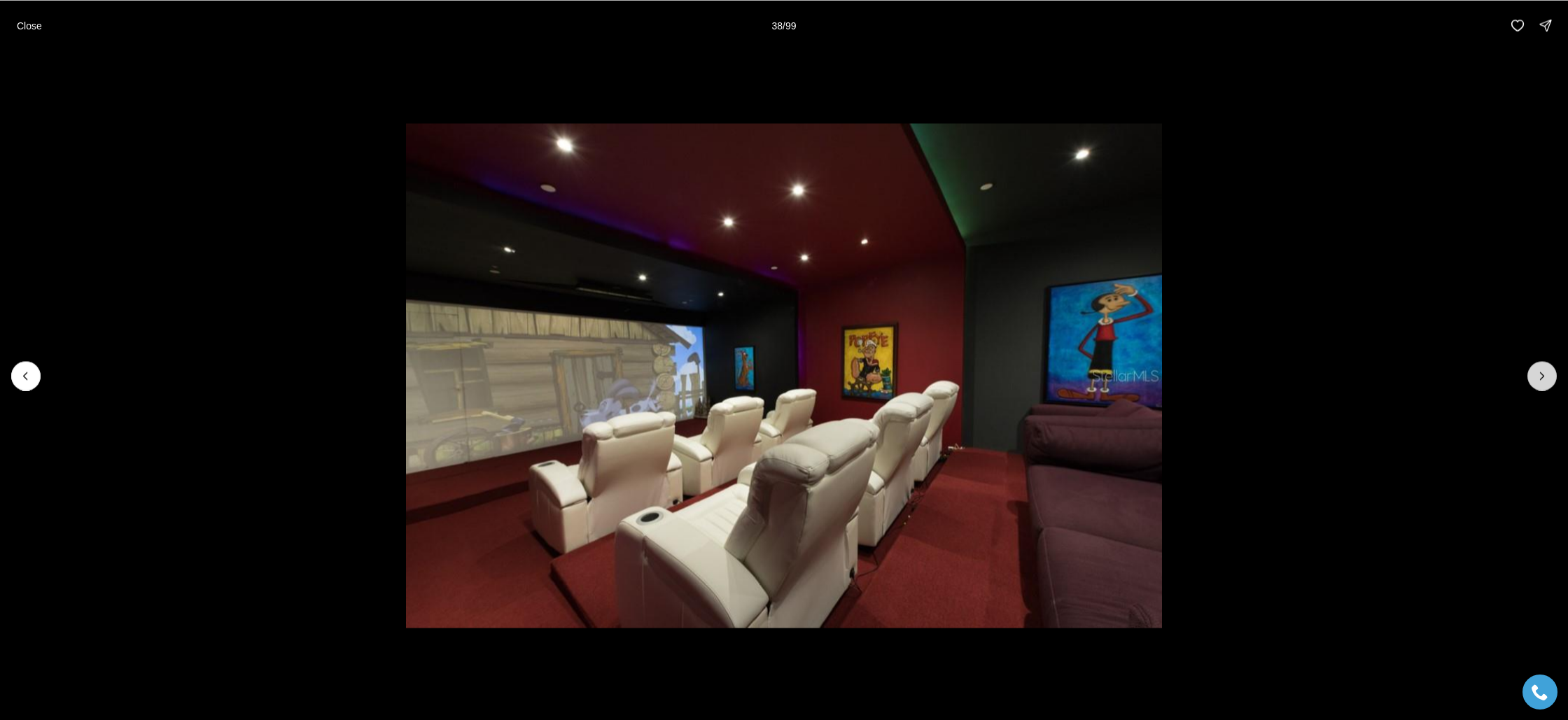
click at [1544, 377] on icon "Next slide" at bounding box center [1542, 375] width 14 height 14
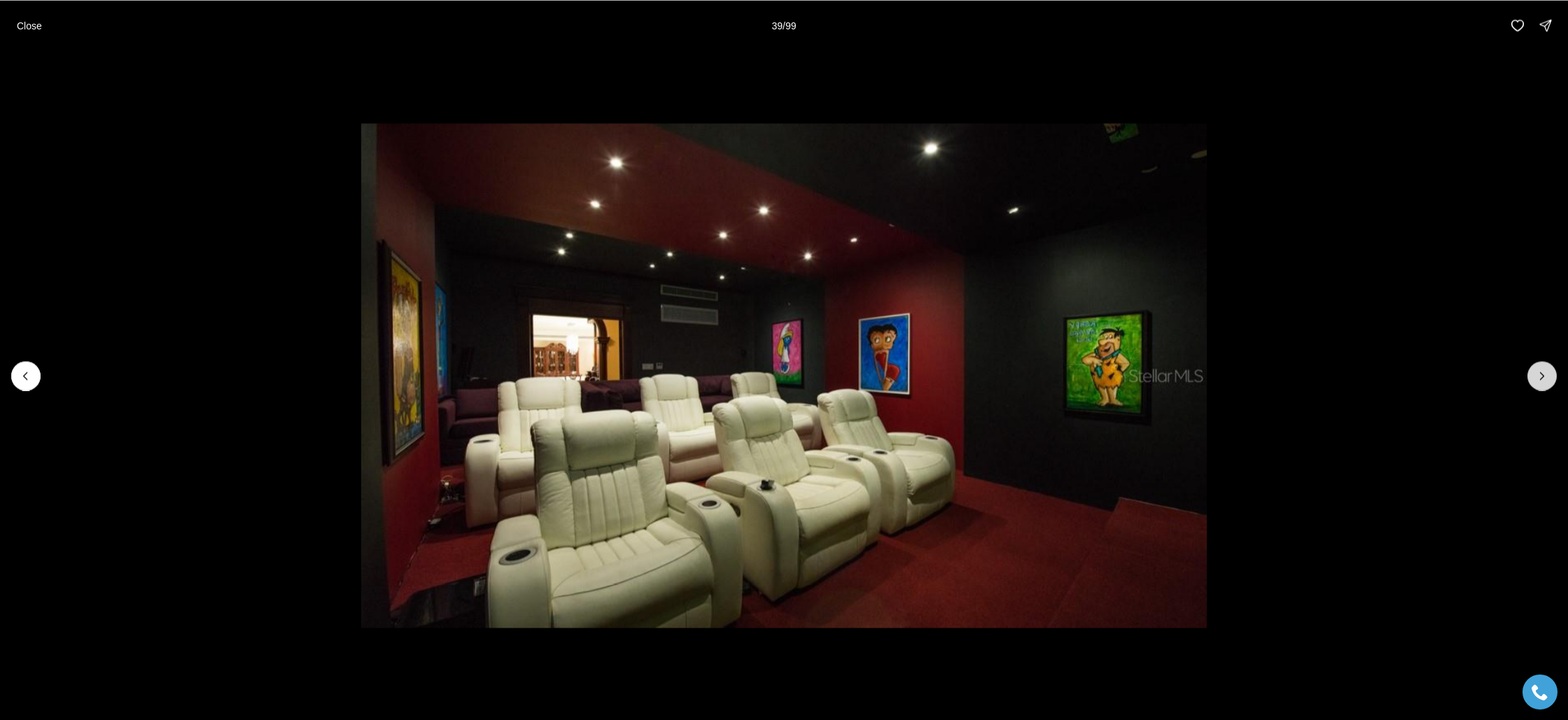
click at [1544, 377] on icon "Next slide" at bounding box center [1542, 375] width 14 height 14
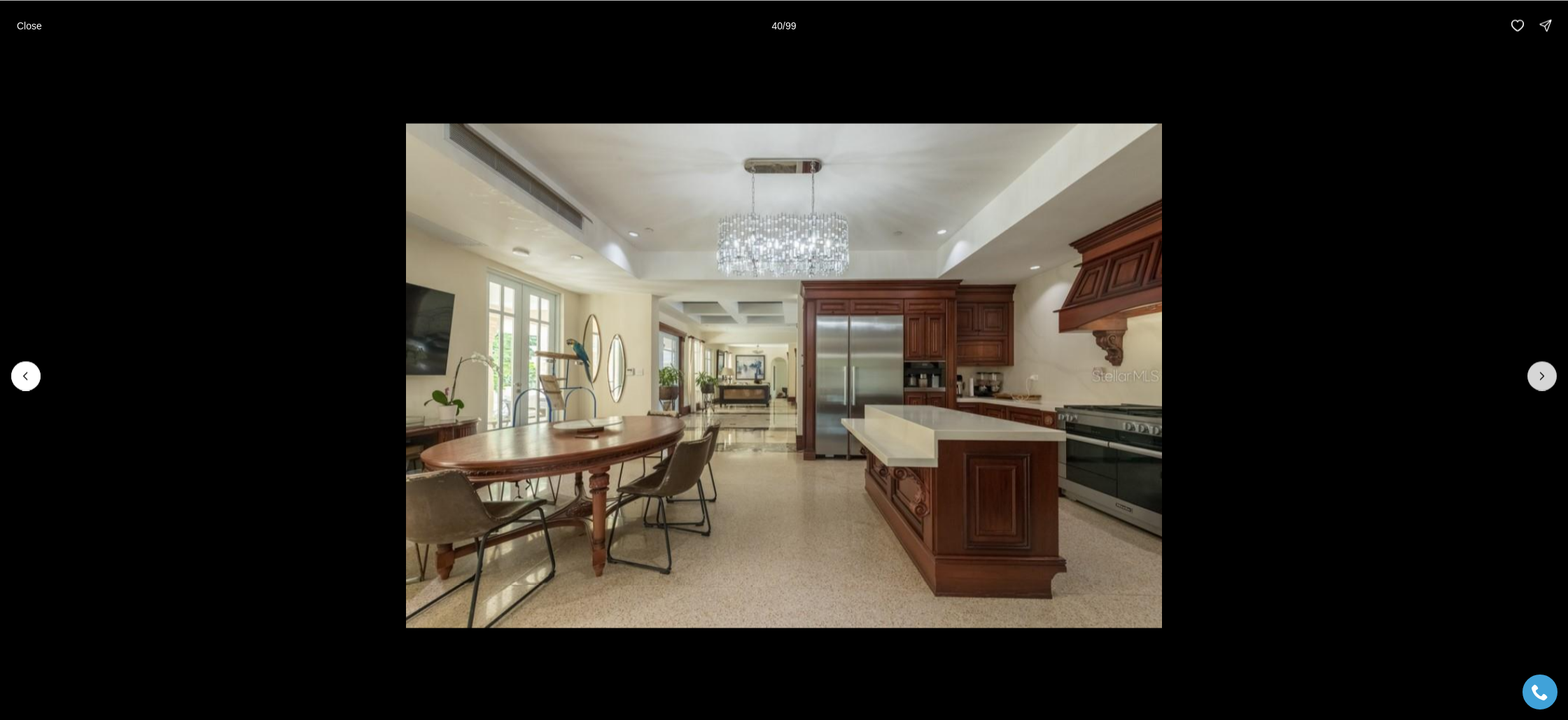
click at [1544, 377] on icon "Next slide" at bounding box center [1542, 375] width 14 height 14
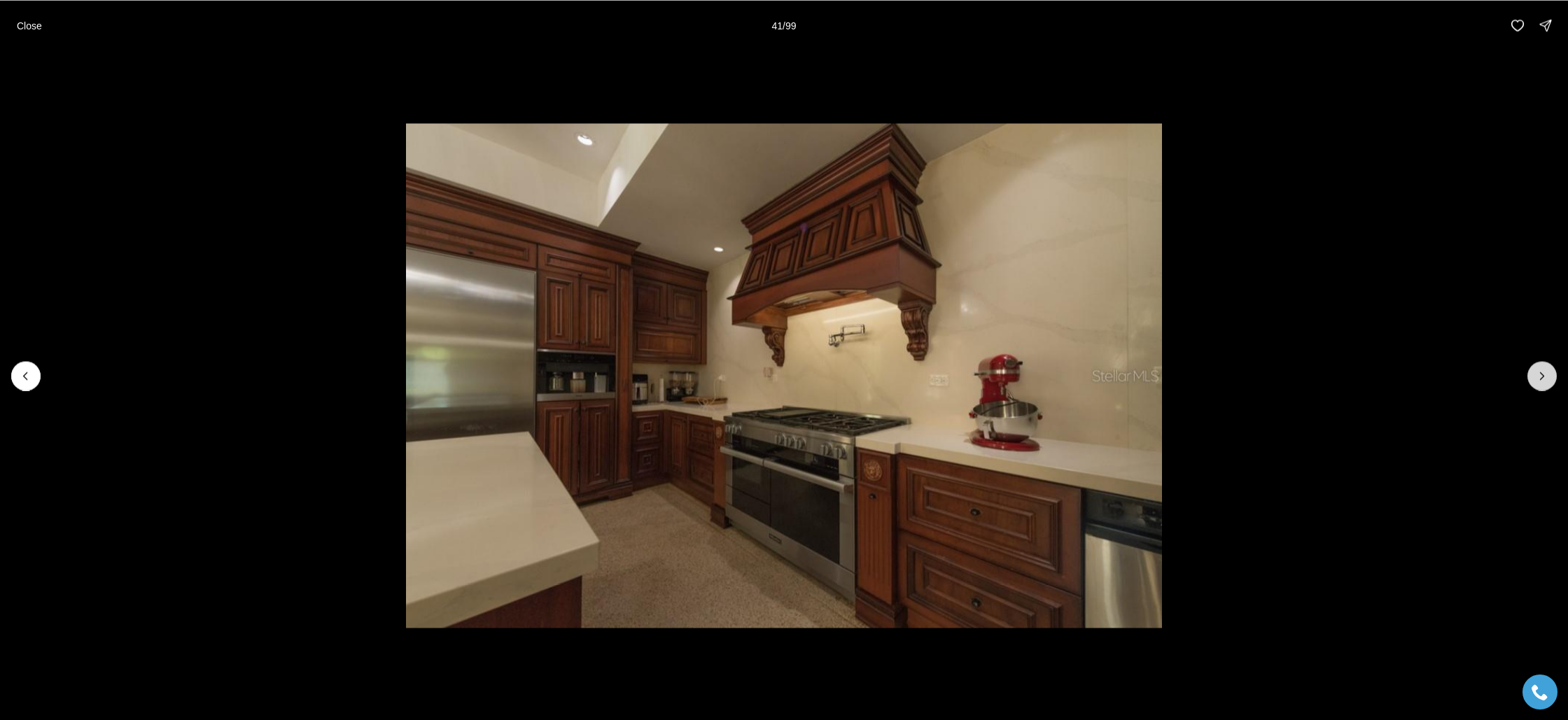
click at [1544, 377] on icon "Next slide" at bounding box center [1542, 375] width 14 height 14
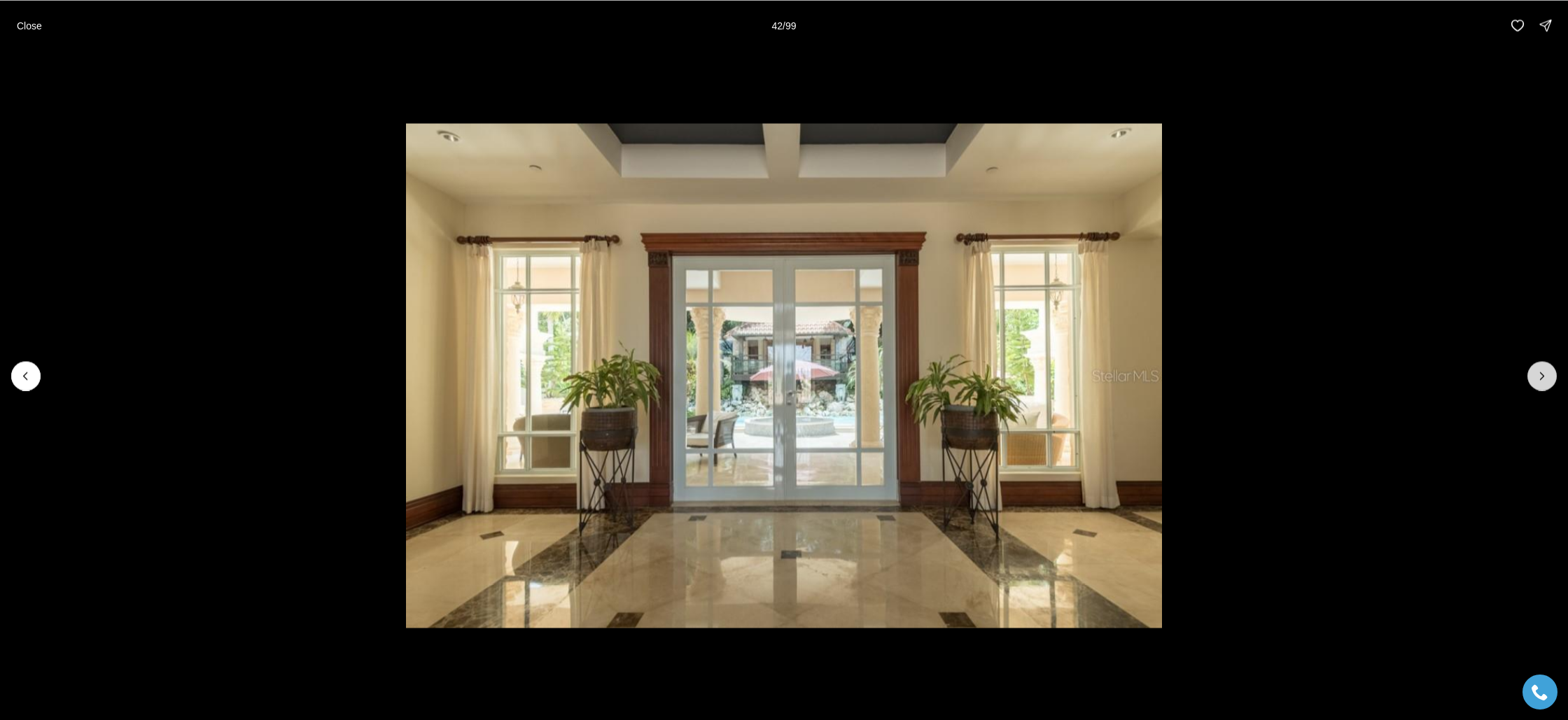
click at [1544, 377] on icon "Next slide" at bounding box center [1542, 375] width 14 height 14
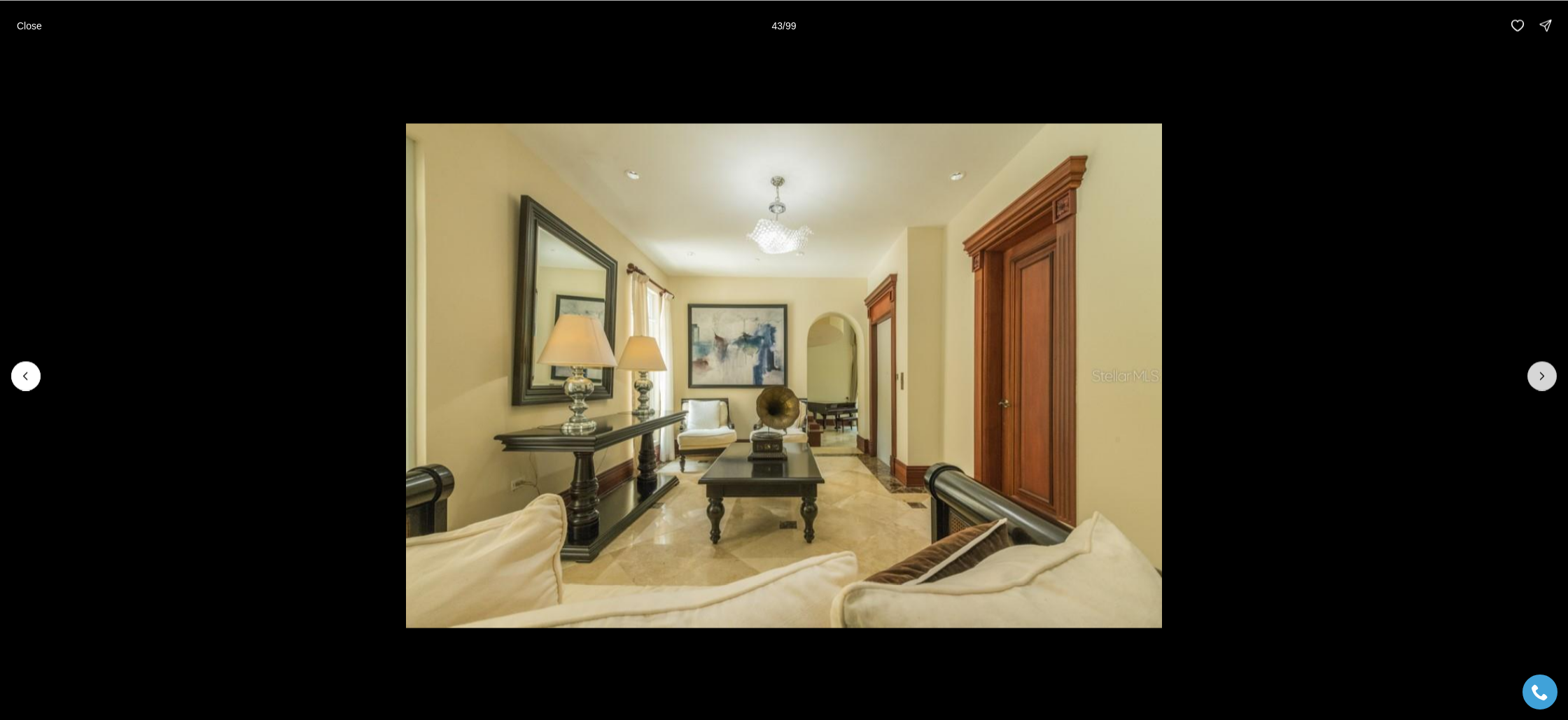
click at [1544, 377] on icon "Next slide" at bounding box center [1542, 375] width 14 height 14
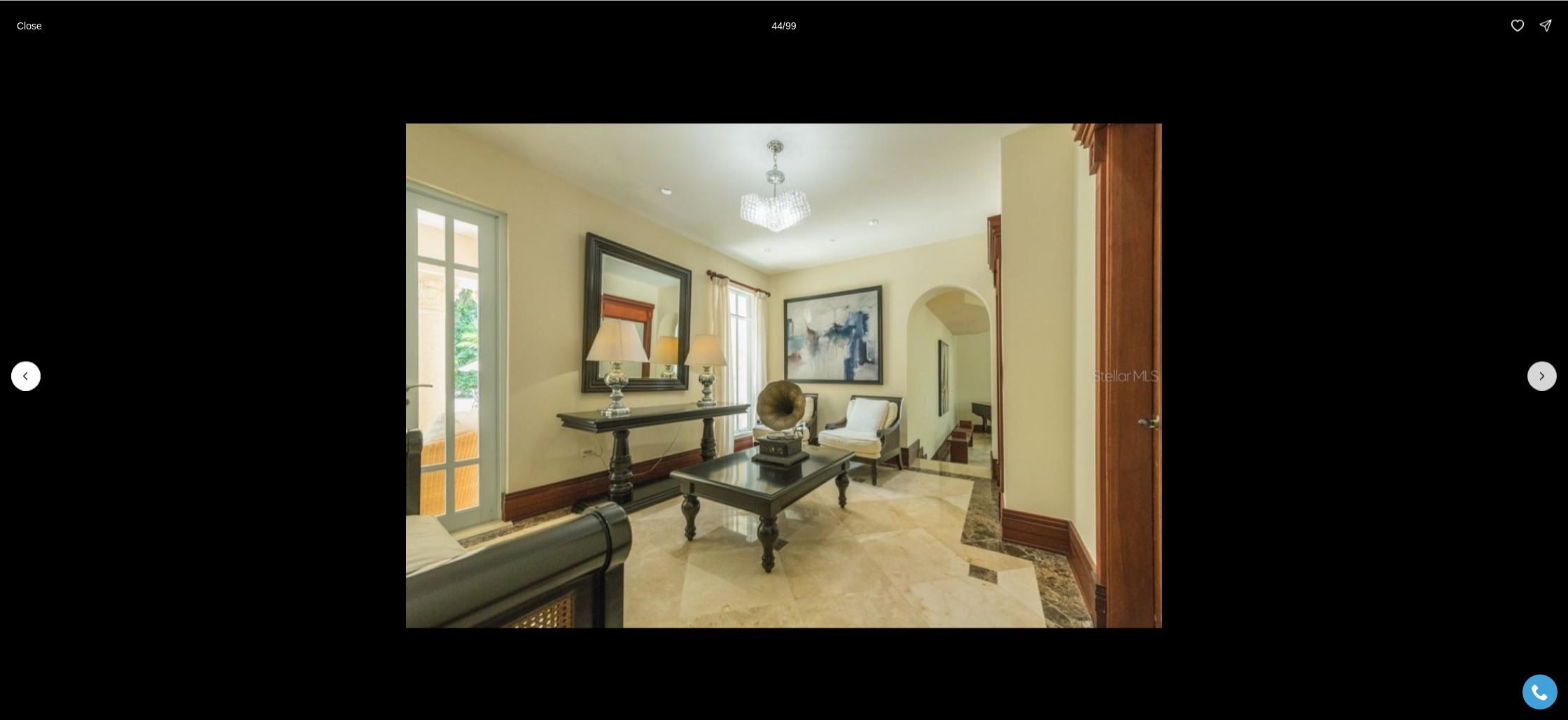
click at [1544, 377] on icon "Next slide" at bounding box center [1542, 375] width 14 height 14
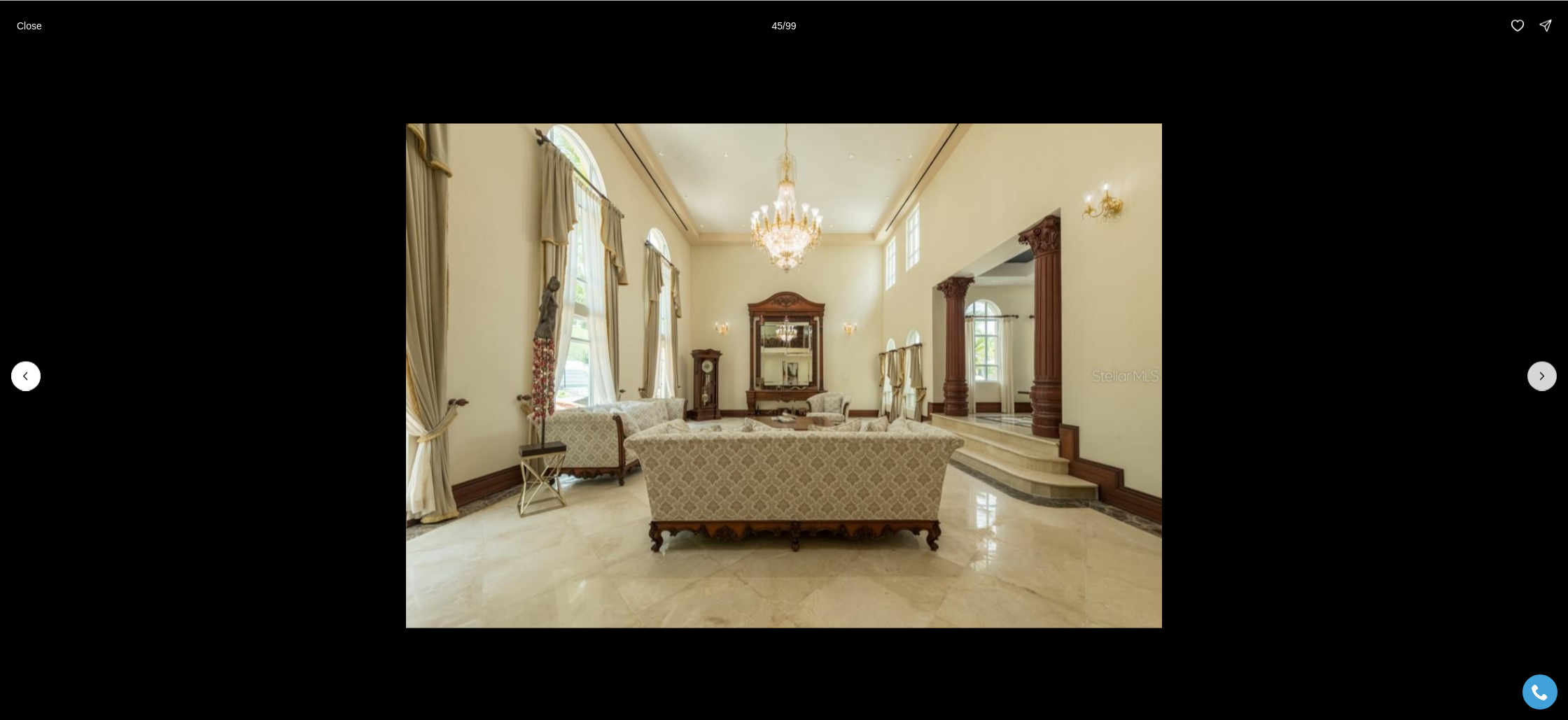
click at [1544, 377] on icon "Next slide" at bounding box center [1542, 375] width 14 height 14
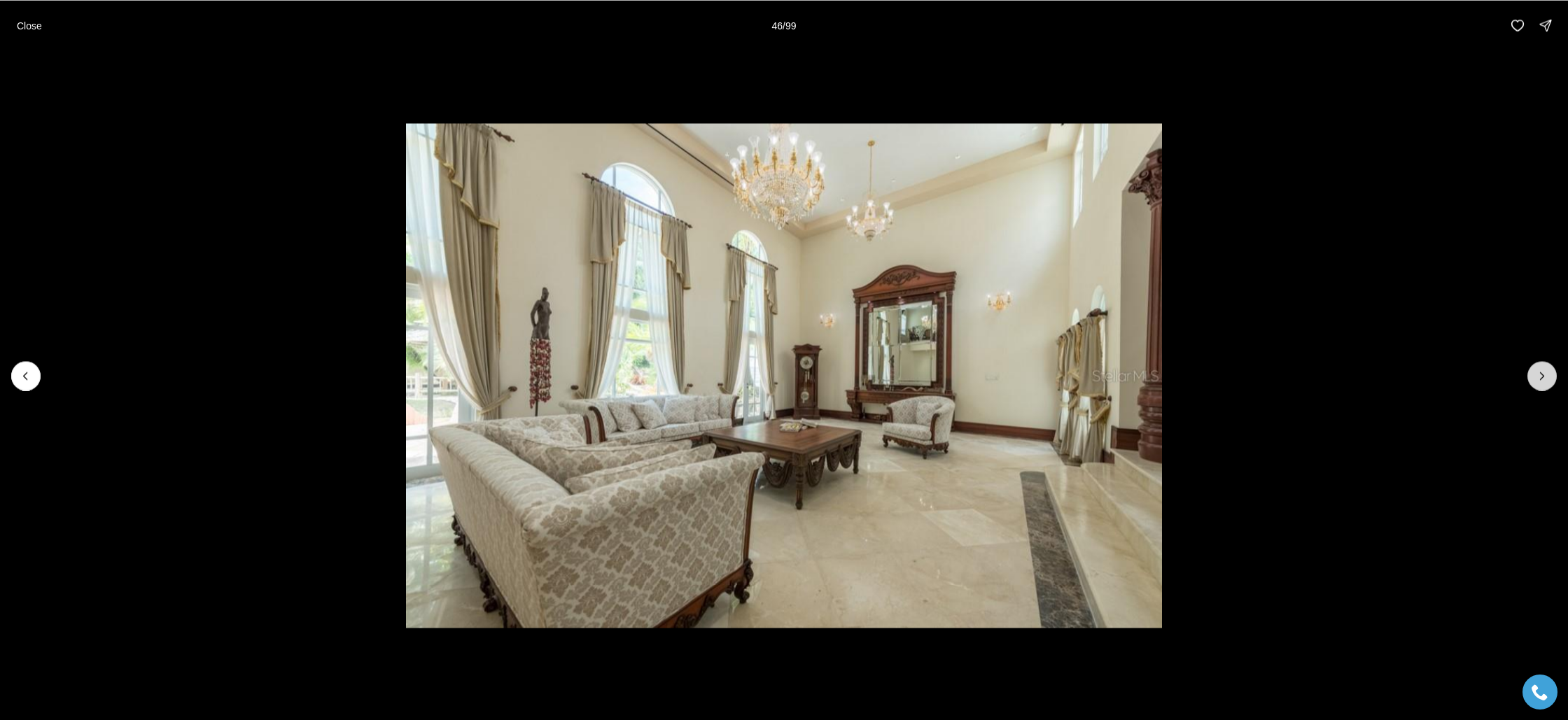
click at [1544, 377] on icon "Next slide" at bounding box center [1542, 375] width 14 height 14
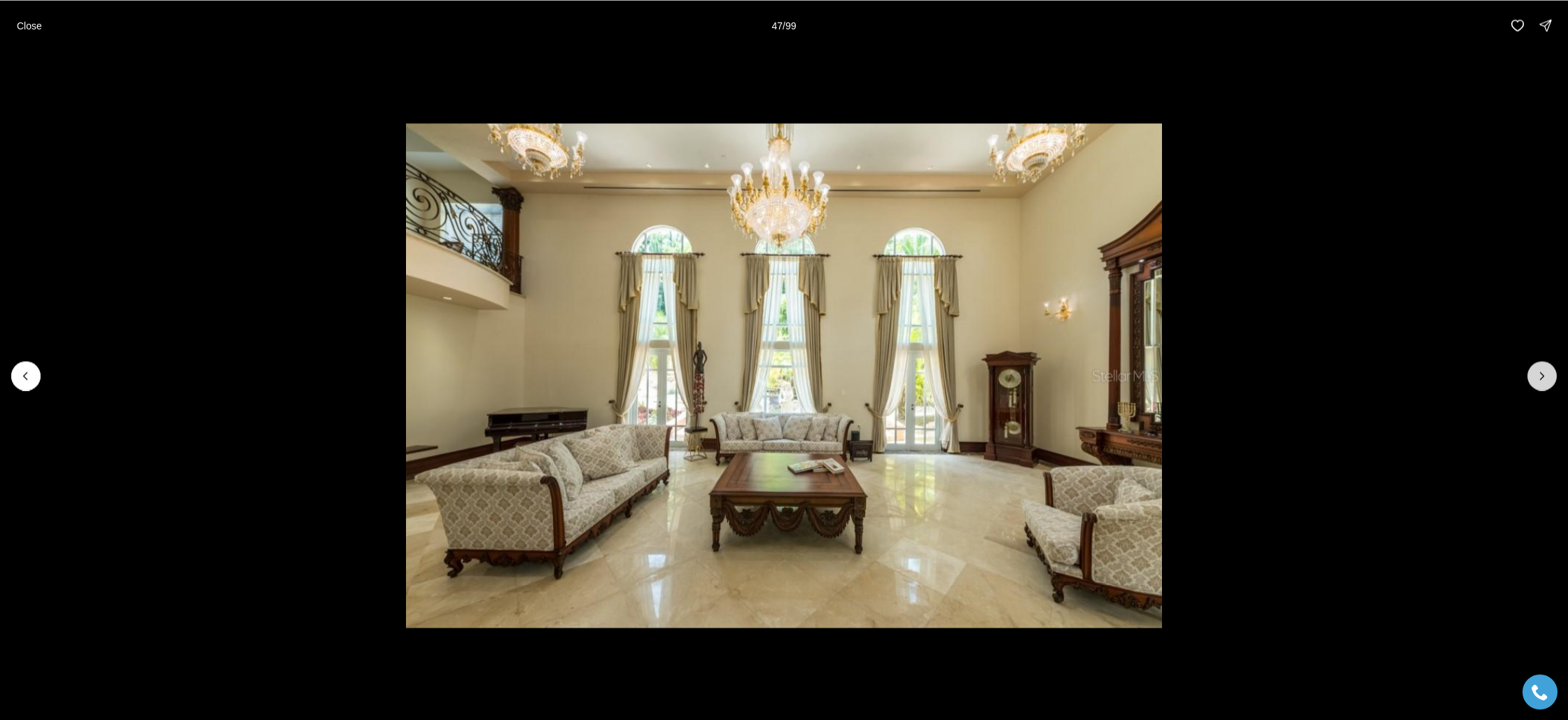
click at [1544, 377] on icon "Next slide" at bounding box center [1542, 375] width 14 height 14
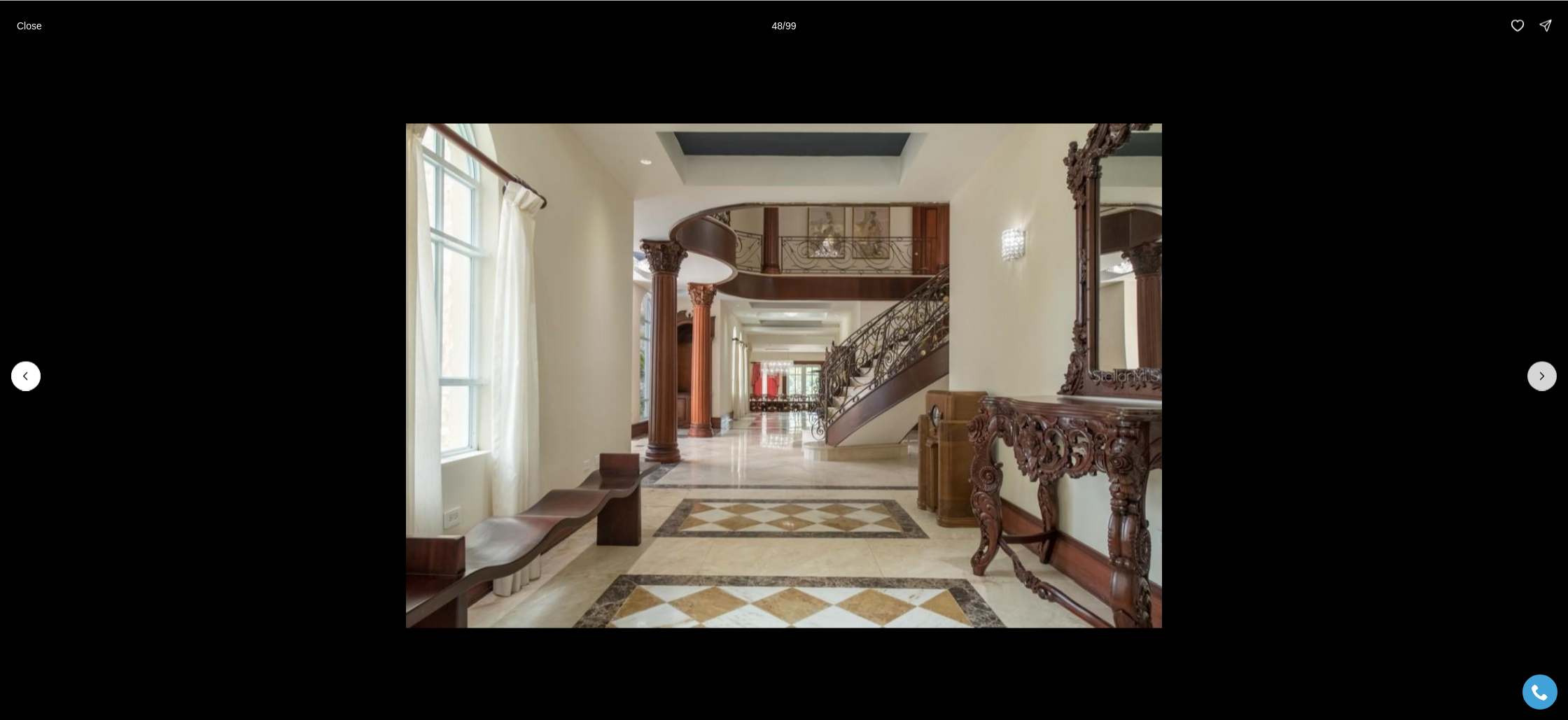
click at [1543, 377] on icon "Next slide" at bounding box center [1542, 375] width 14 height 14
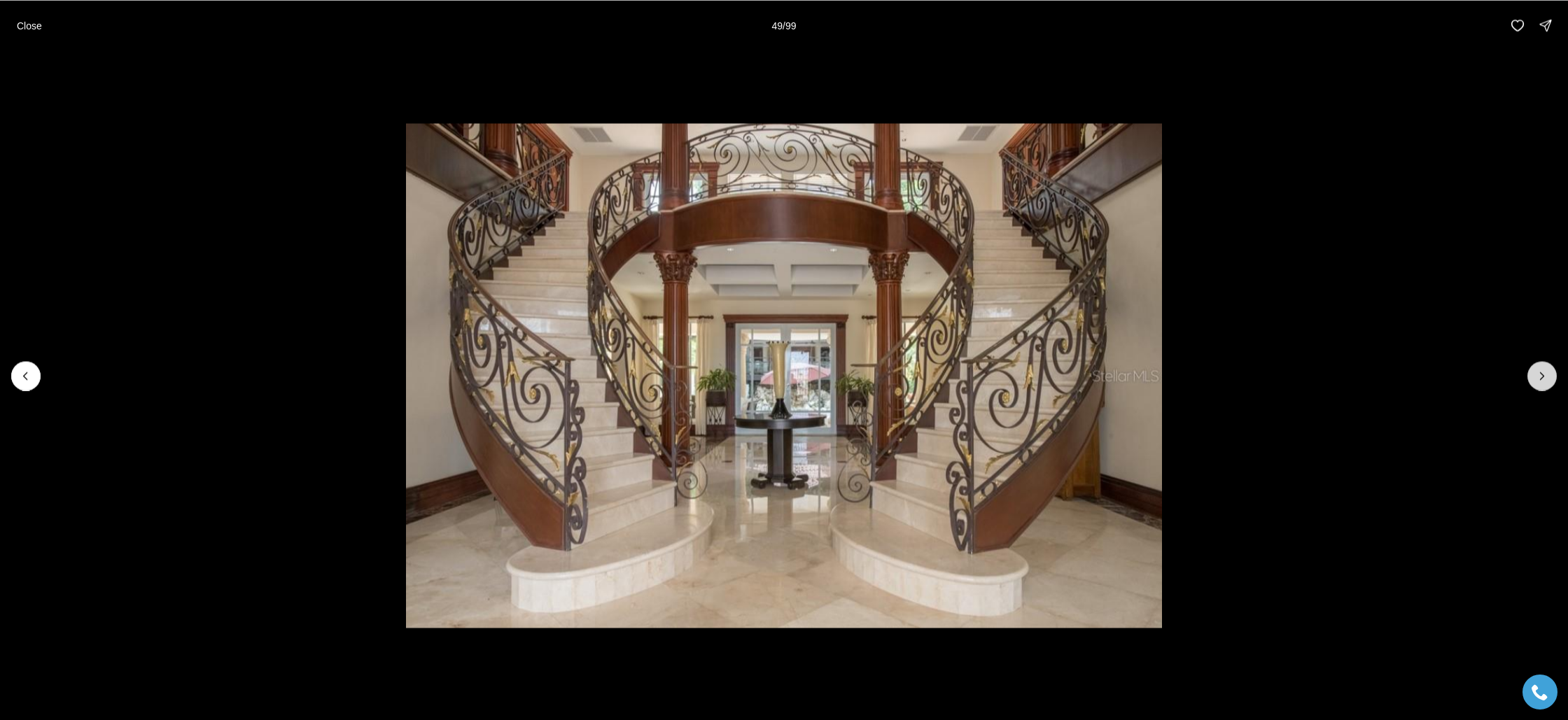
click at [1537, 381] on icon "Next slide" at bounding box center [1542, 375] width 14 height 14
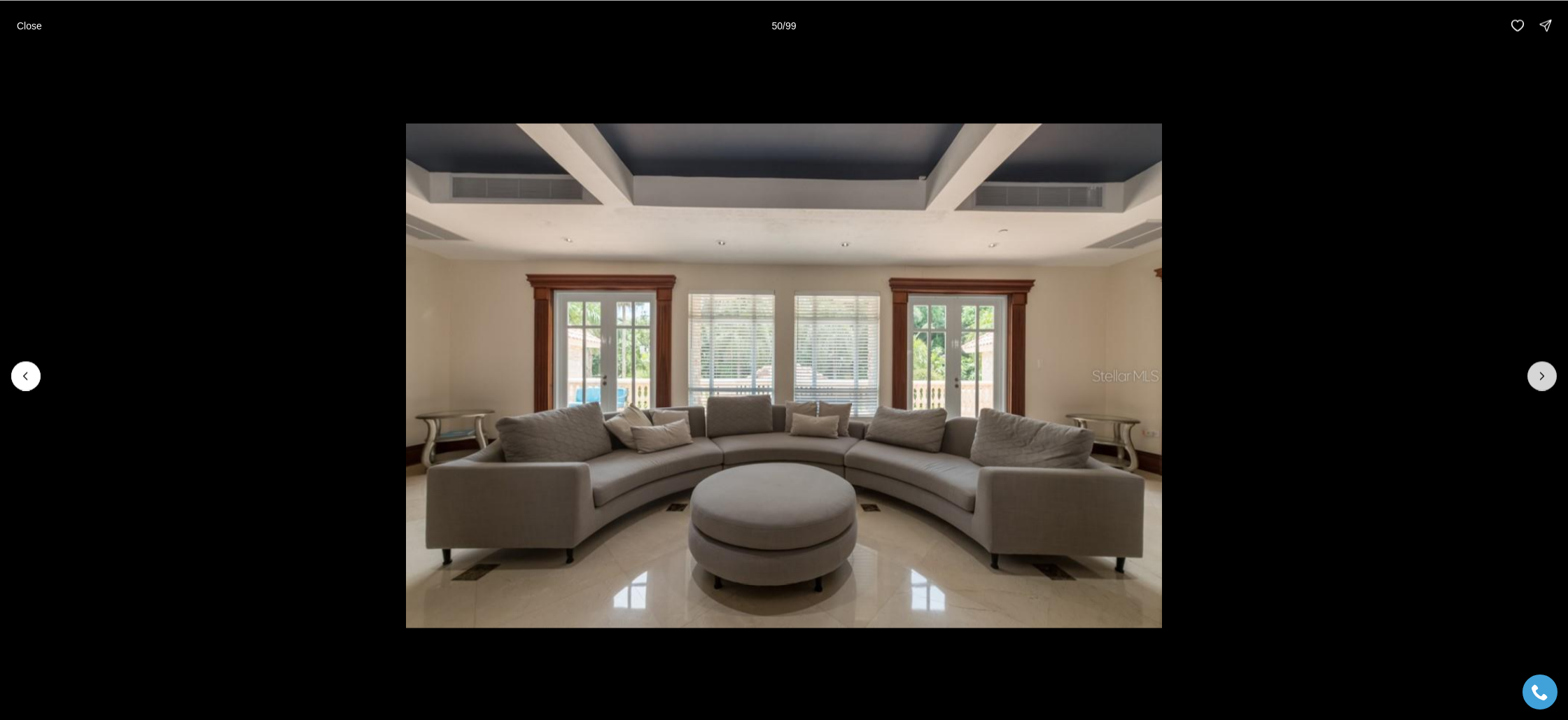
click at [1537, 381] on icon "Next slide" at bounding box center [1542, 375] width 14 height 14
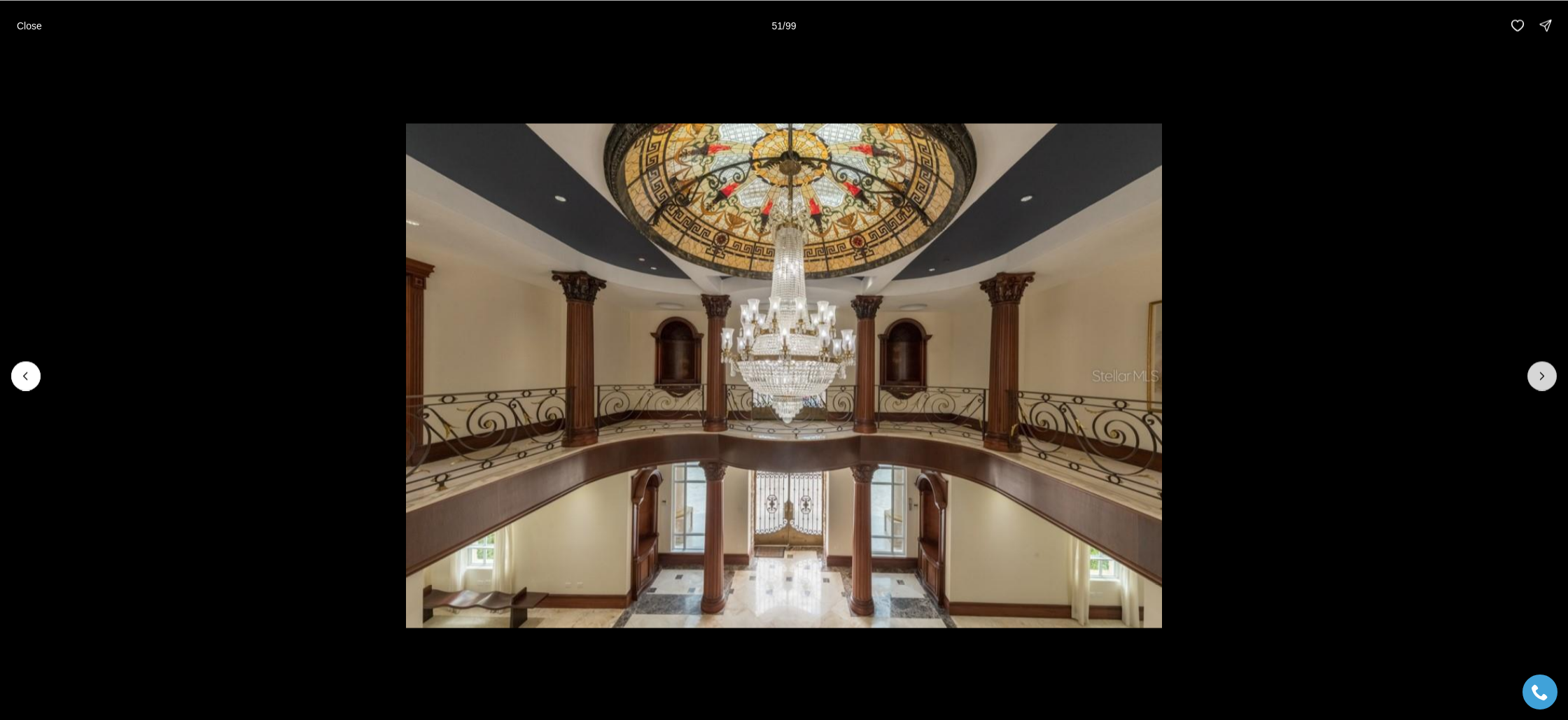
click at [1537, 381] on icon "Next slide" at bounding box center [1542, 375] width 14 height 14
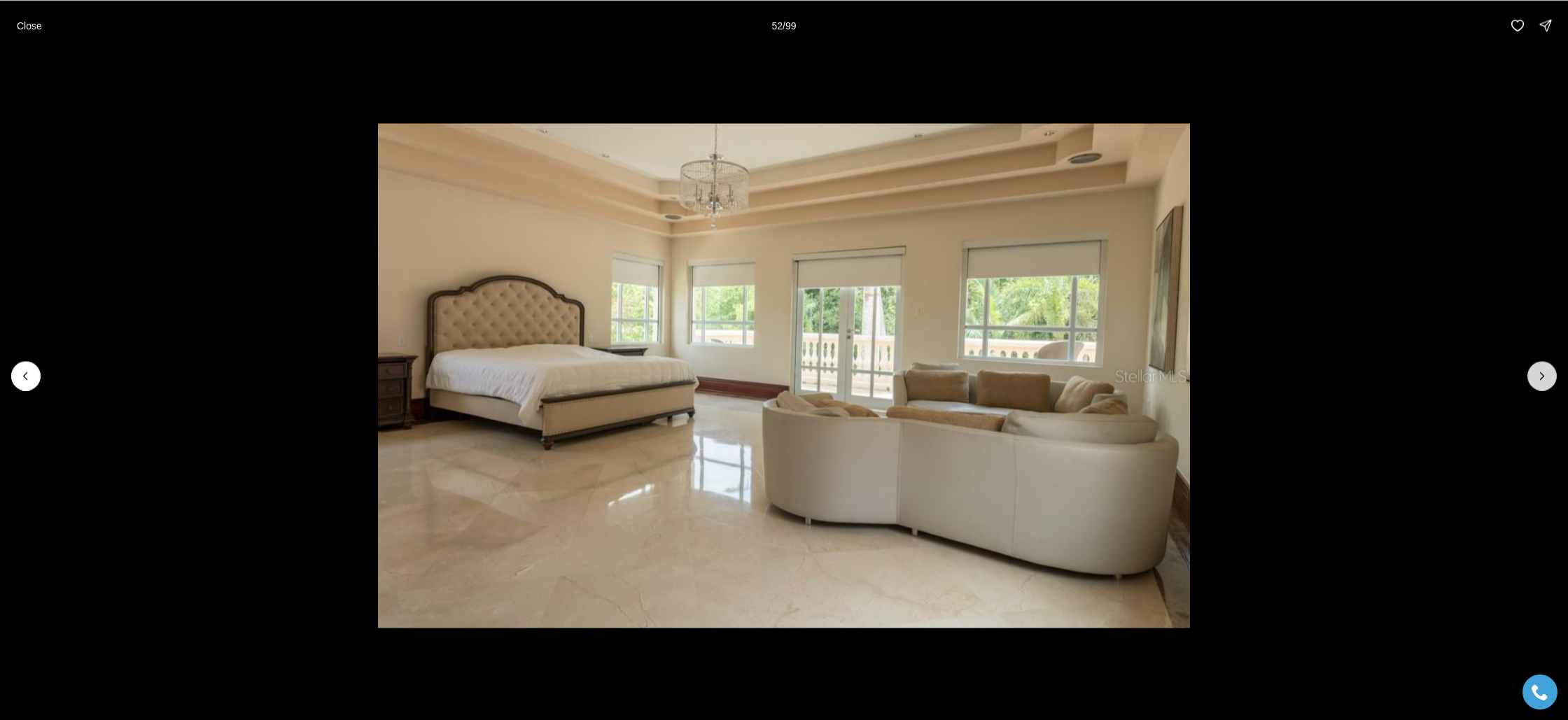
click at [1537, 381] on icon "Next slide" at bounding box center [1542, 375] width 14 height 14
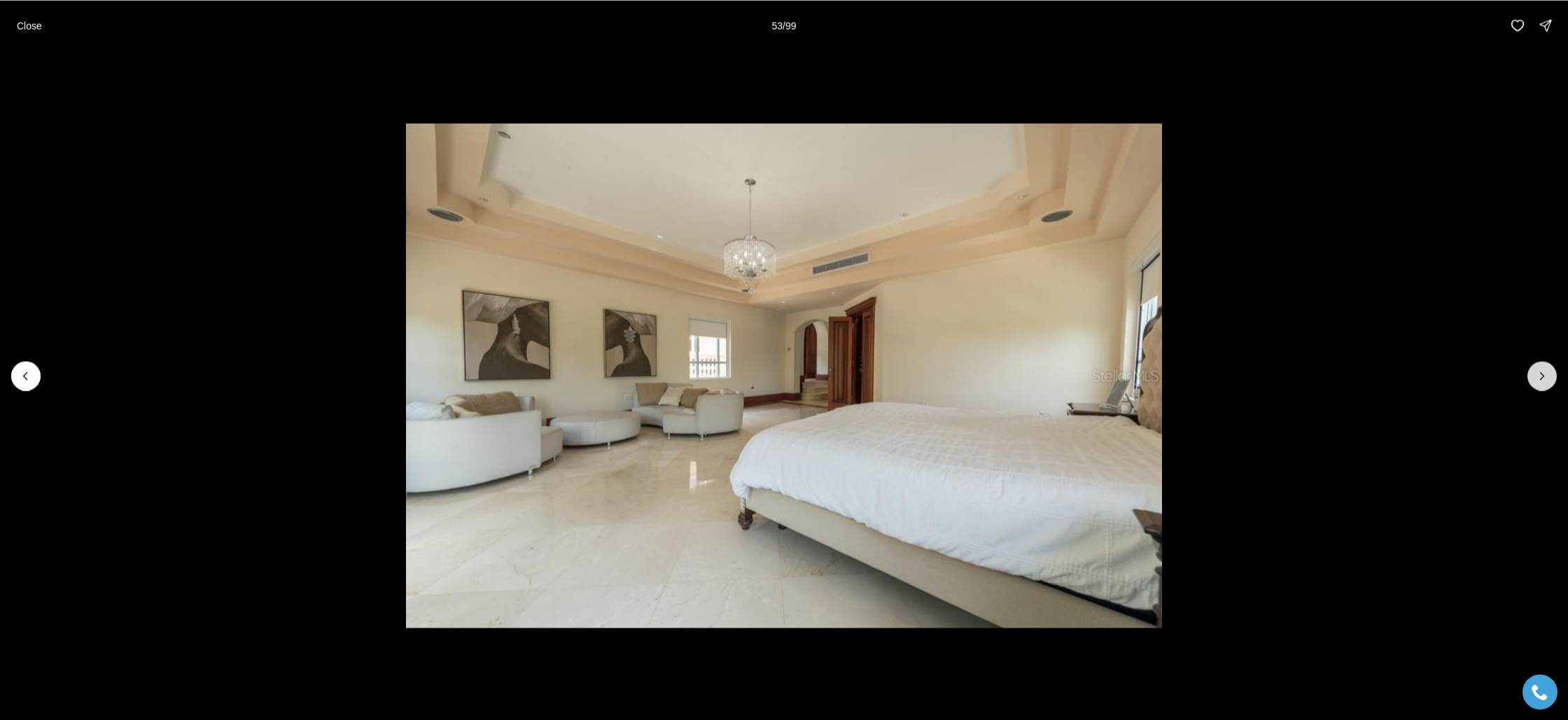
click at [1537, 381] on icon "Next slide" at bounding box center [1542, 375] width 14 height 14
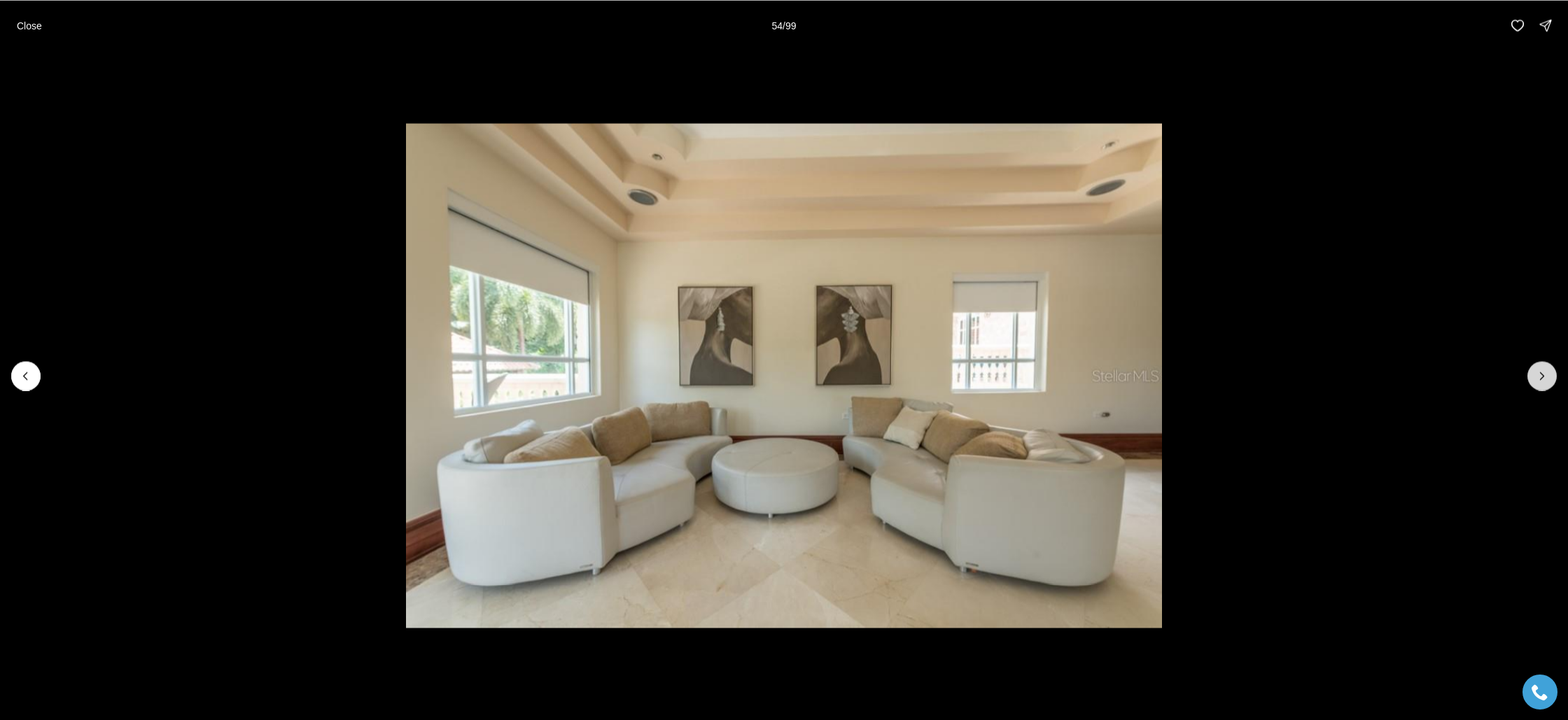
click at [1537, 381] on icon "Next slide" at bounding box center [1542, 375] width 14 height 14
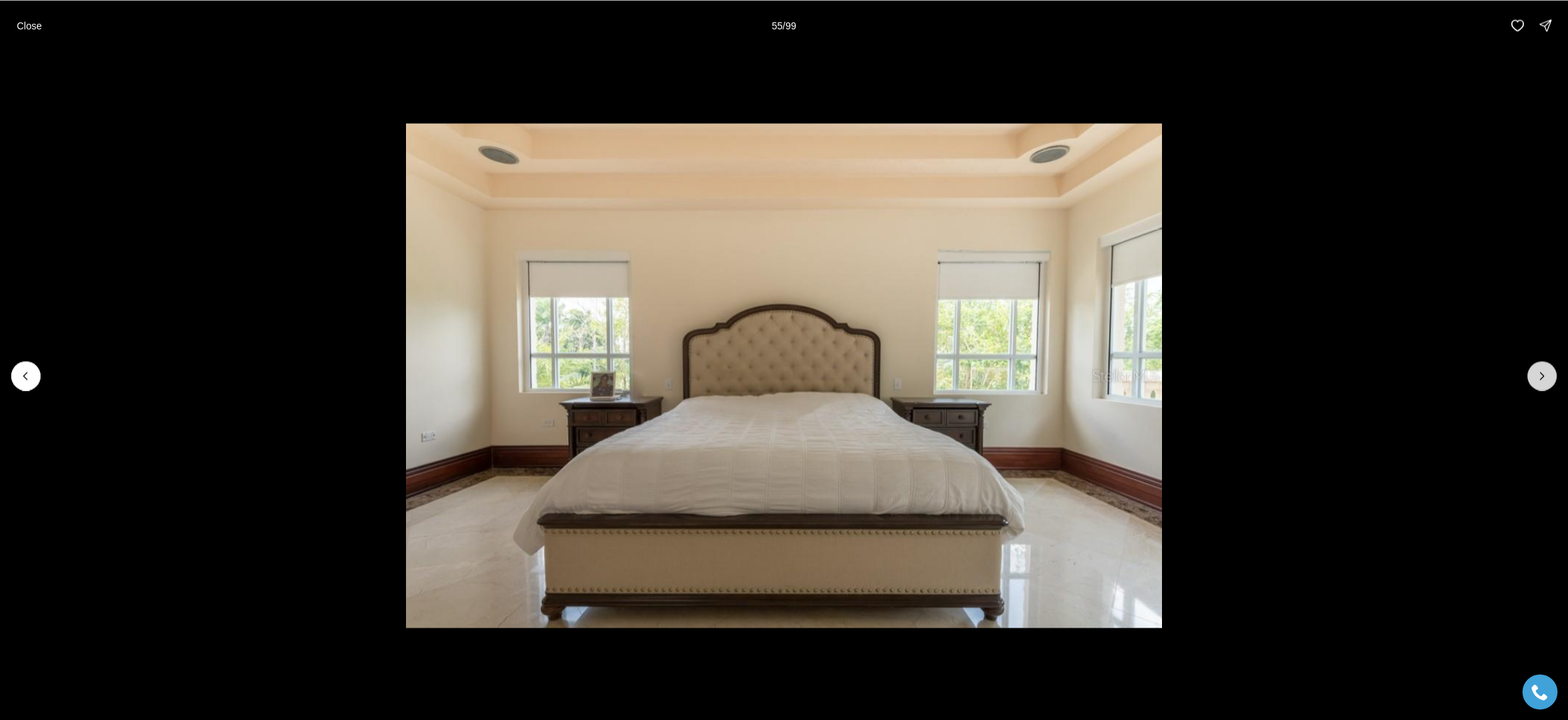
click at [1537, 381] on icon "Next slide" at bounding box center [1542, 375] width 14 height 14
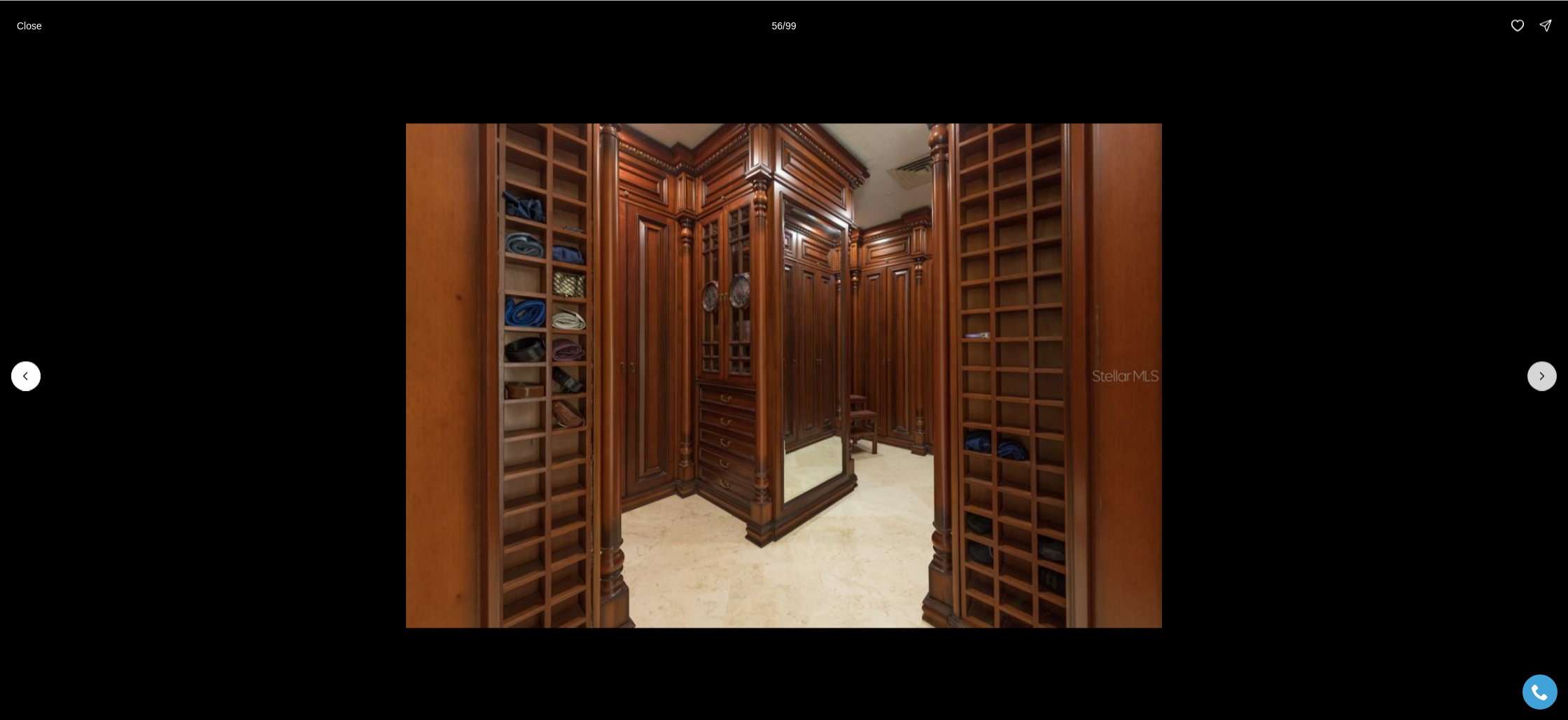
click at [1537, 381] on icon "Next slide" at bounding box center [1542, 375] width 14 height 14
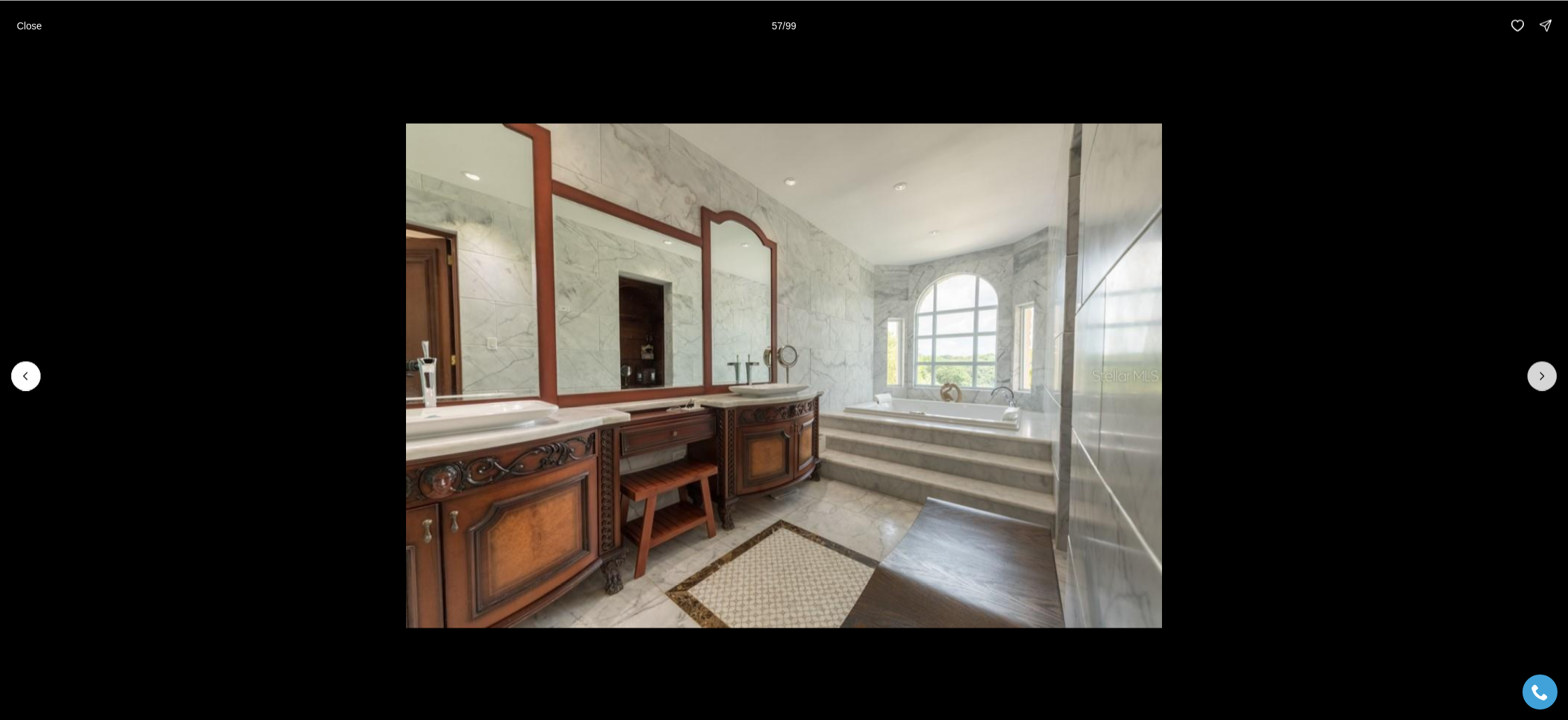
click at [1537, 381] on icon "Next slide" at bounding box center [1542, 375] width 14 height 14
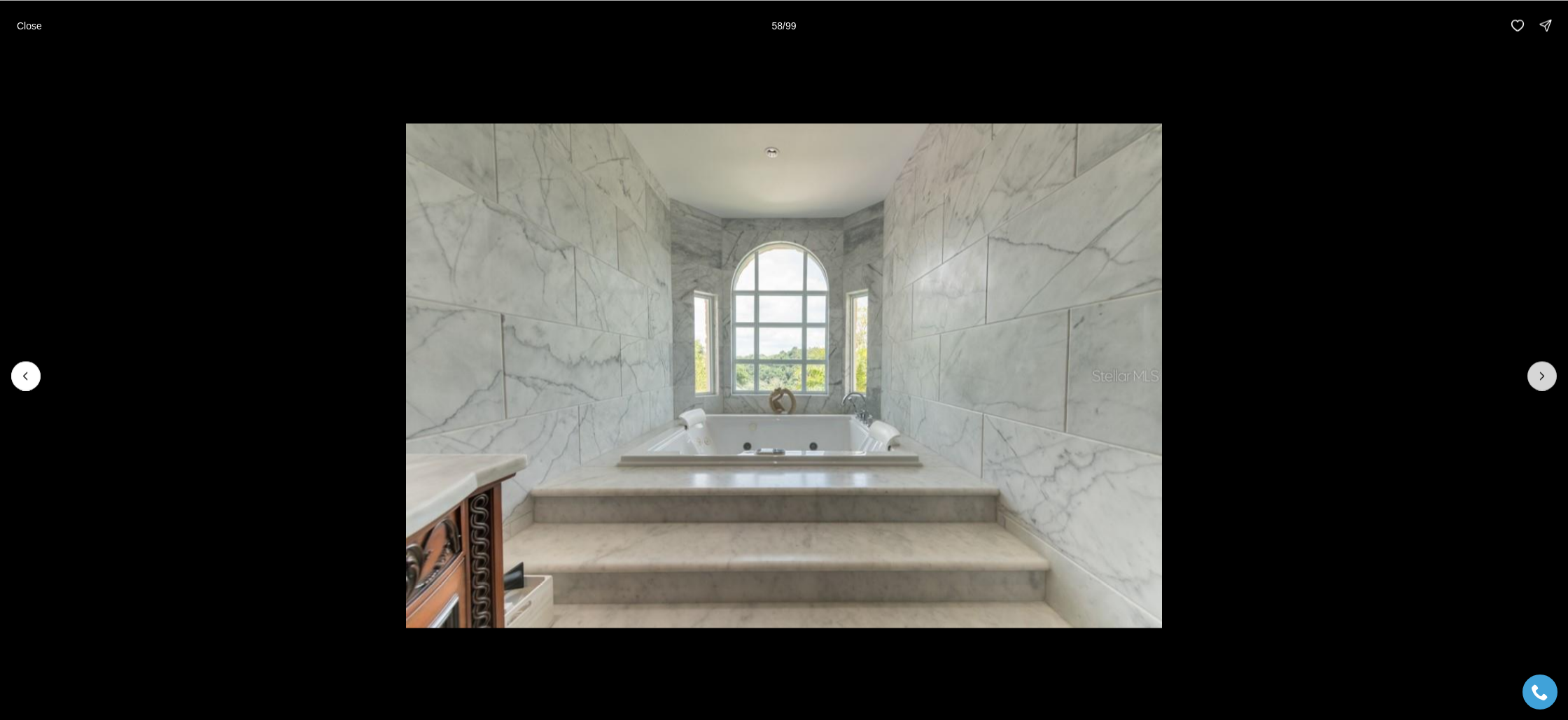
click at [1537, 381] on icon "Next slide" at bounding box center [1542, 375] width 14 height 14
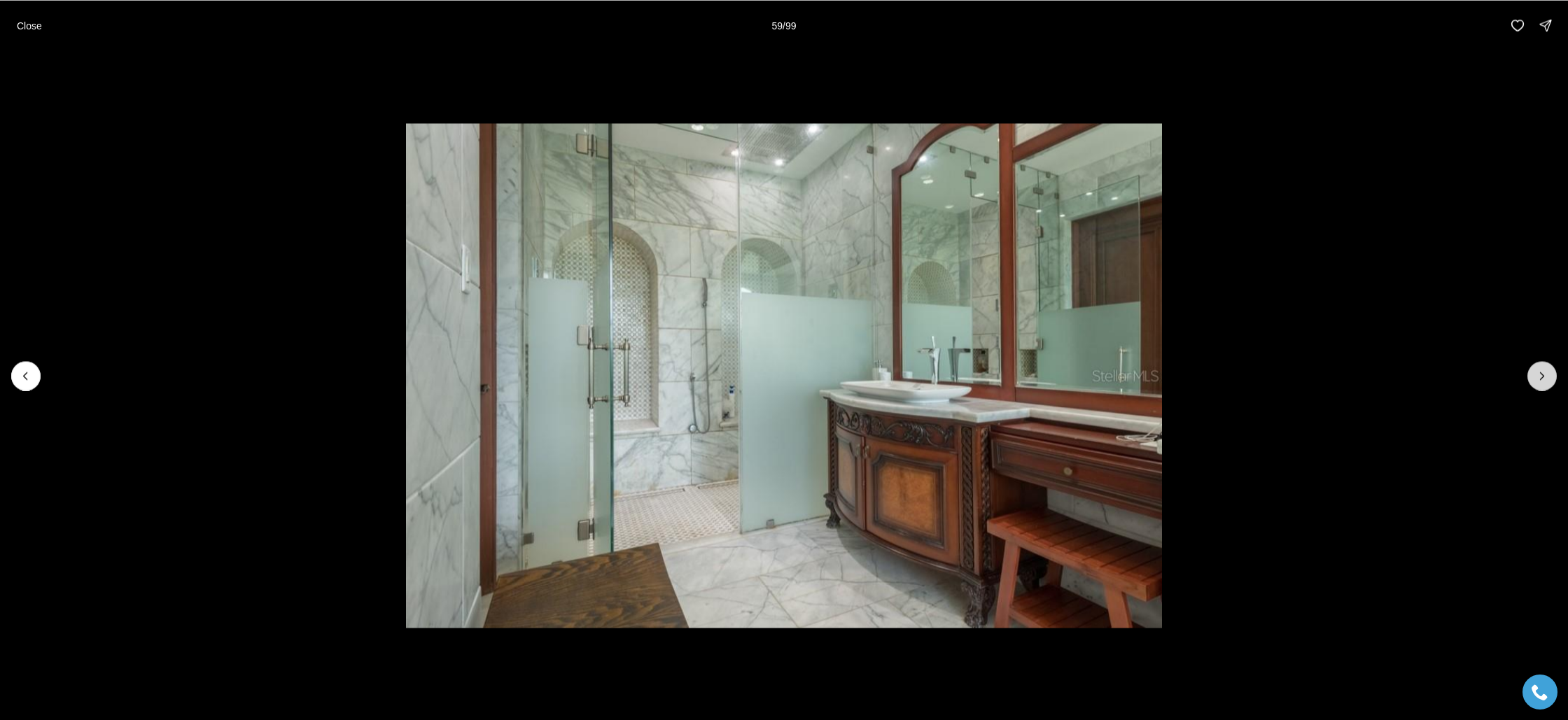
click at [1537, 381] on icon "Next slide" at bounding box center [1542, 375] width 14 height 14
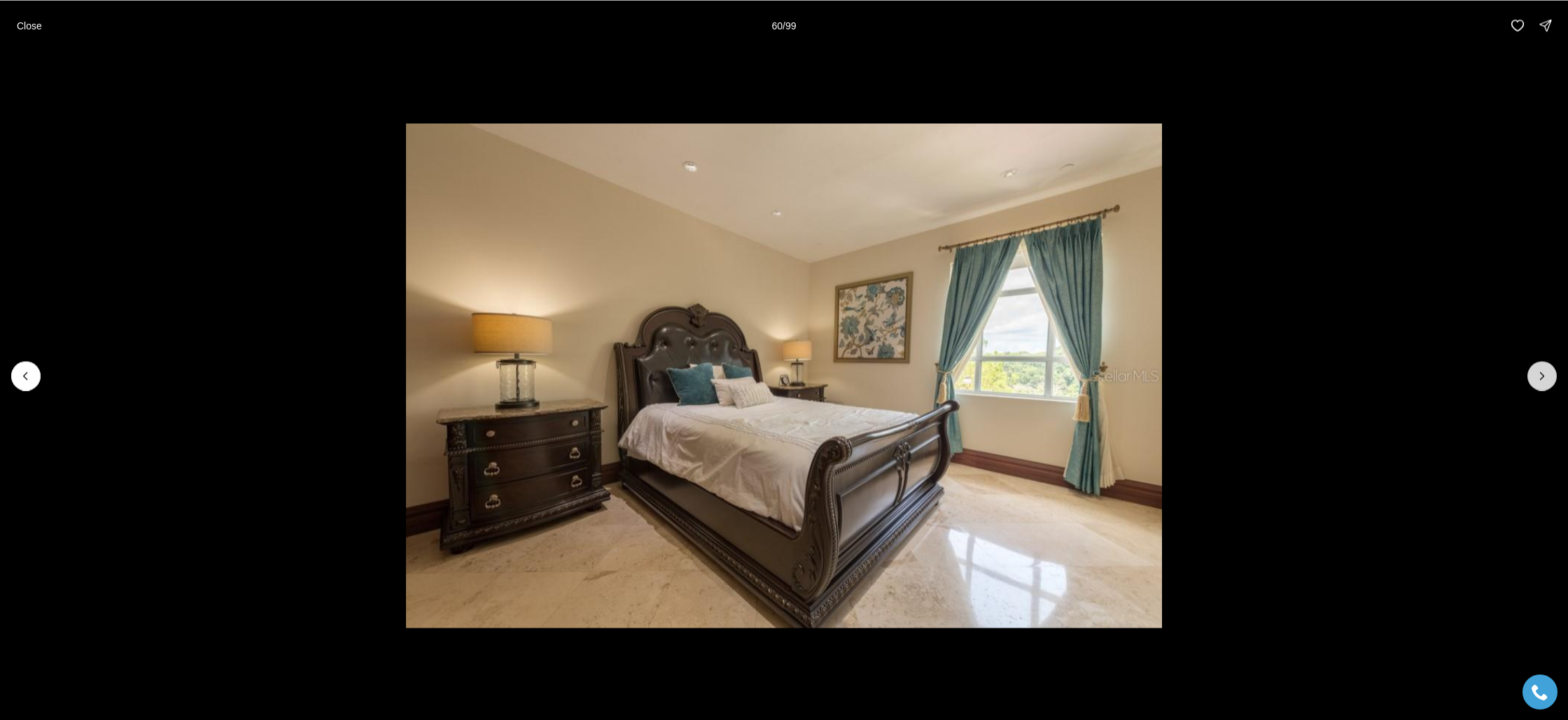
click at [1549, 372] on button "Next slide" at bounding box center [1541, 375] width 29 height 29
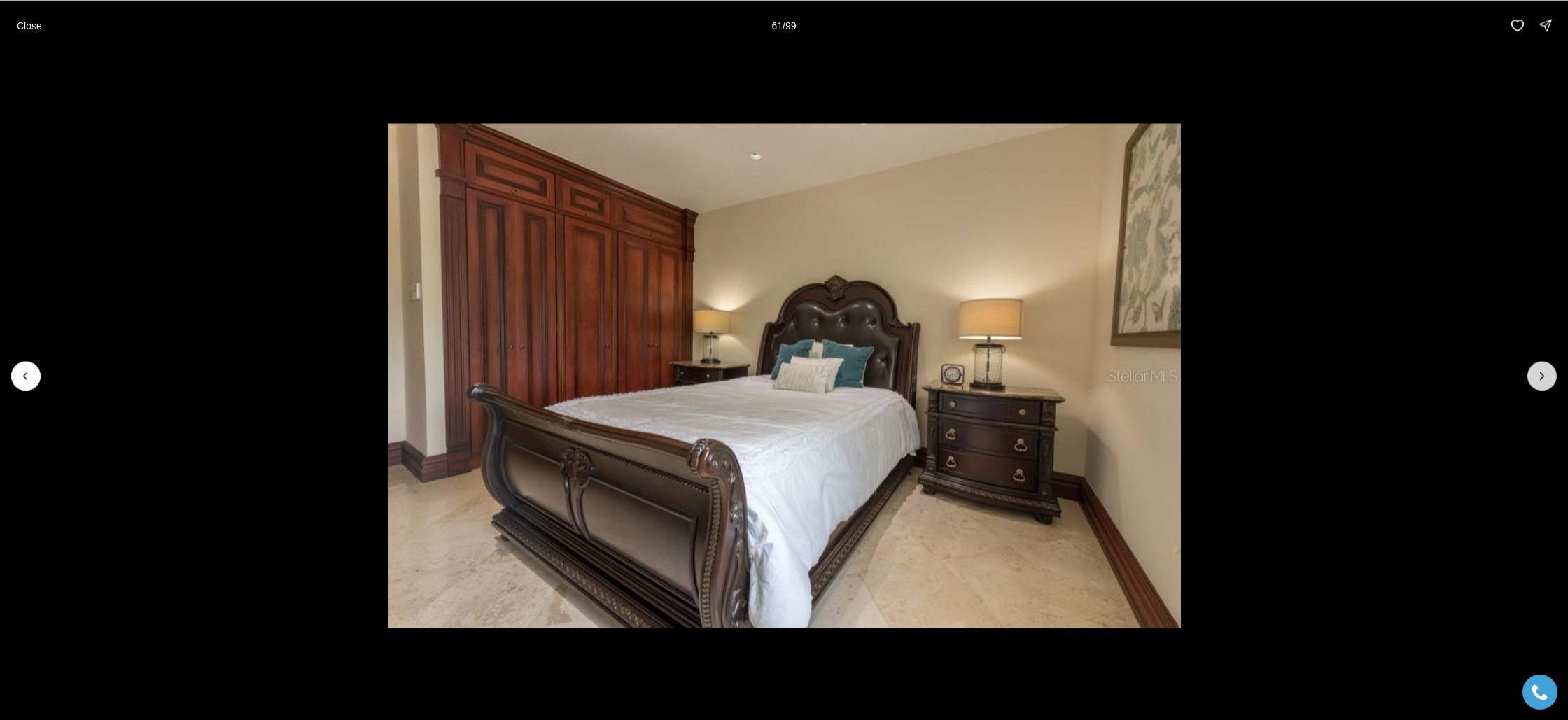
click at [1543, 374] on icon "Next slide" at bounding box center [1542, 375] width 4 height 7
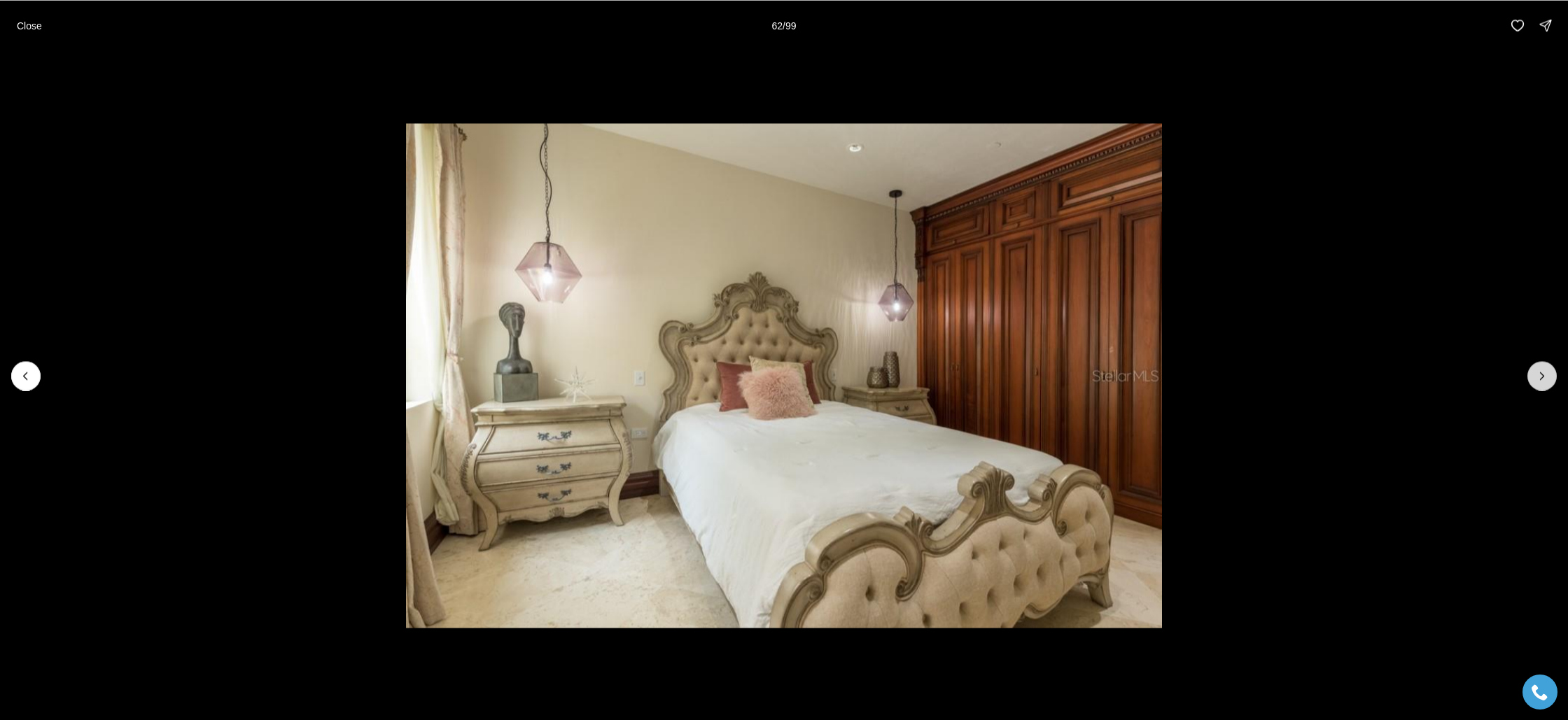
click at [1543, 374] on icon "Next slide" at bounding box center [1542, 375] width 4 height 7
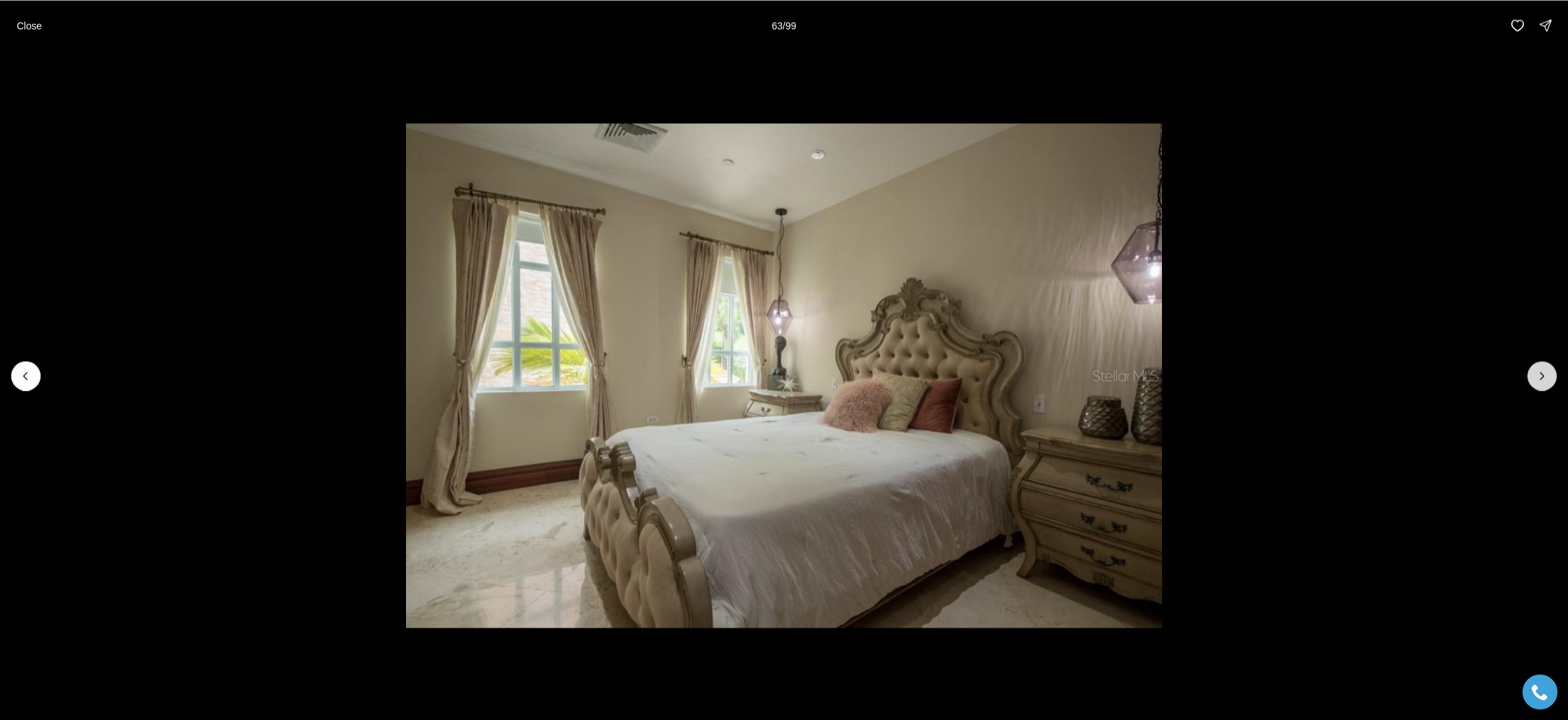
click at [1542, 374] on icon "Next slide" at bounding box center [1542, 375] width 4 height 7
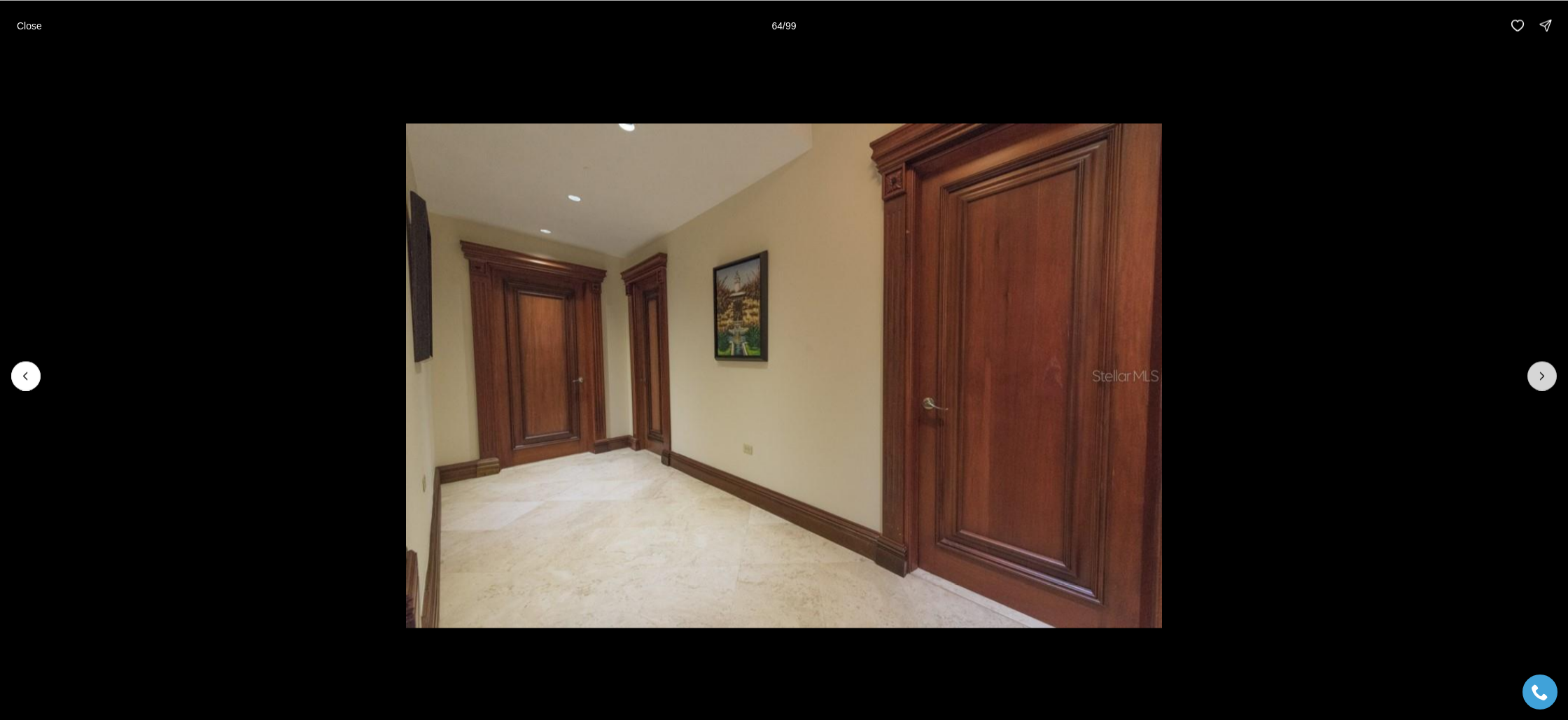
click at [1542, 374] on icon "Next slide" at bounding box center [1542, 375] width 4 height 7
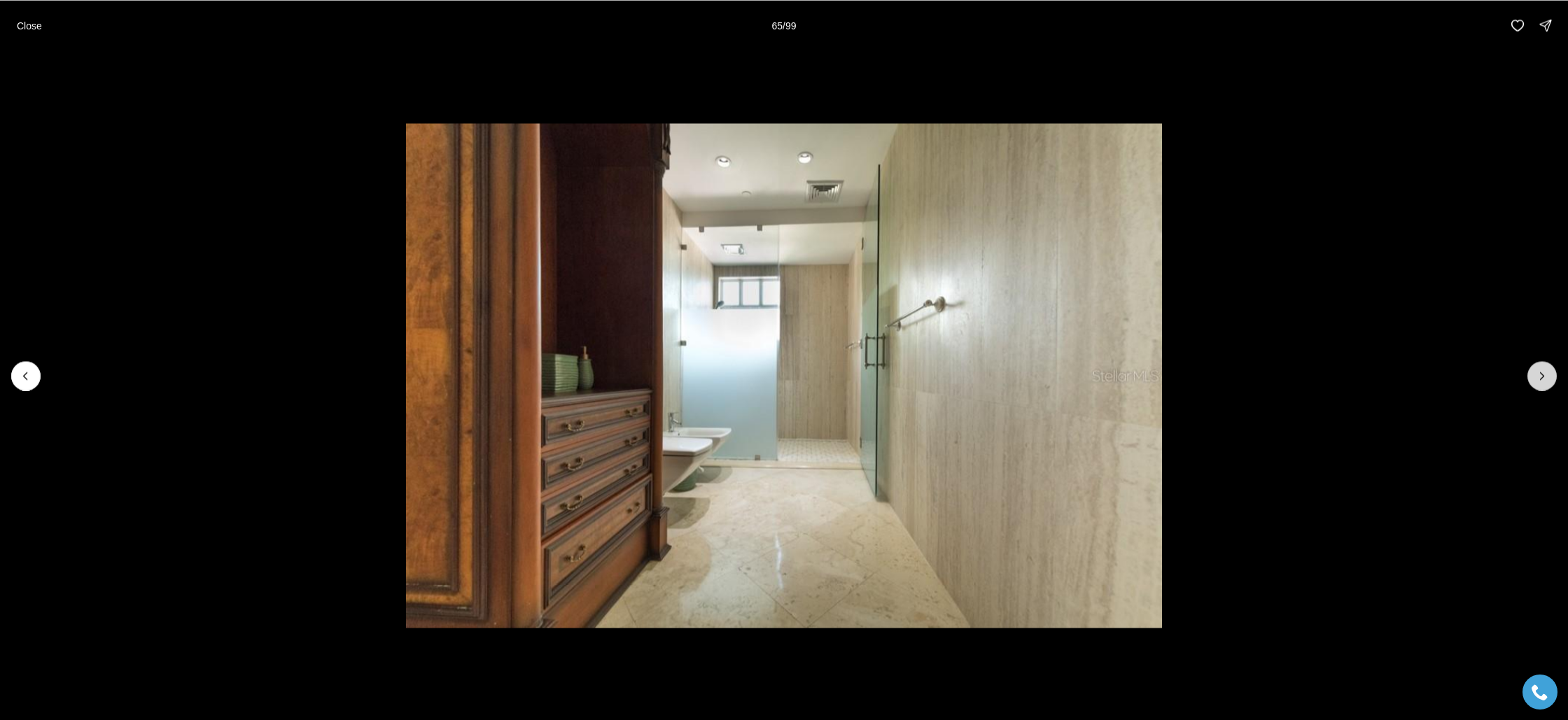
click at [1542, 374] on icon "Next slide" at bounding box center [1542, 375] width 4 height 7
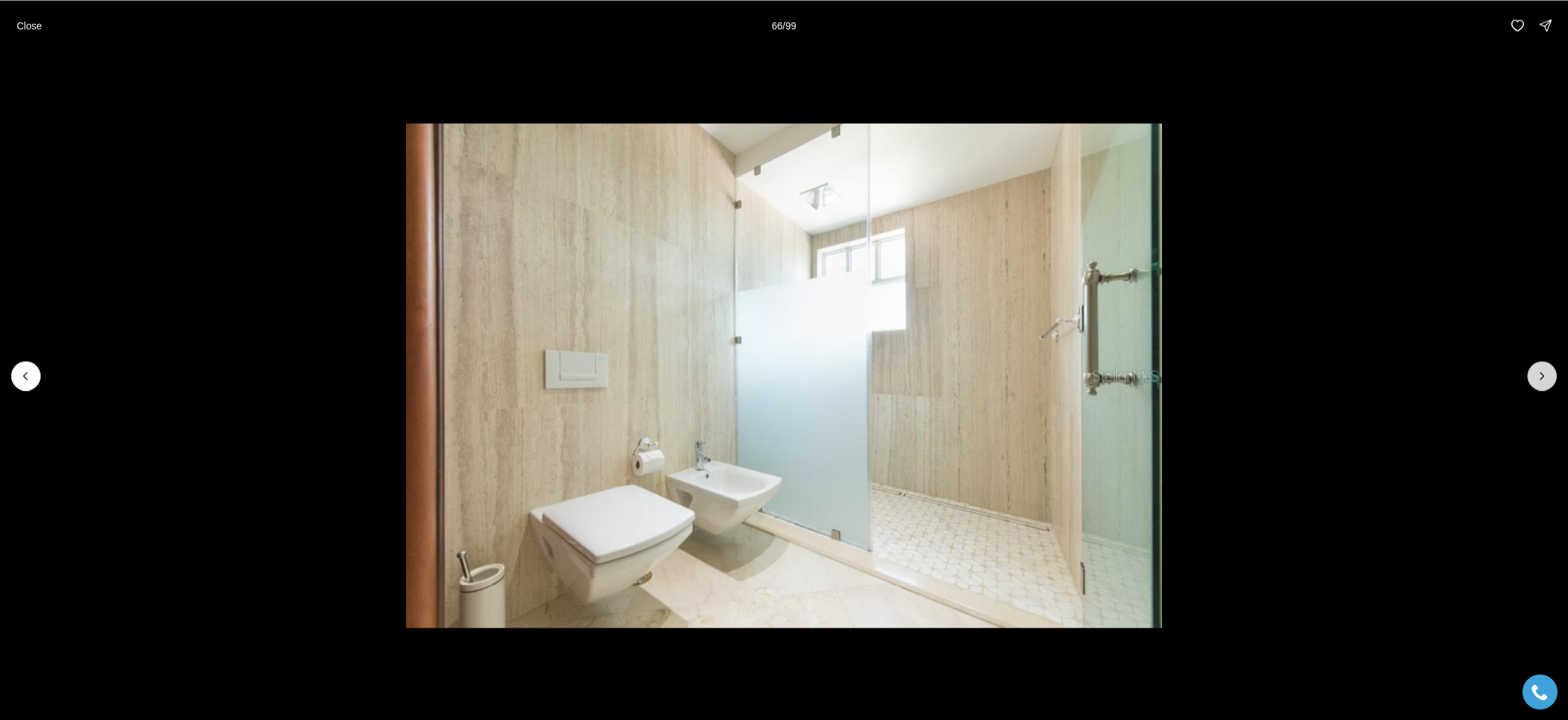
click at [1542, 374] on icon "Next slide" at bounding box center [1542, 375] width 4 height 7
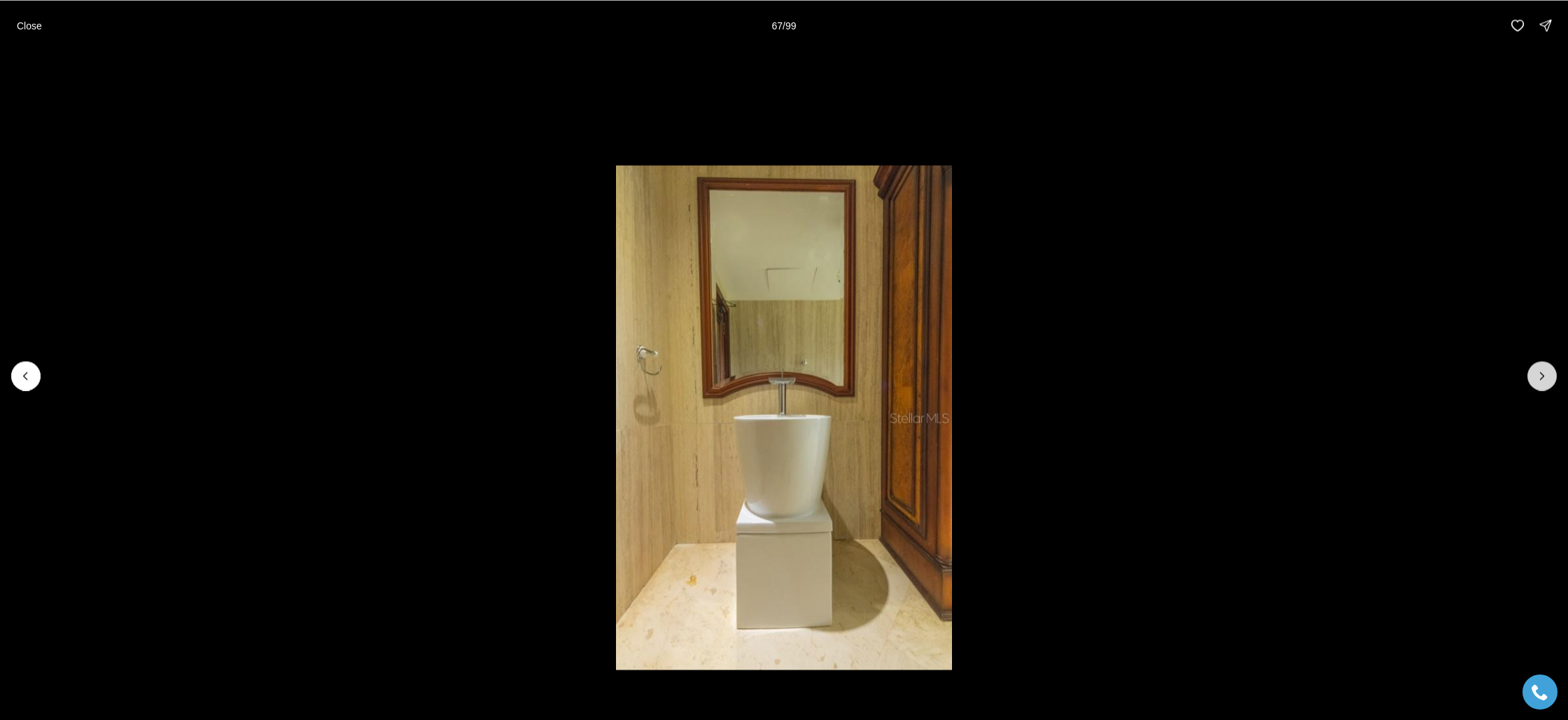
click at [1542, 374] on icon "Next slide" at bounding box center [1542, 375] width 4 height 7
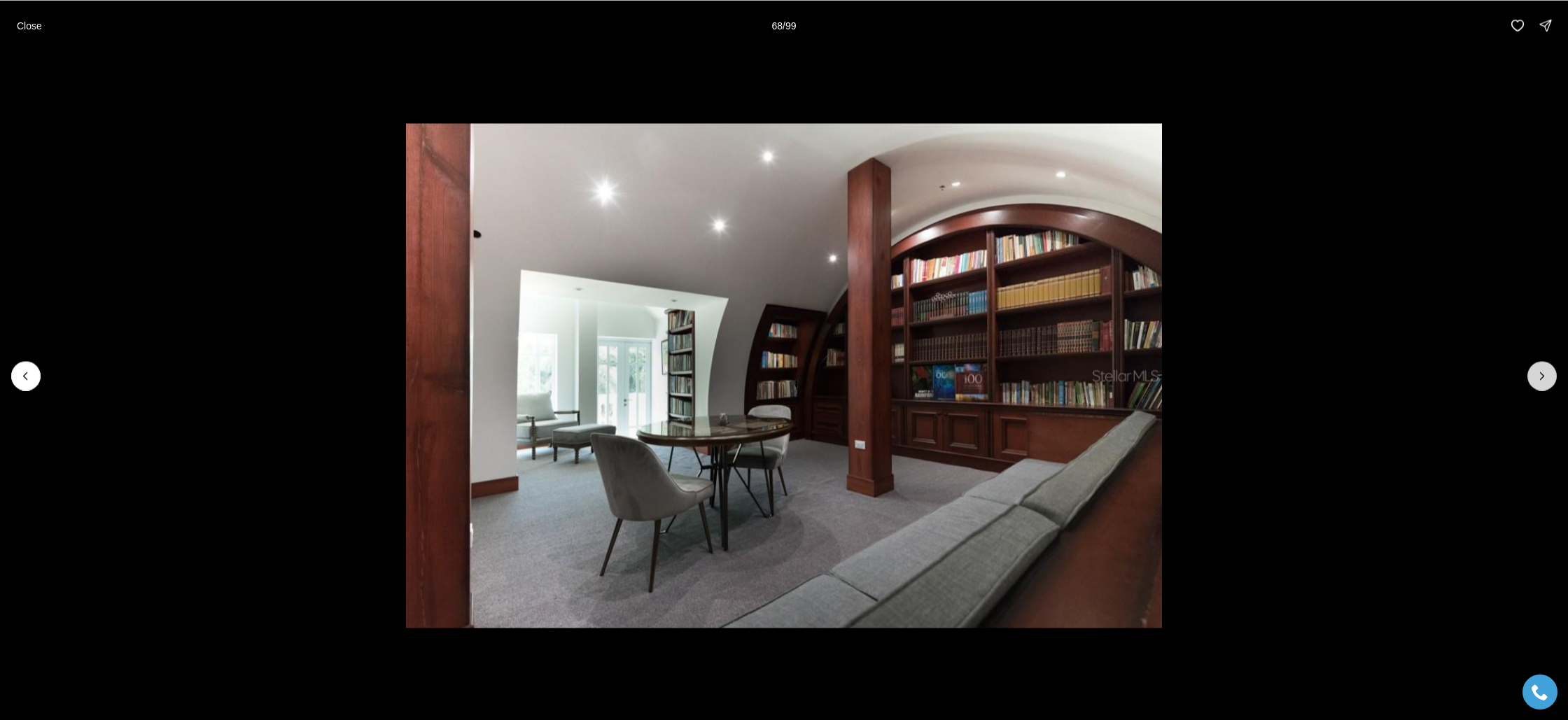
click at [1542, 374] on icon "Next slide" at bounding box center [1542, 375] width 4 height 7
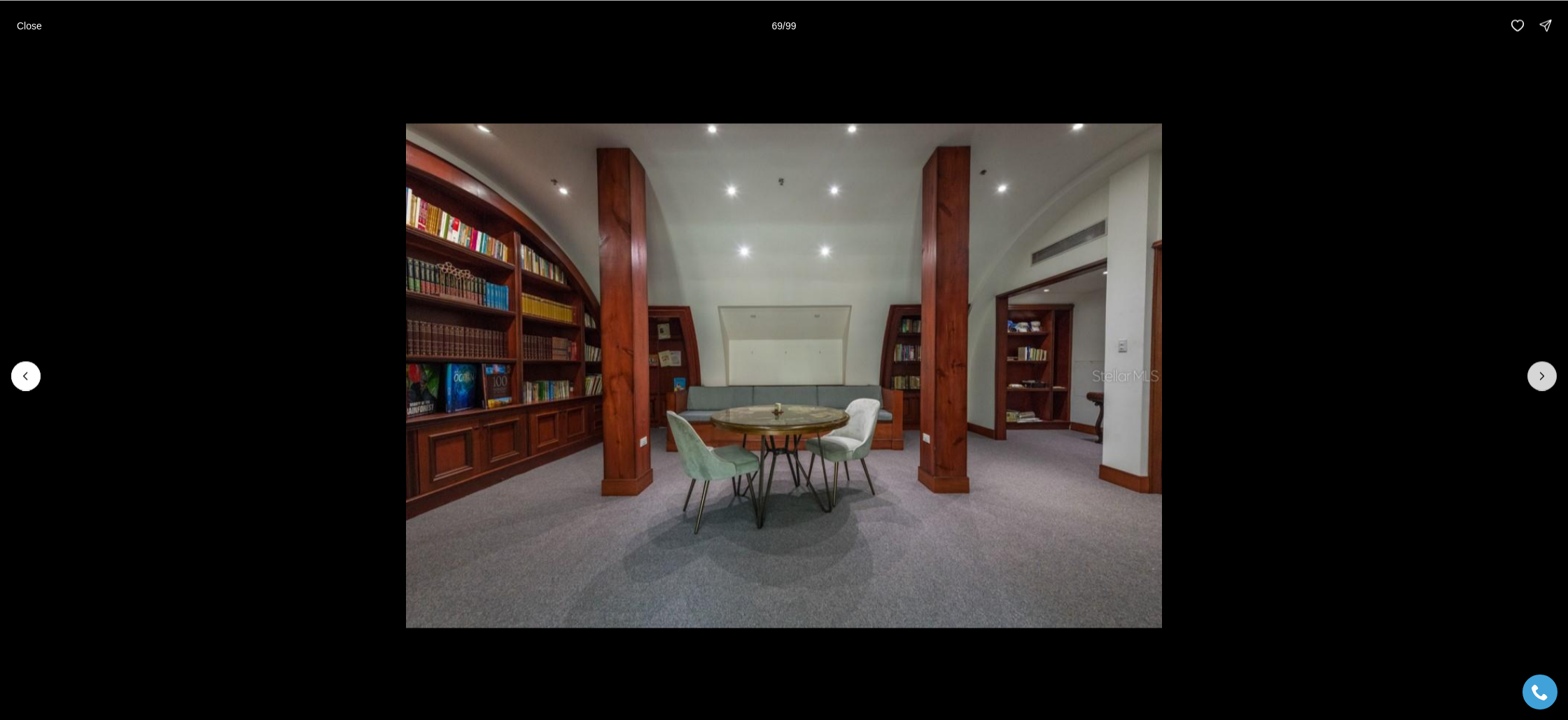
click at [1547, 375] on icon "Next slide" at bounding box center [1542, 375] width 14 height 14
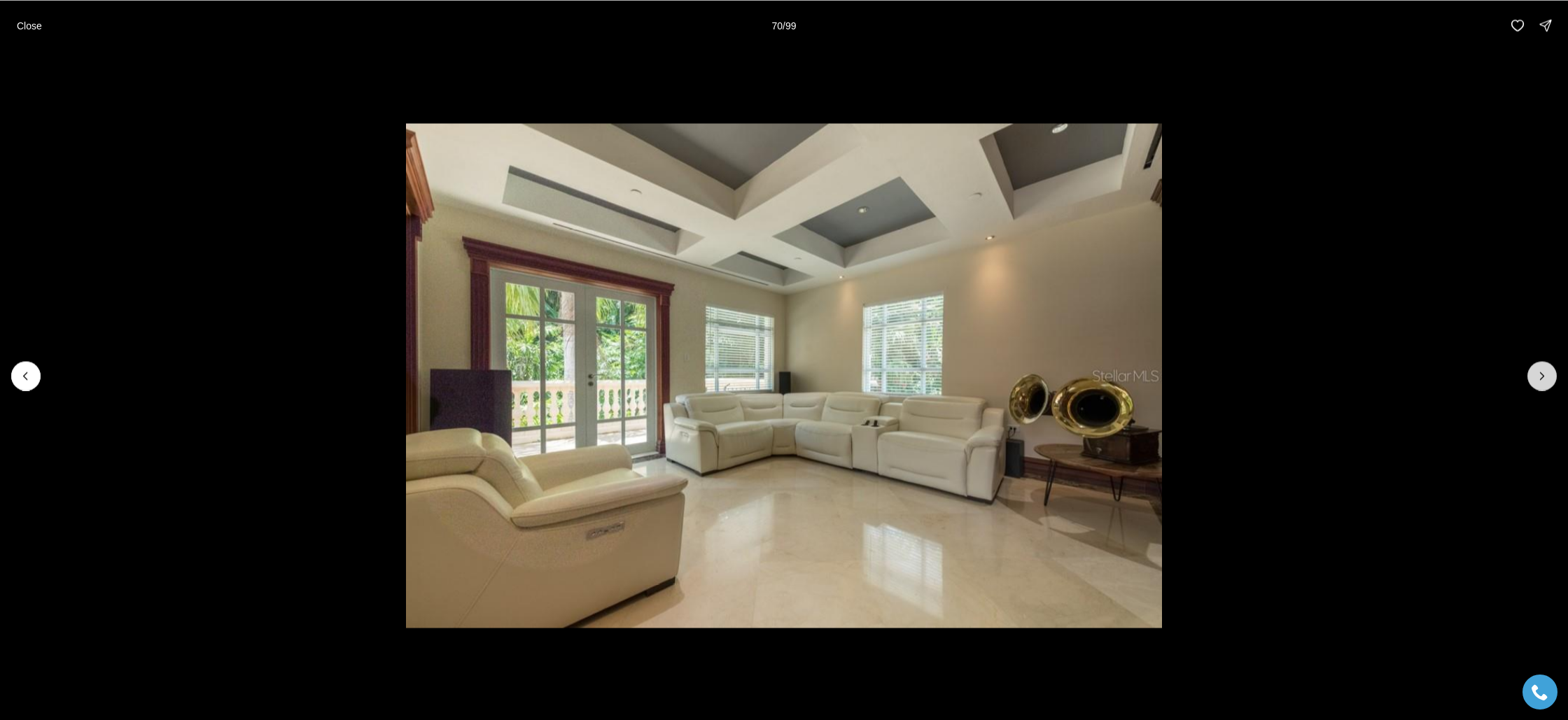
click at [1547, 375] on icon "Next slide" at bounding box center [1542, 375] width 14 height 14
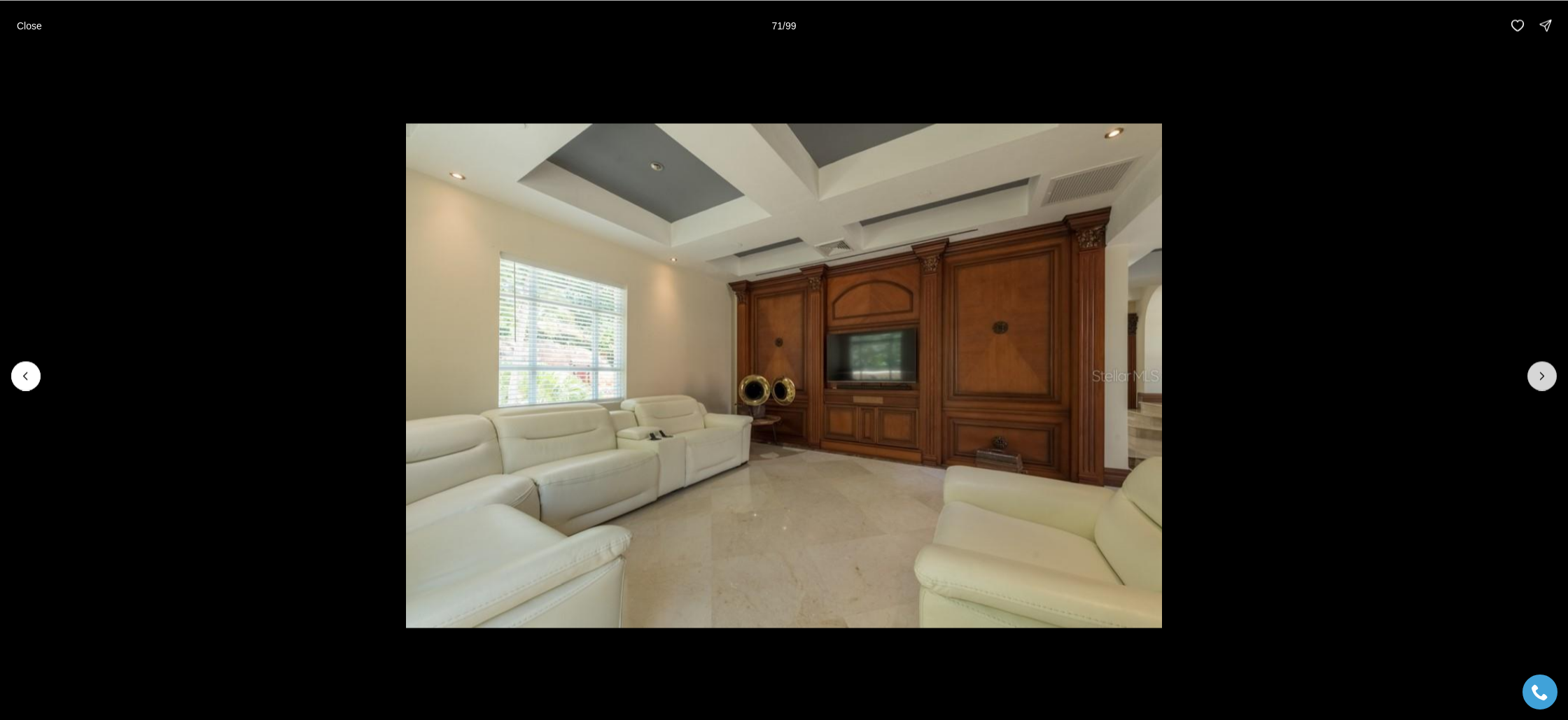
click at [1547, 375] on icon "Next slide" at bounding box center [1542, 375] width 14 height 14
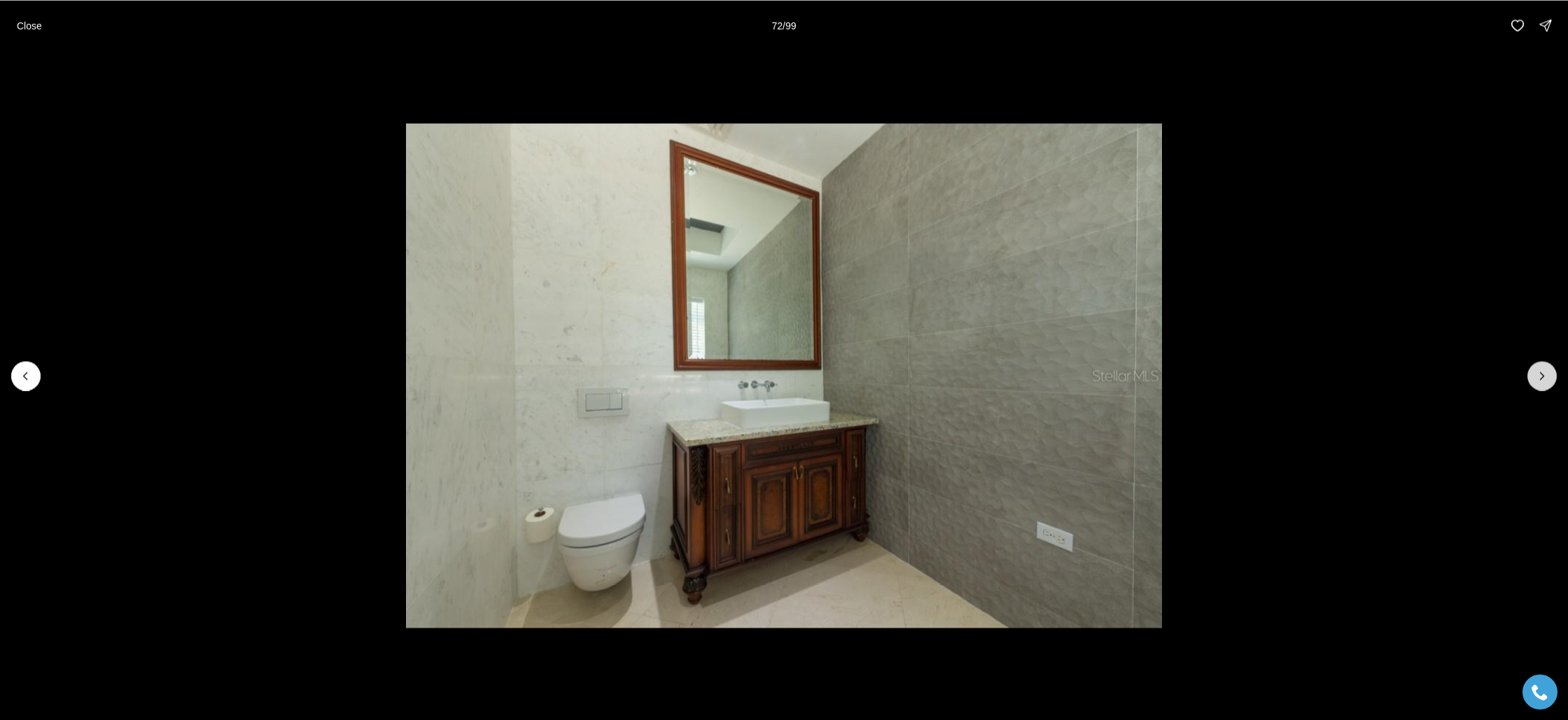
click at [1547, 375] on icon "Next slide" at bounding box center [1542, 375] width 14 height 14
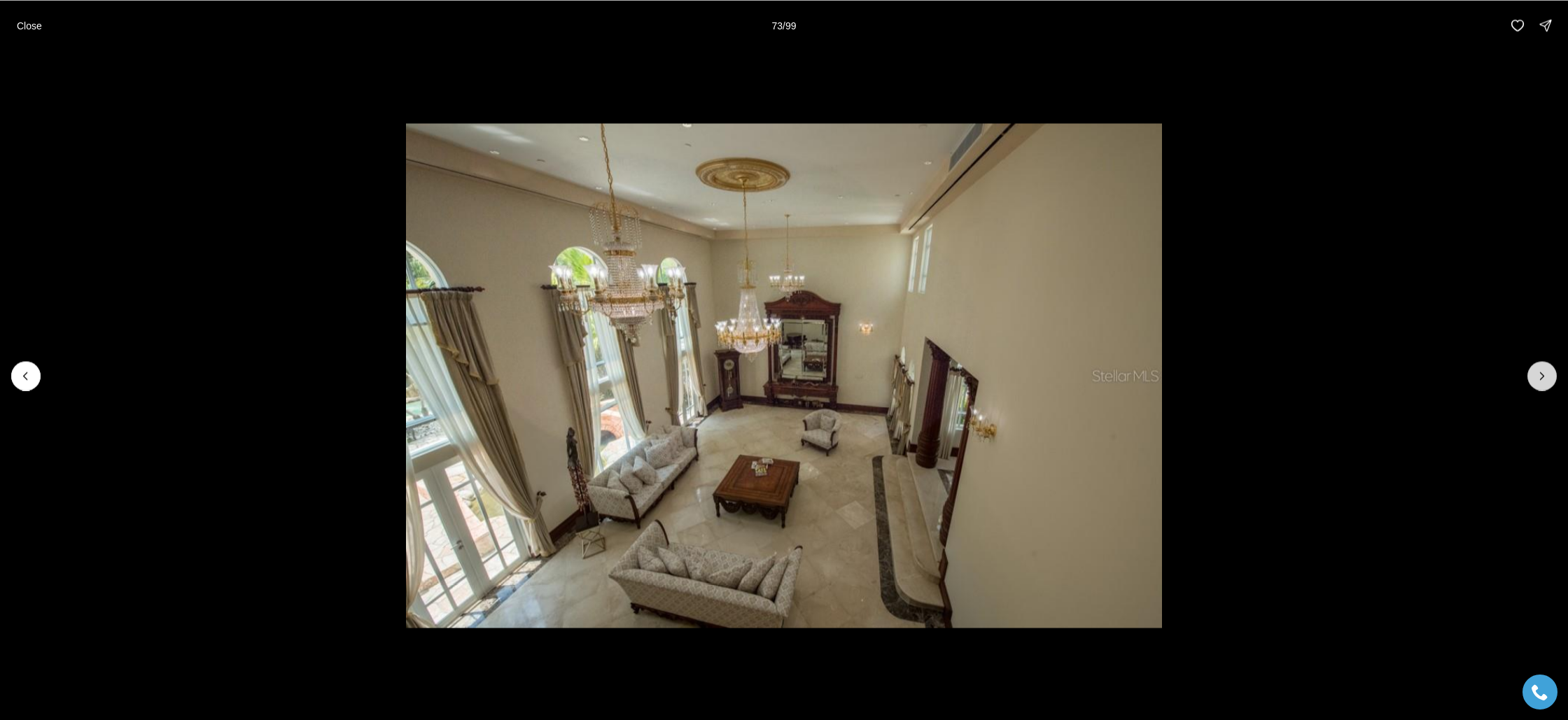
click at [1546, 375] on icon "Next slide" at bounding box center [1542, 375] width 14 height 14
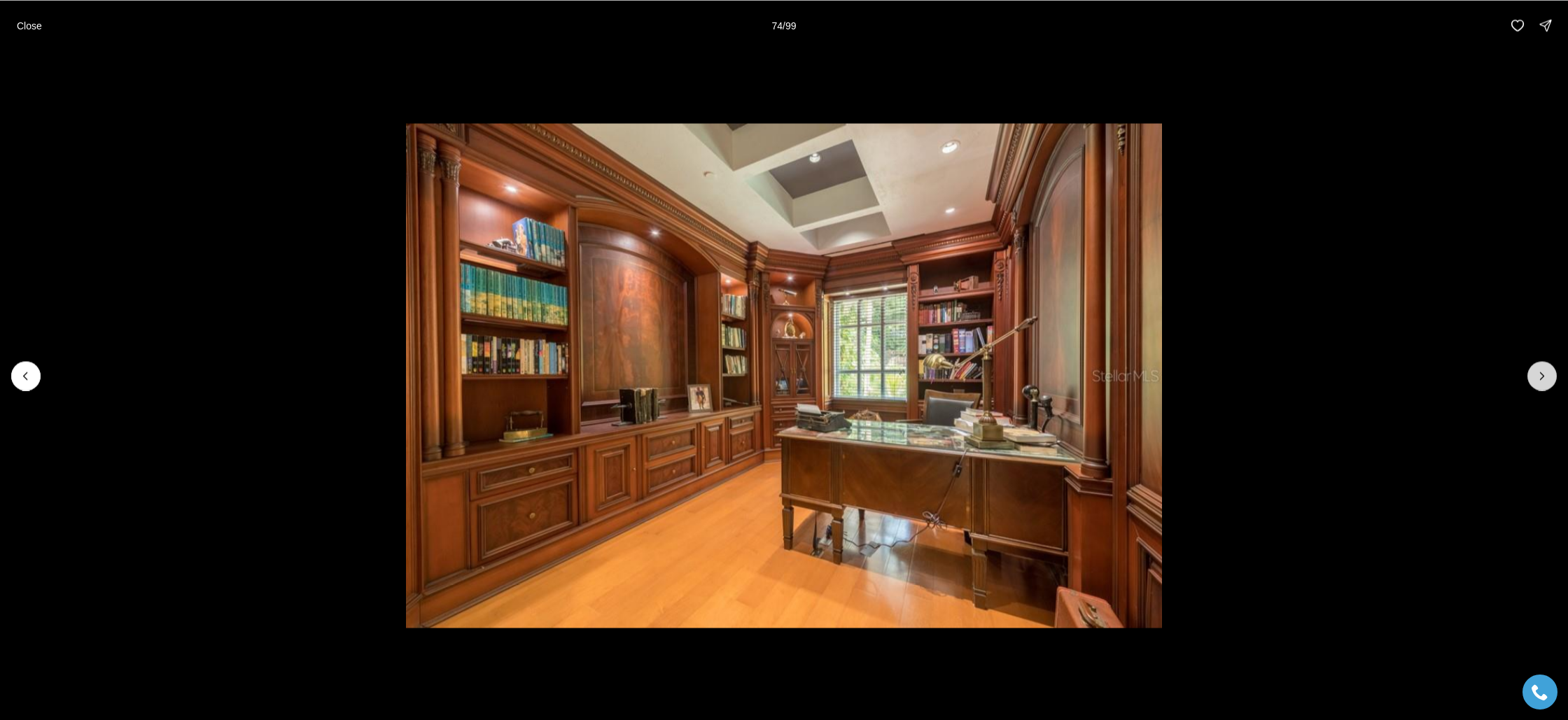
click at [1546, 375] on icon "Next slide" at bounding box center [1542, 375] width 14 height 14
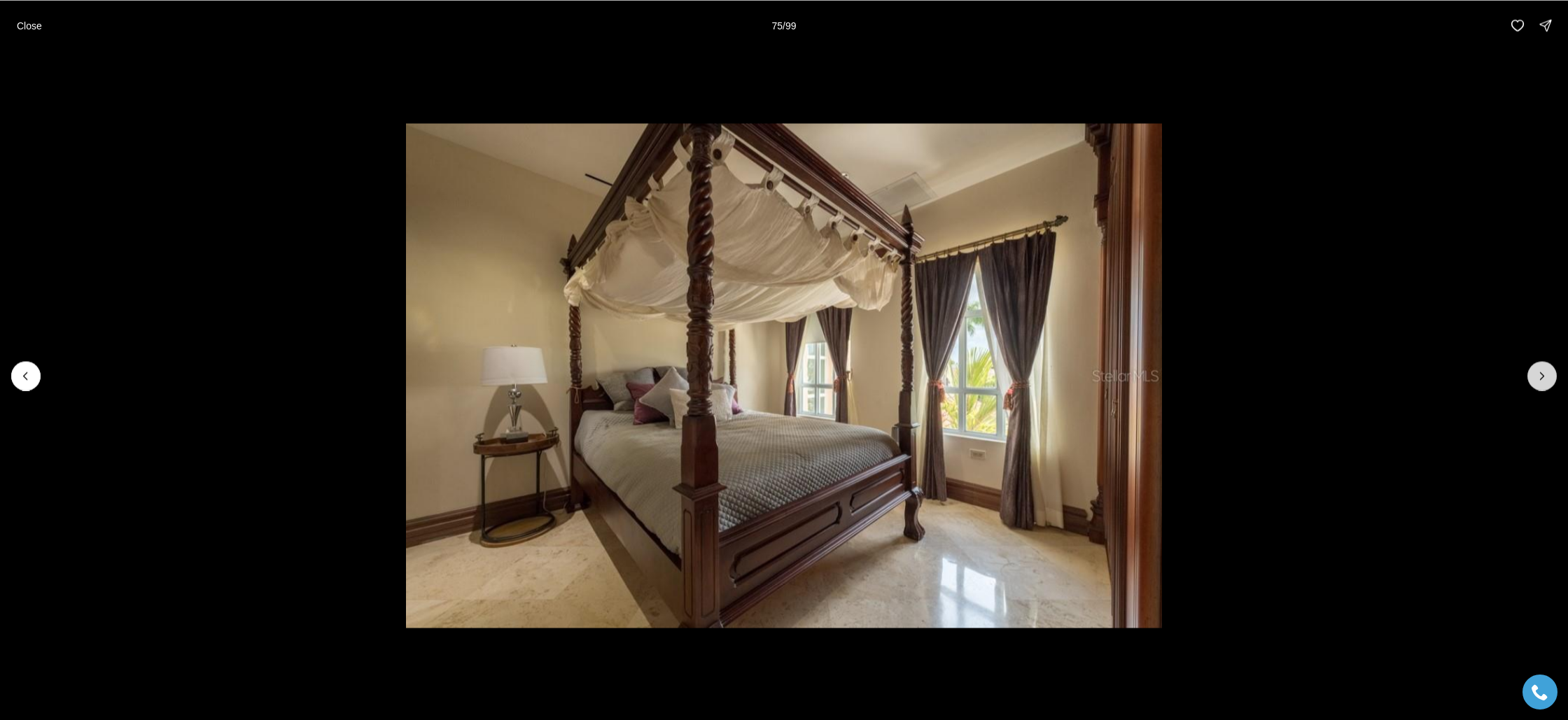
click at [1546, 375] on icon "Next slide" at bounding box center [1542, 375] width 14 height 14
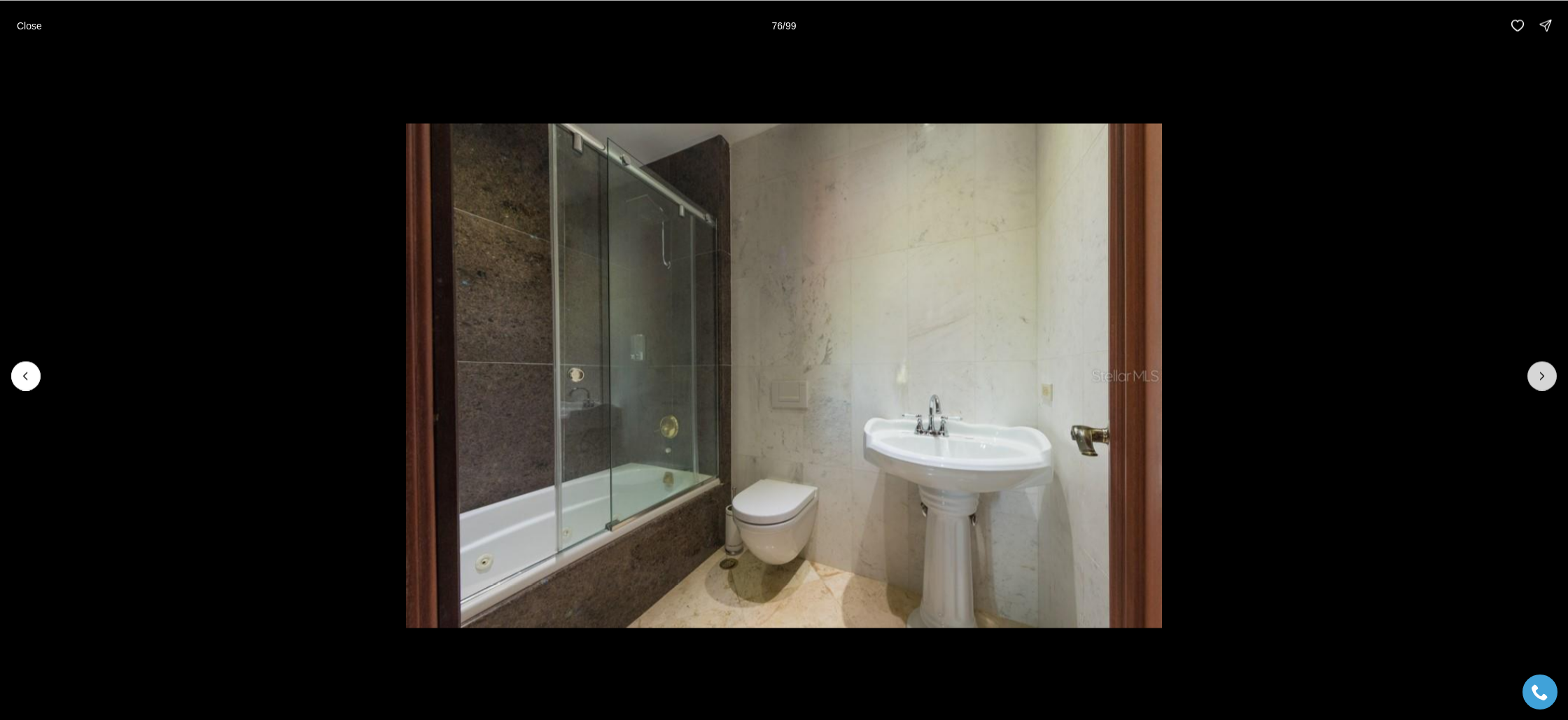
click at [1546, 375] on icon "Next slide" at bounding box center [1542, 375] width 14 height 14
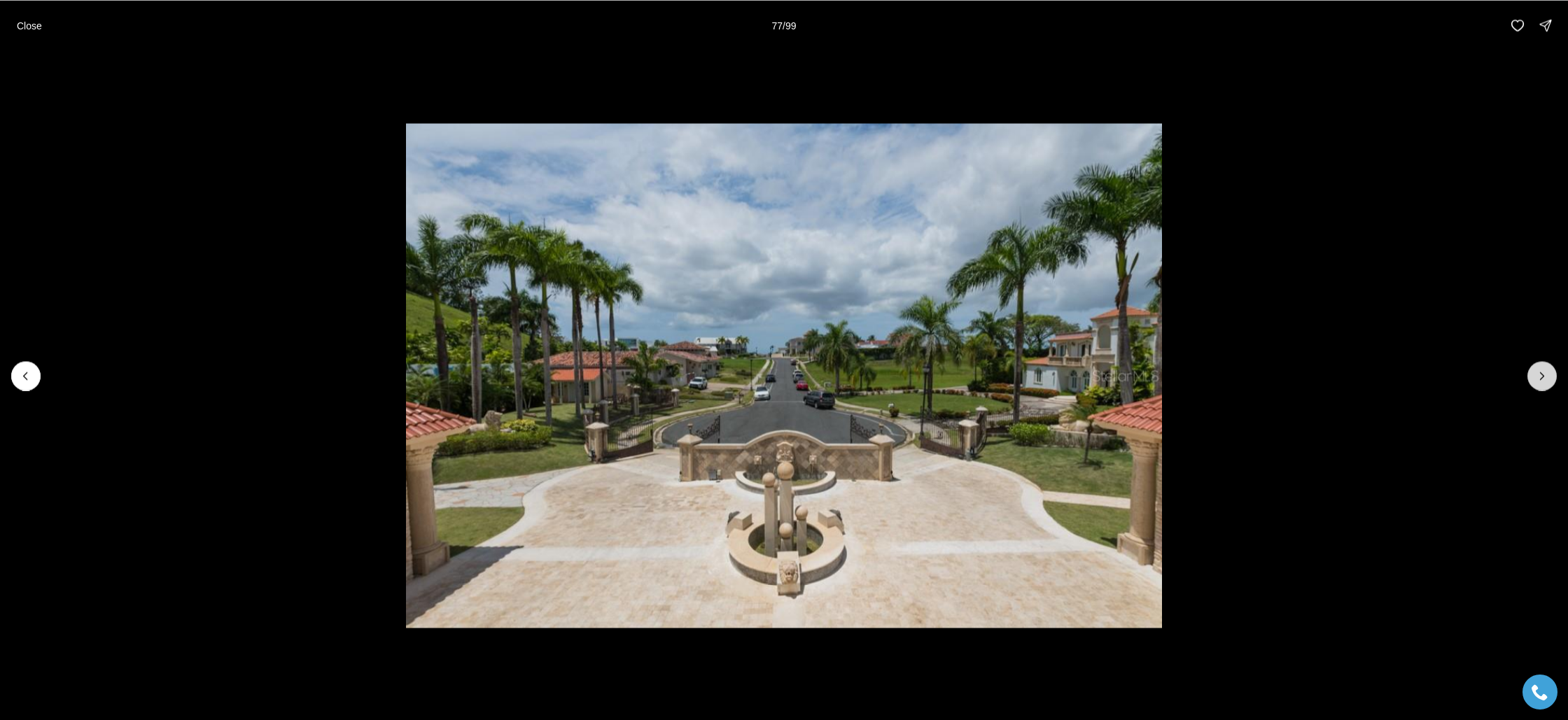
click at [1546, 375] on icon "Next slide" at bounding box center [1542, 375] width 14 height 14
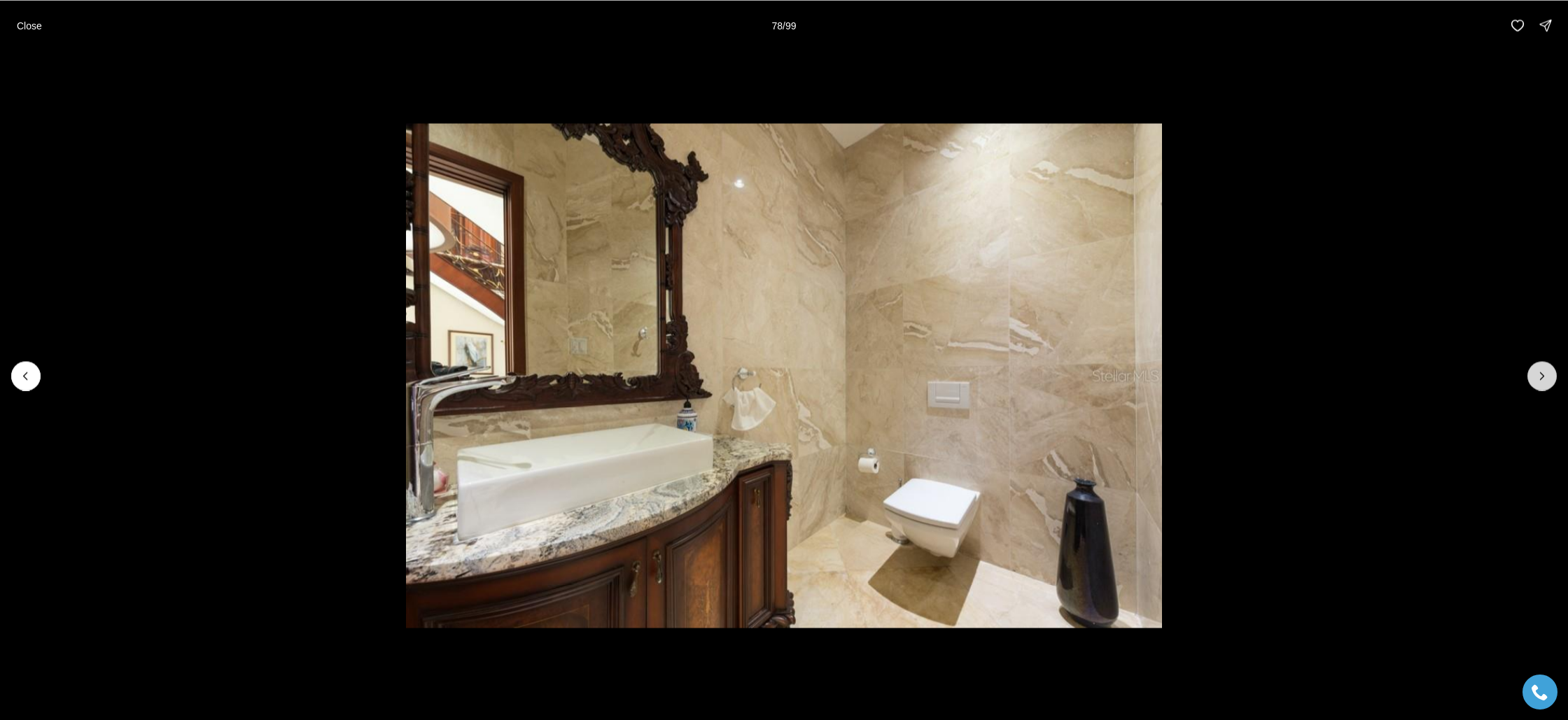
click at [1546, 375] on icon "Next slide" at bounding box center [1542, 375] width 14 height 14
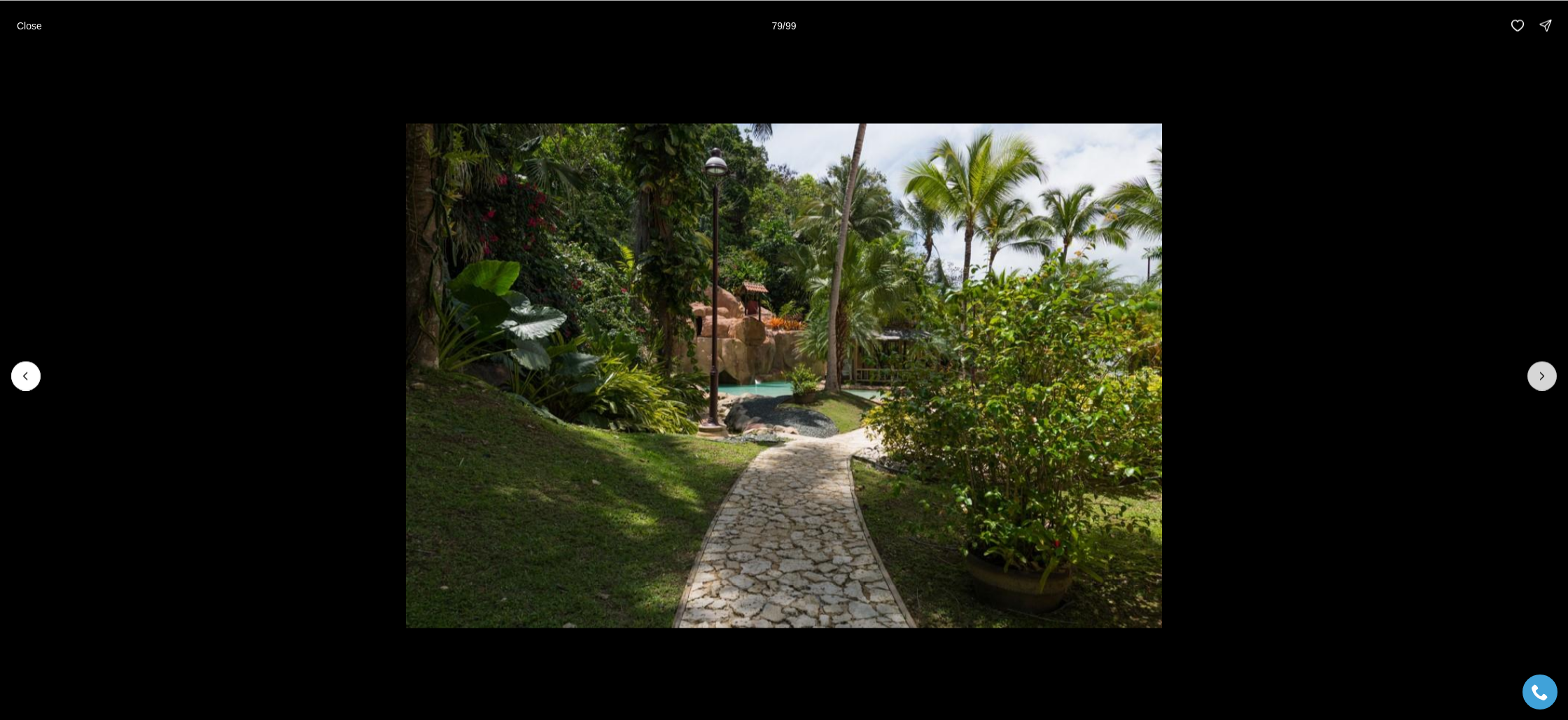
click at [1546, 375] on icon "Next slide" at bounding box center [1542, 375] width 14 height 14
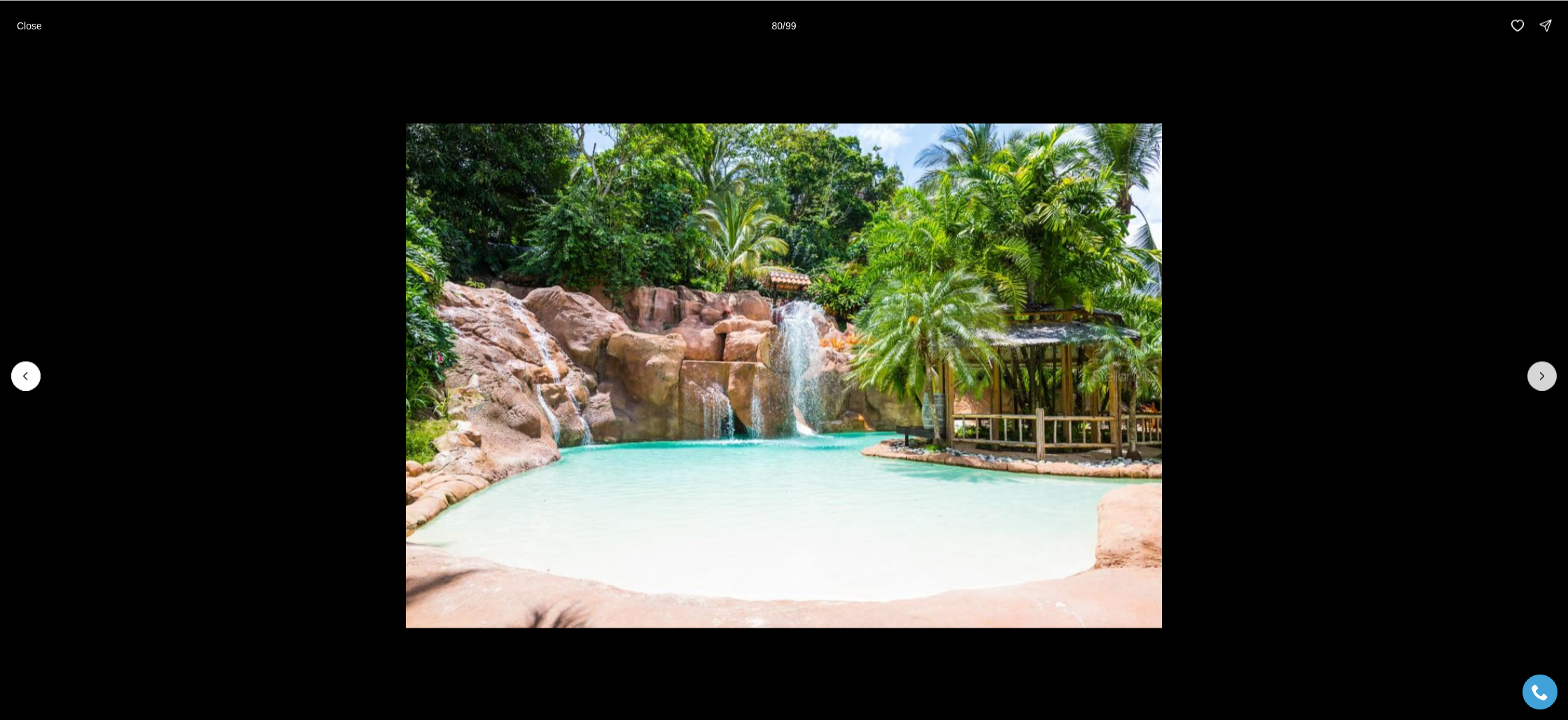
click at [1546, 375] on icon "Next slide" at bounding box center [1542, 375] width 14 height 14
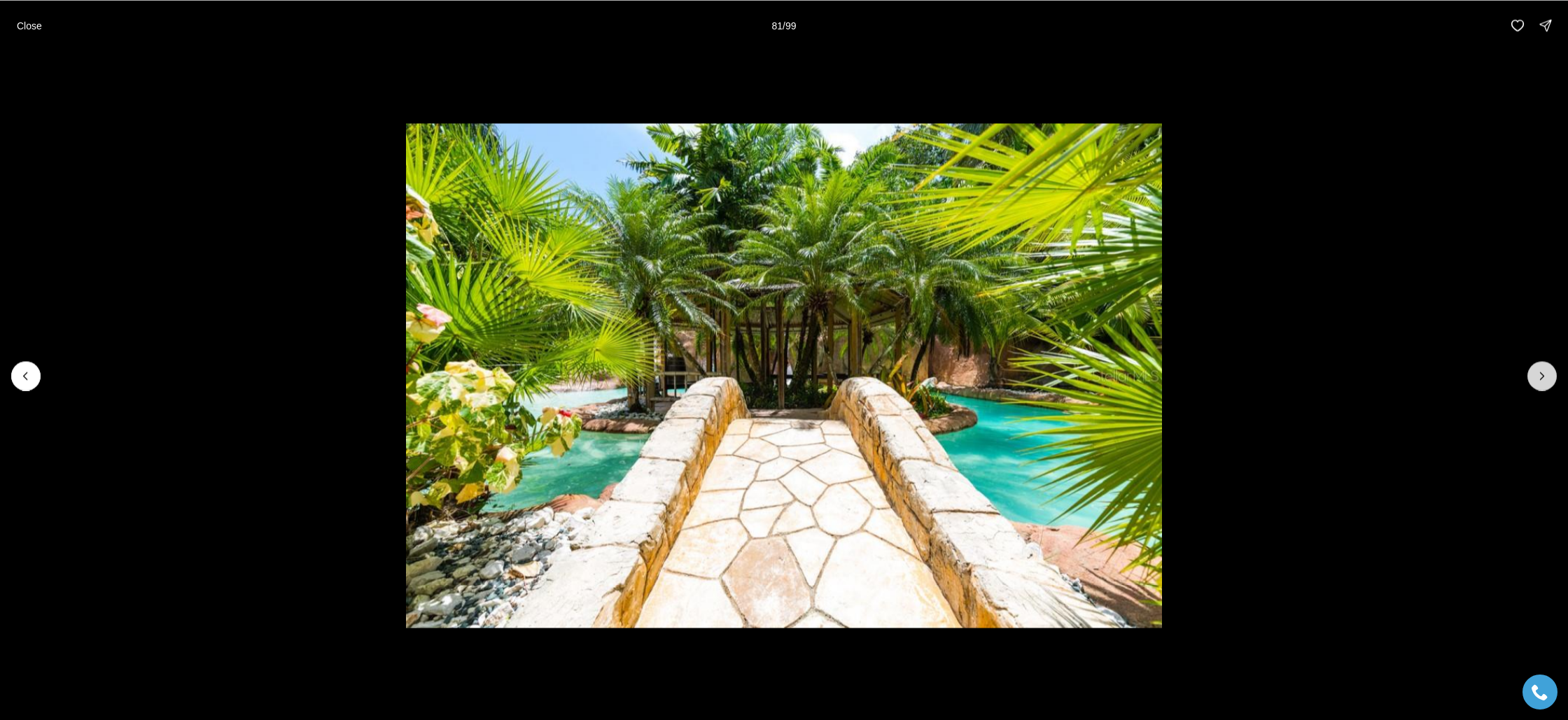
click at [1546, 375] on icon "Next slide" at bounding box center [1542, 375] width 14 height 14
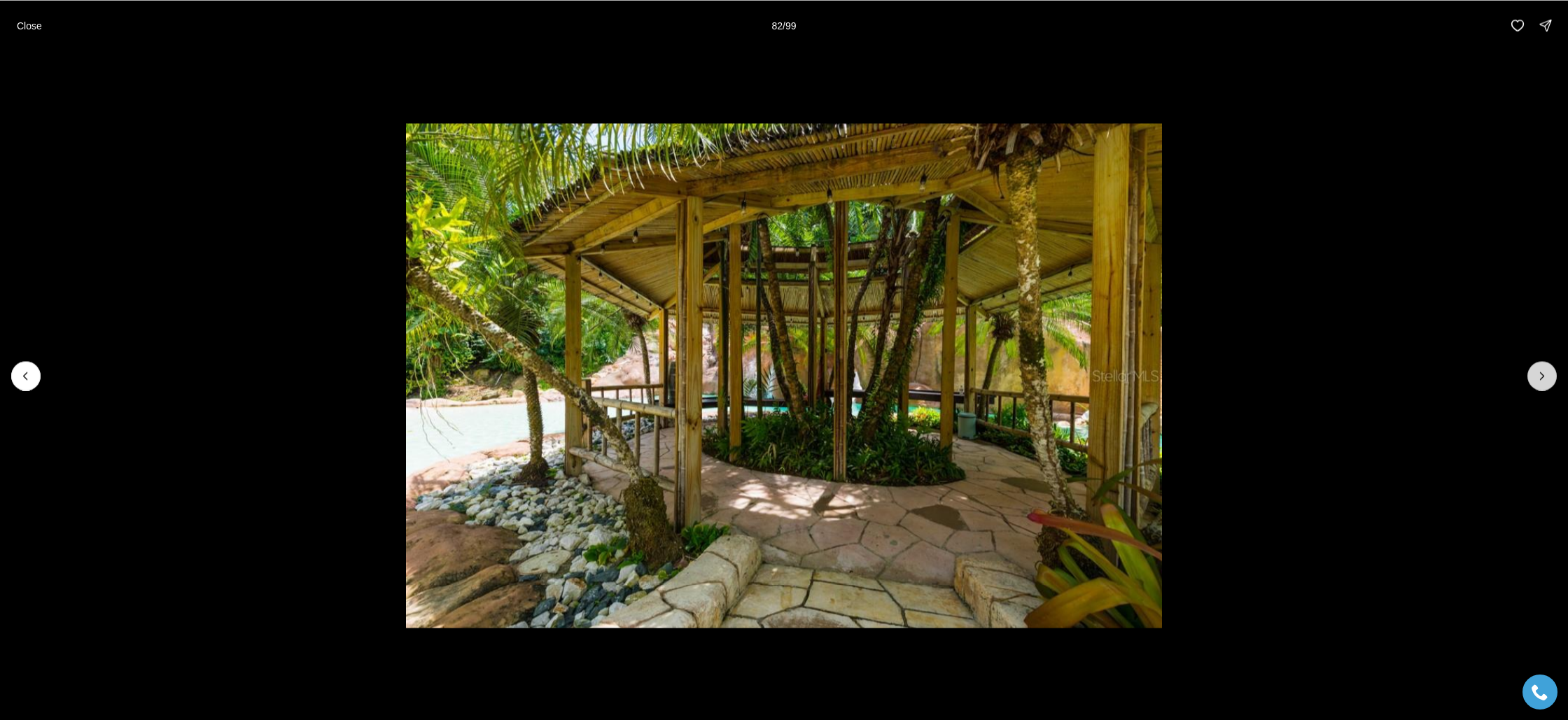
click at [1546, 375] on icon "Next slide" at bounding box center [1542, 375] width 14 height 14
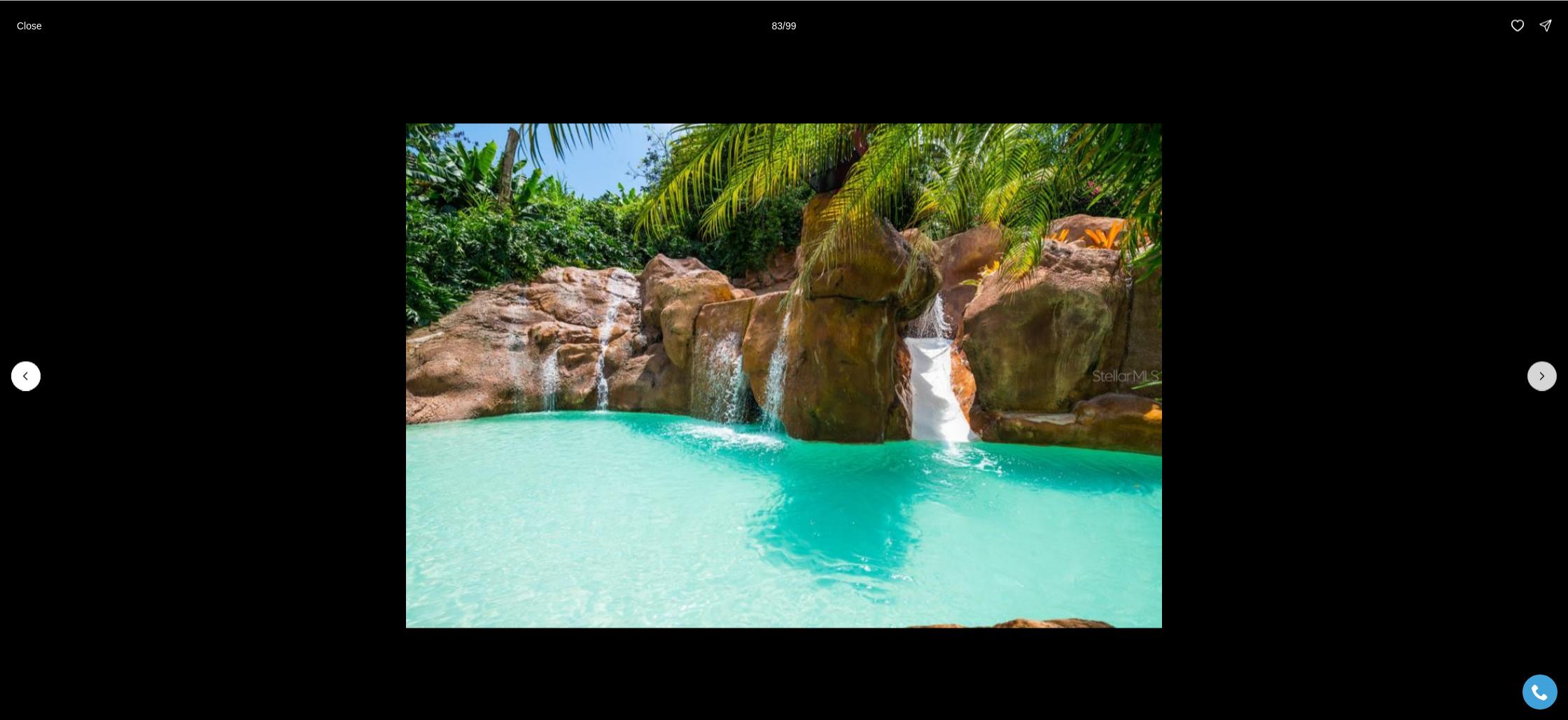
click at [1546, 375] on icon "Next slide" at bounding box center [1542, 375] width 14 height 14
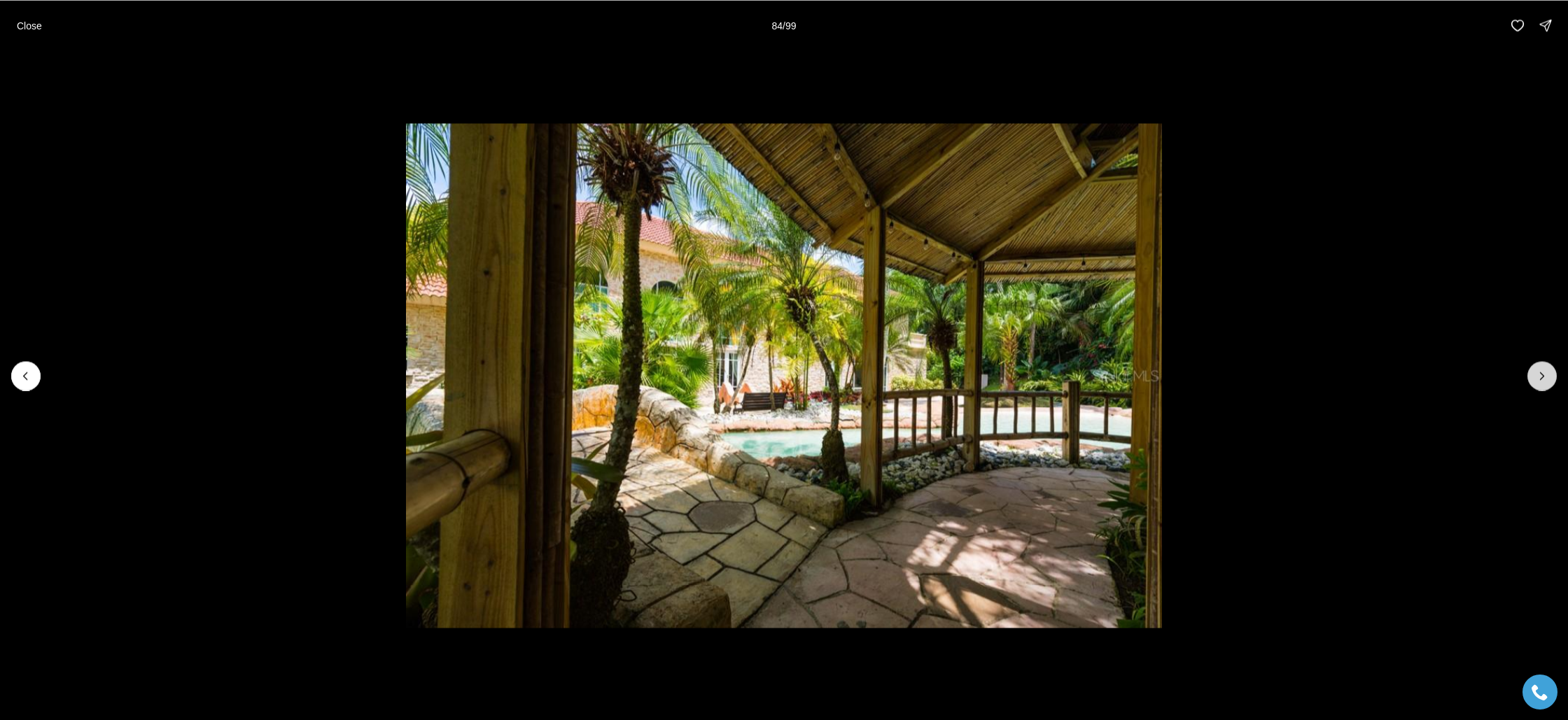
click at [1546, 375] on icon "Next slide" at bounding box center [1542, 375] width 14 height 14
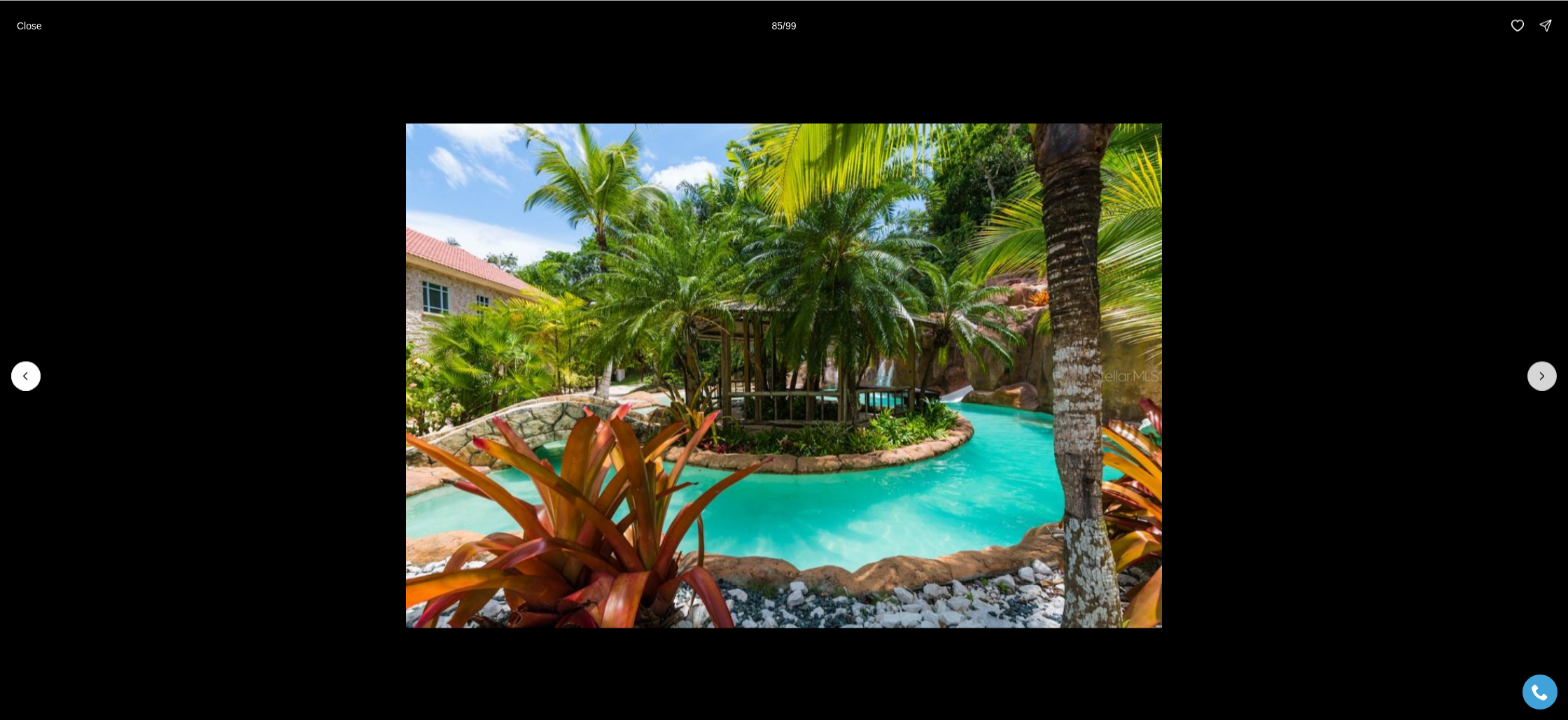
click at [1546, 375] on icon "Next slide" at bounding box center [1542, 375] width 14 height 14
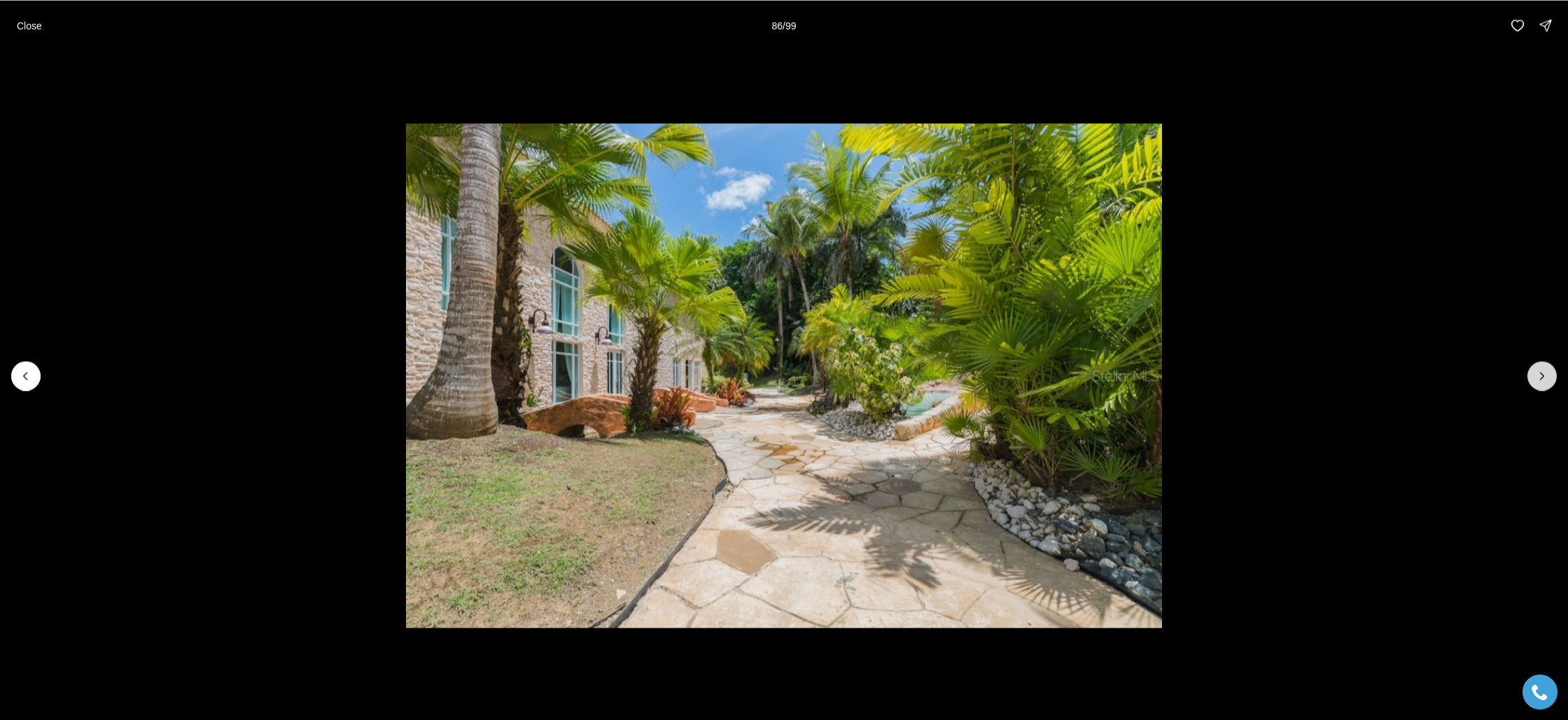
click at [1546, 375] on icon "Next slide" at bounding box center [1542, 375] width 14 height 14
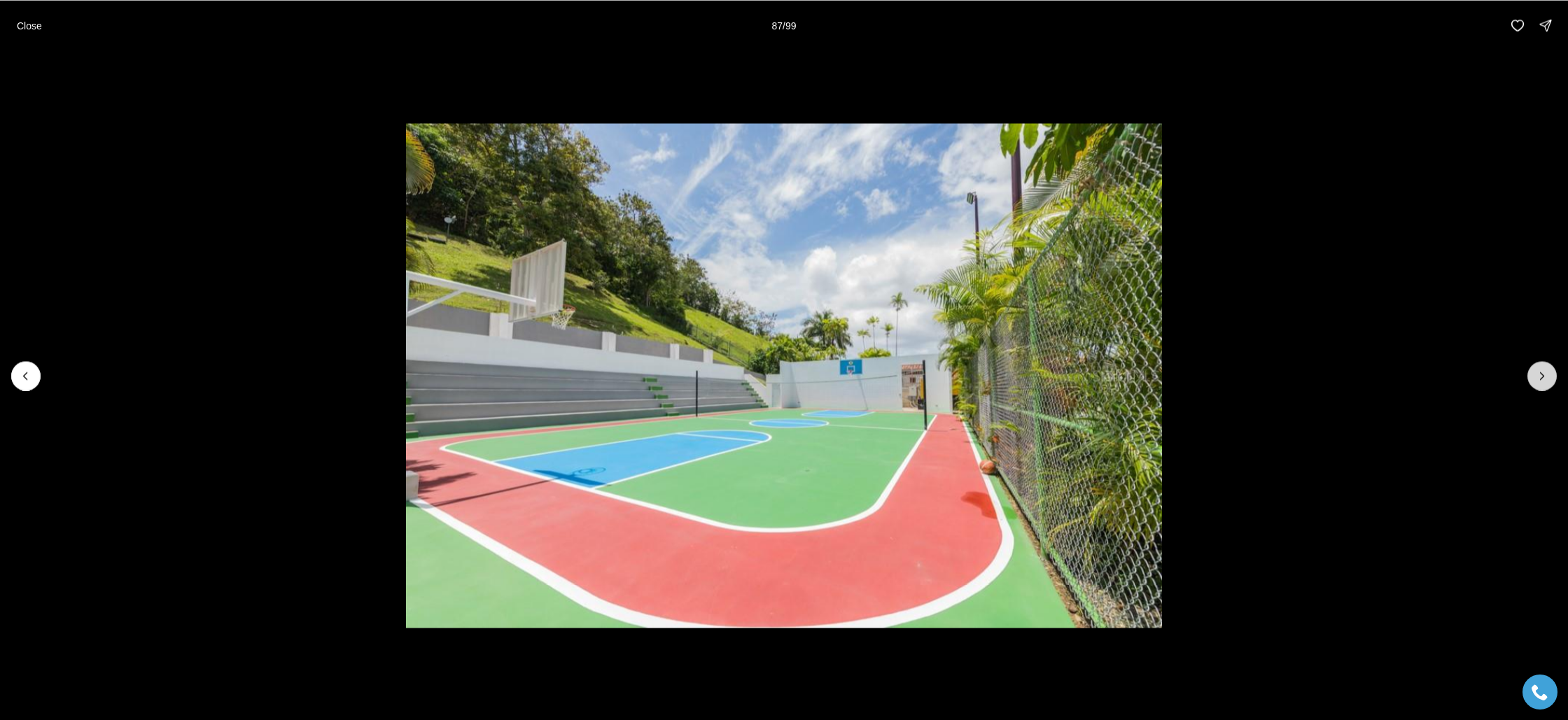
click at [1546, 375] on icon "Next slide" at bounding box center [1542, 375] width 14 height 14
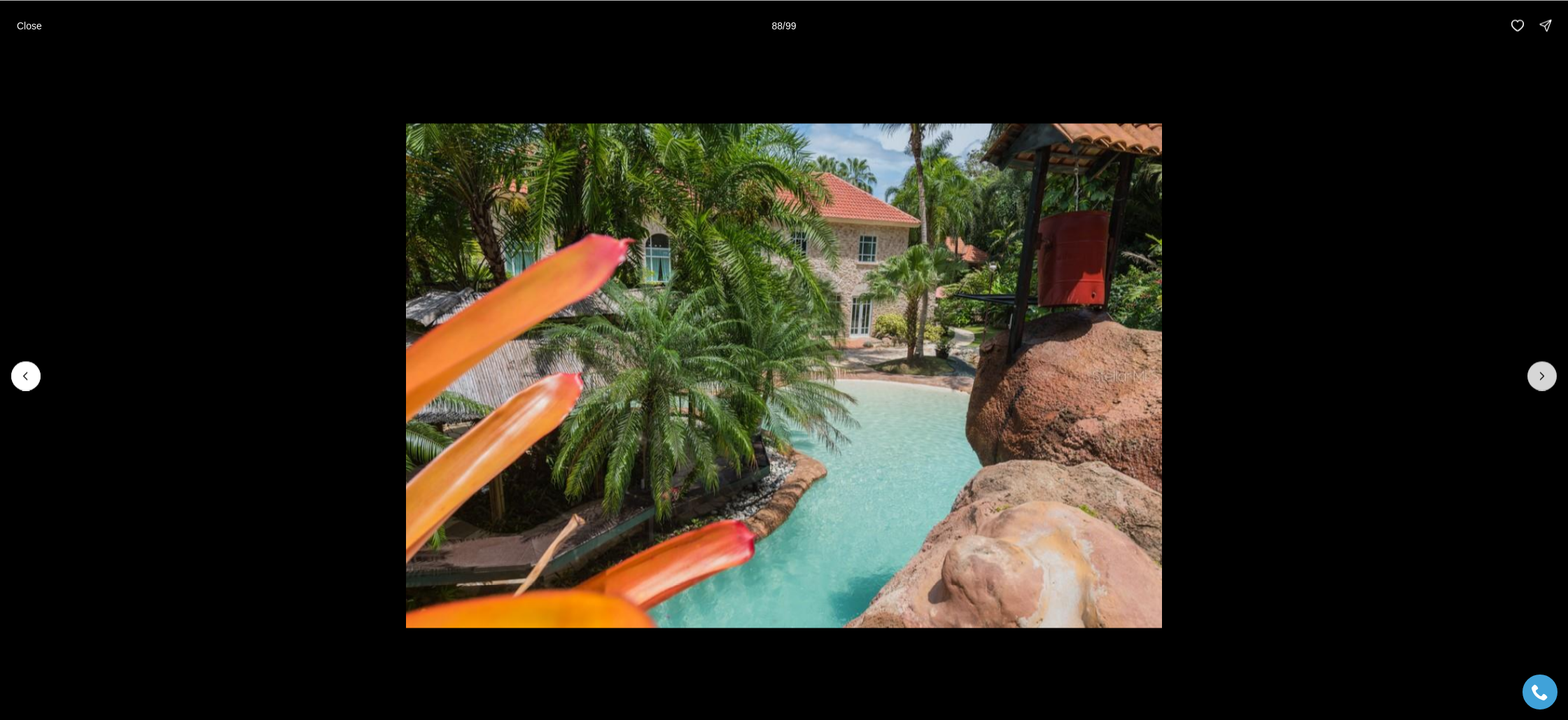
click at [1546, 375] on icon "Next slide" at bounding box center [1542, 375] width 14 height 14
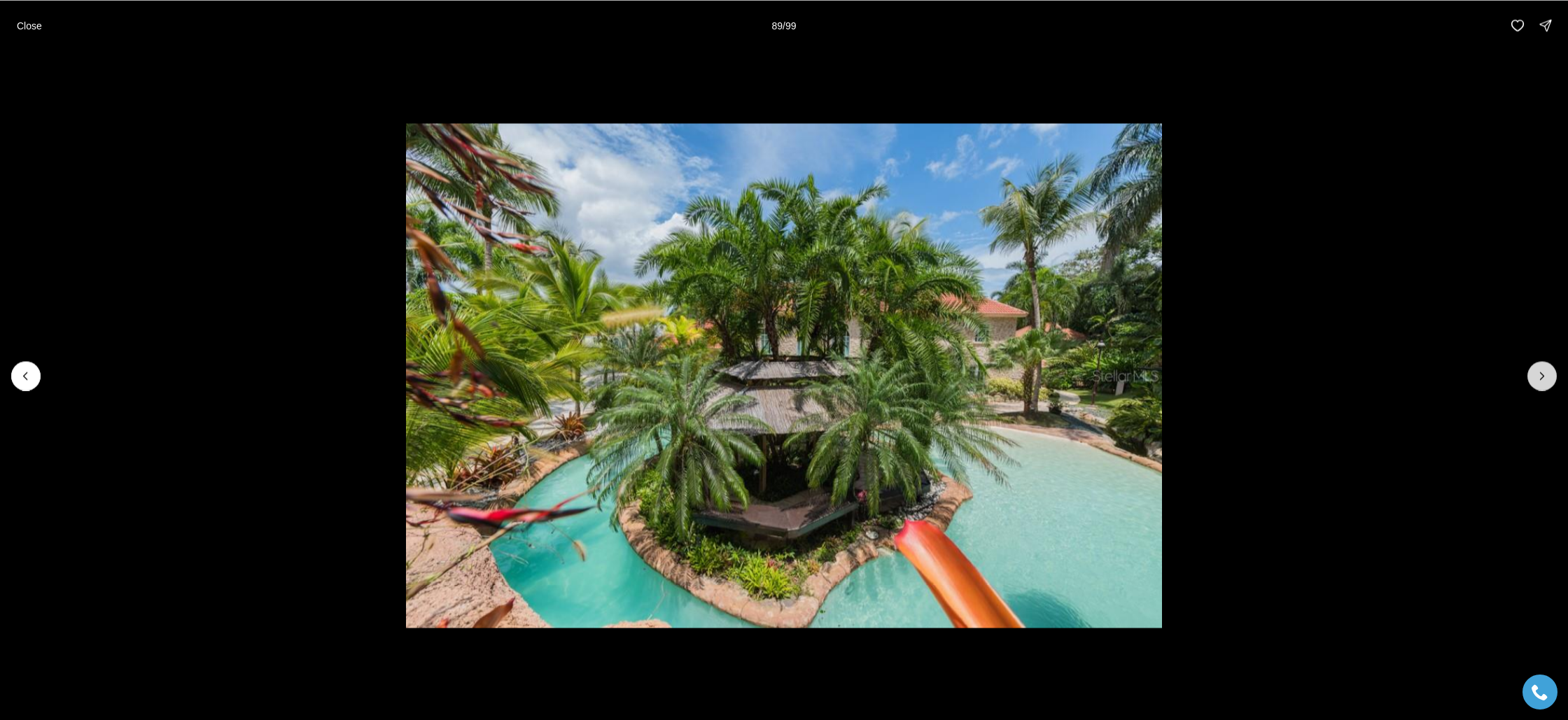
click at [1546, 375] on icon "Next slide" at bounding box center [1542, 375] width 14 height 14
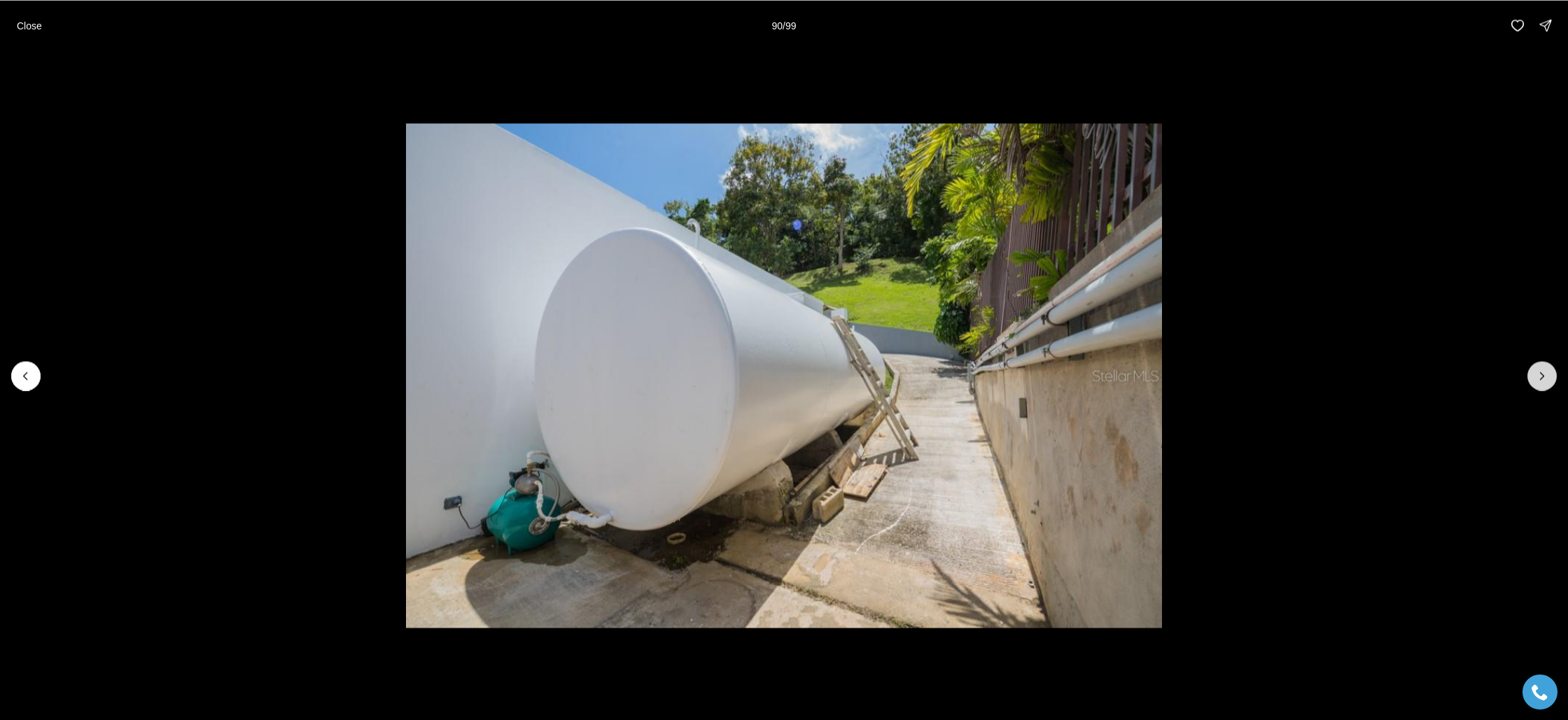
click at [1546, 375] on icon "Next slide" at bounding box center [1542, 375] width 14 height 14
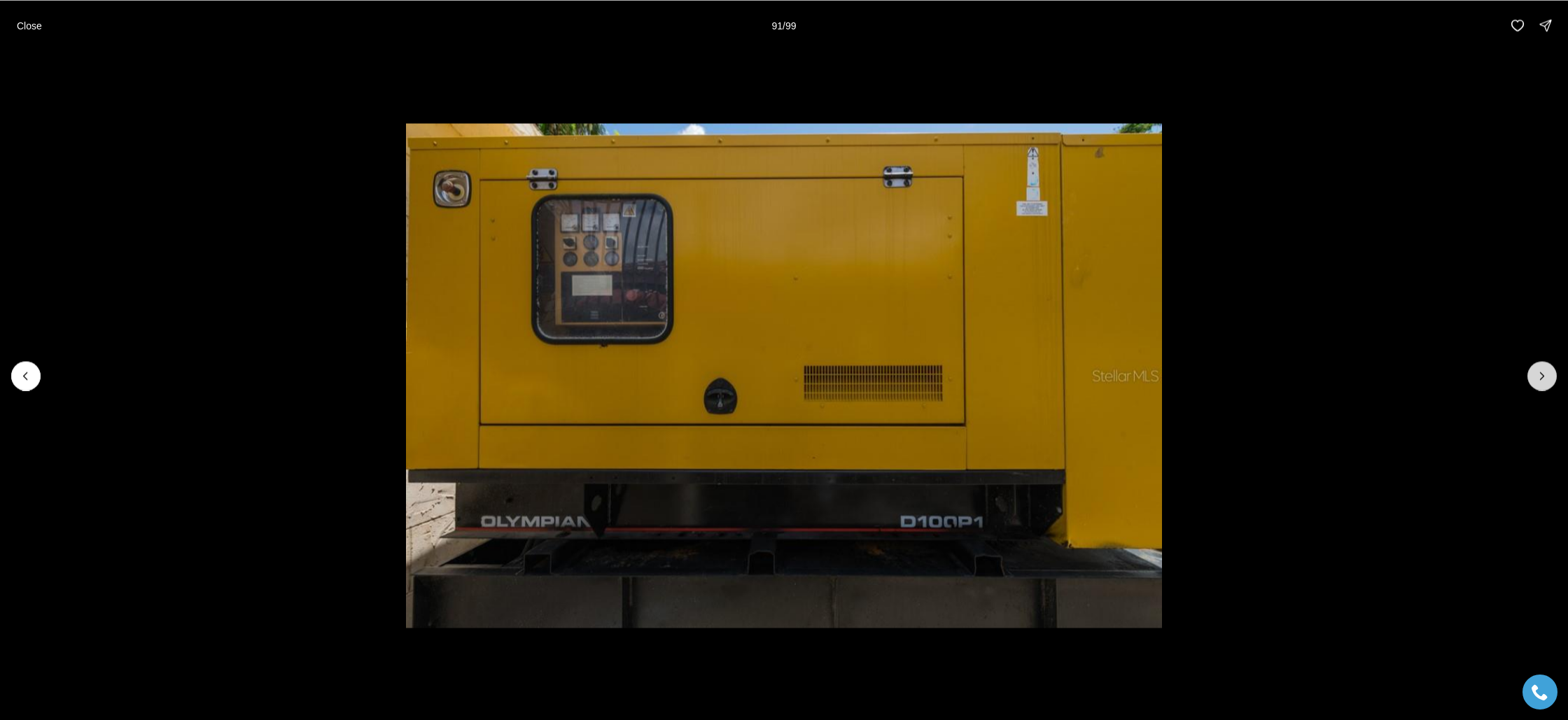
click at [1546, 375] on icon "Next slide" at bounding box center [1542, 375] width 14 height 14
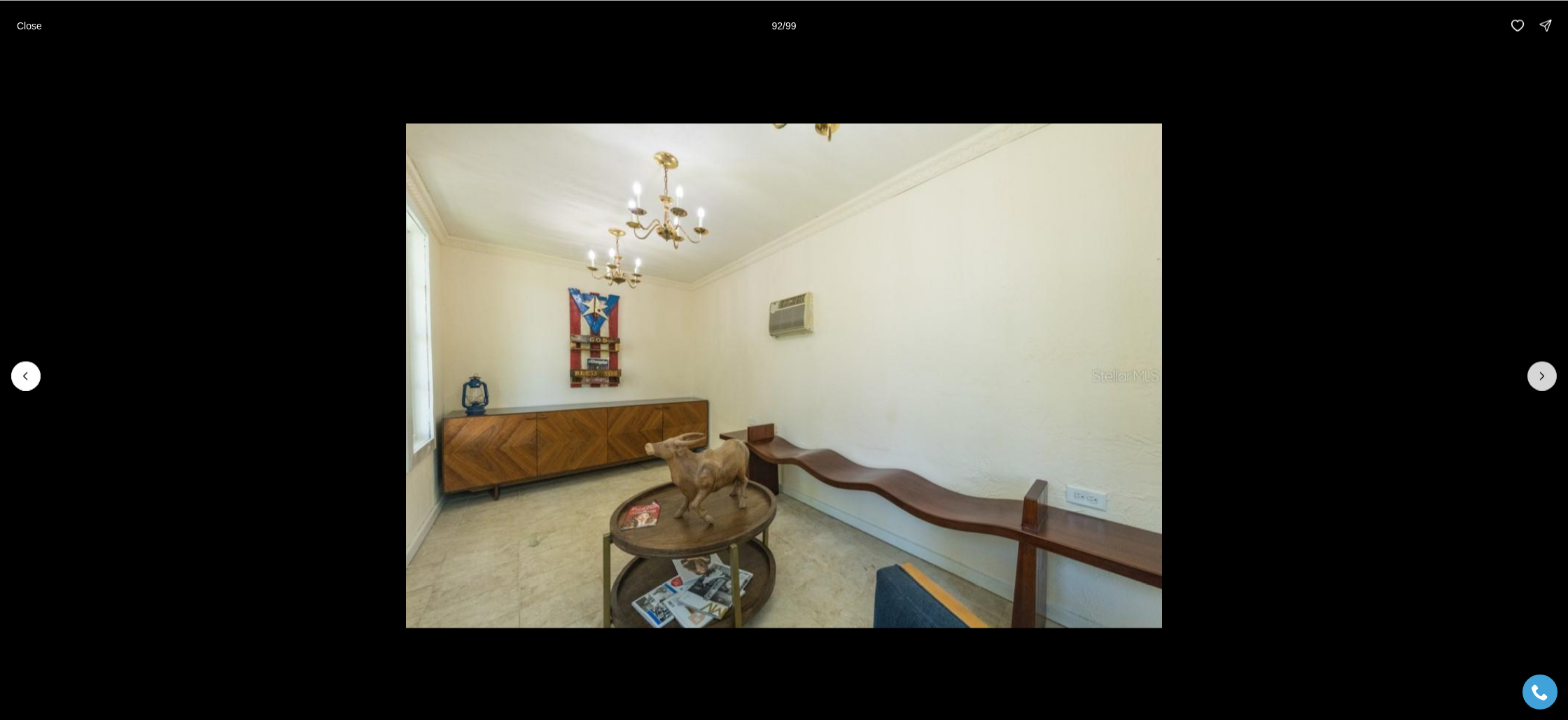
click at [1546, 375] on icon "Next slide" at bounding box center [1542, 375] width 14 height 14
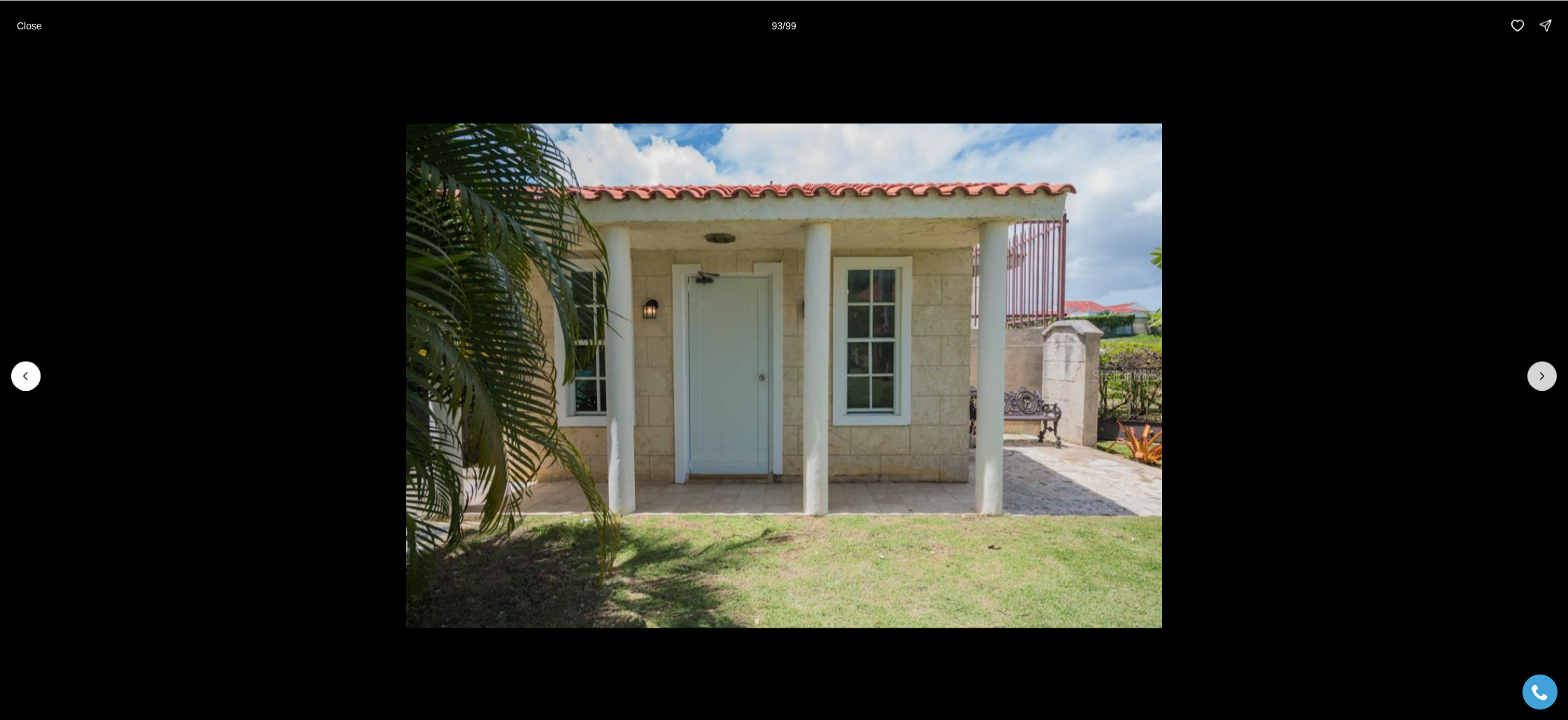
click at [1546, 375] on icon "Next slide" at bounding box center [1542, 375] width 14 height 14
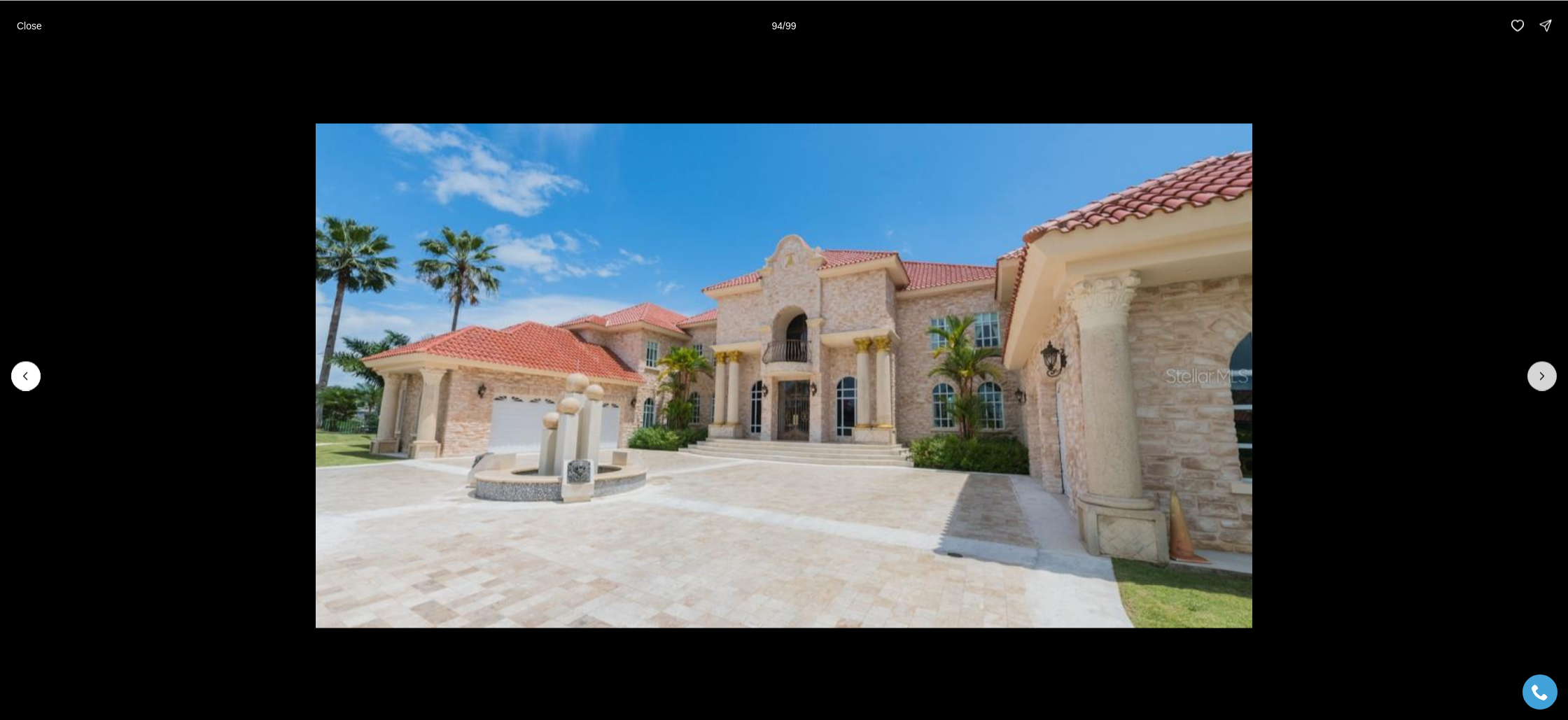
click at [1546, 375] on icon "Next slide" at bounding box center [1542, 375] width 14 height 14
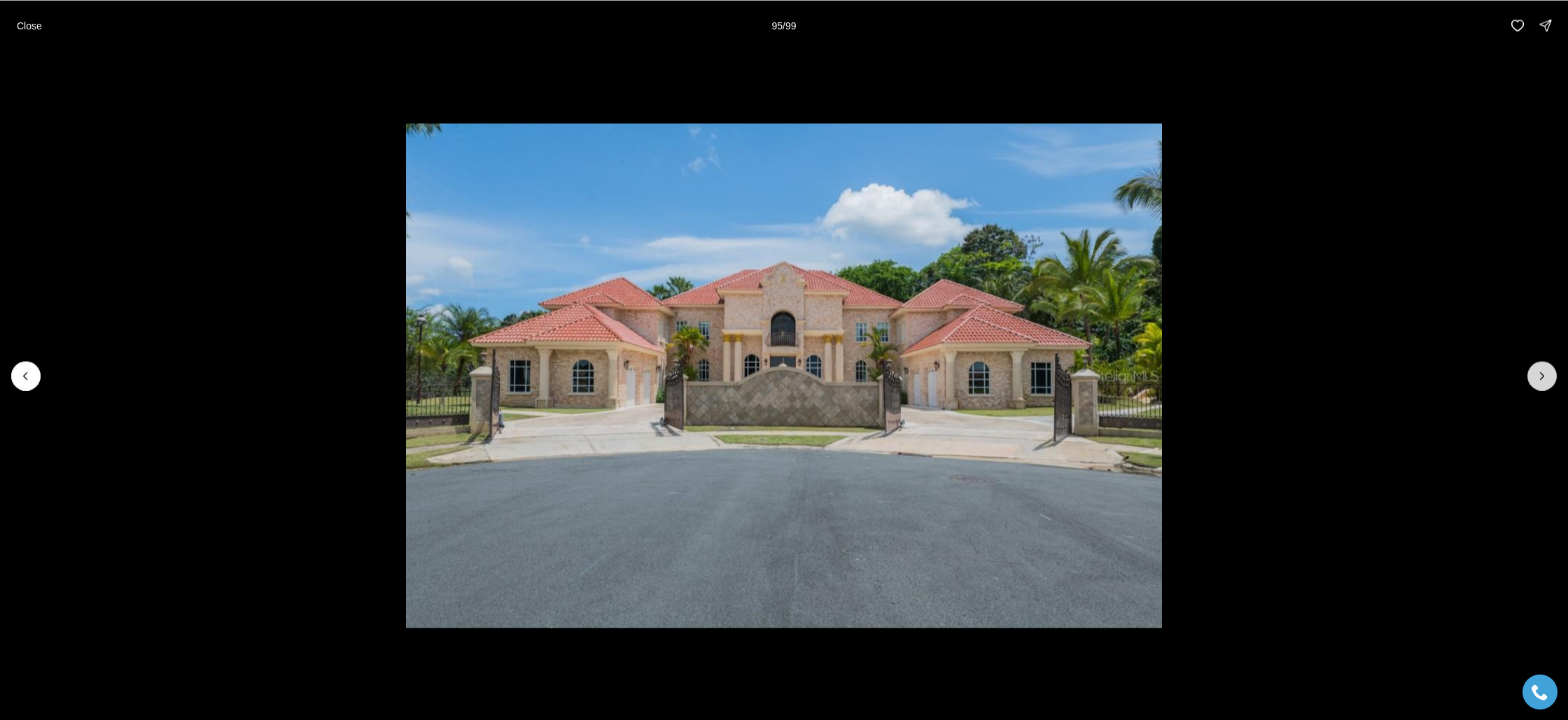
click at [1546, 375] on icon "Next slide" at bounding box center [1542, 375] width 14 height 14
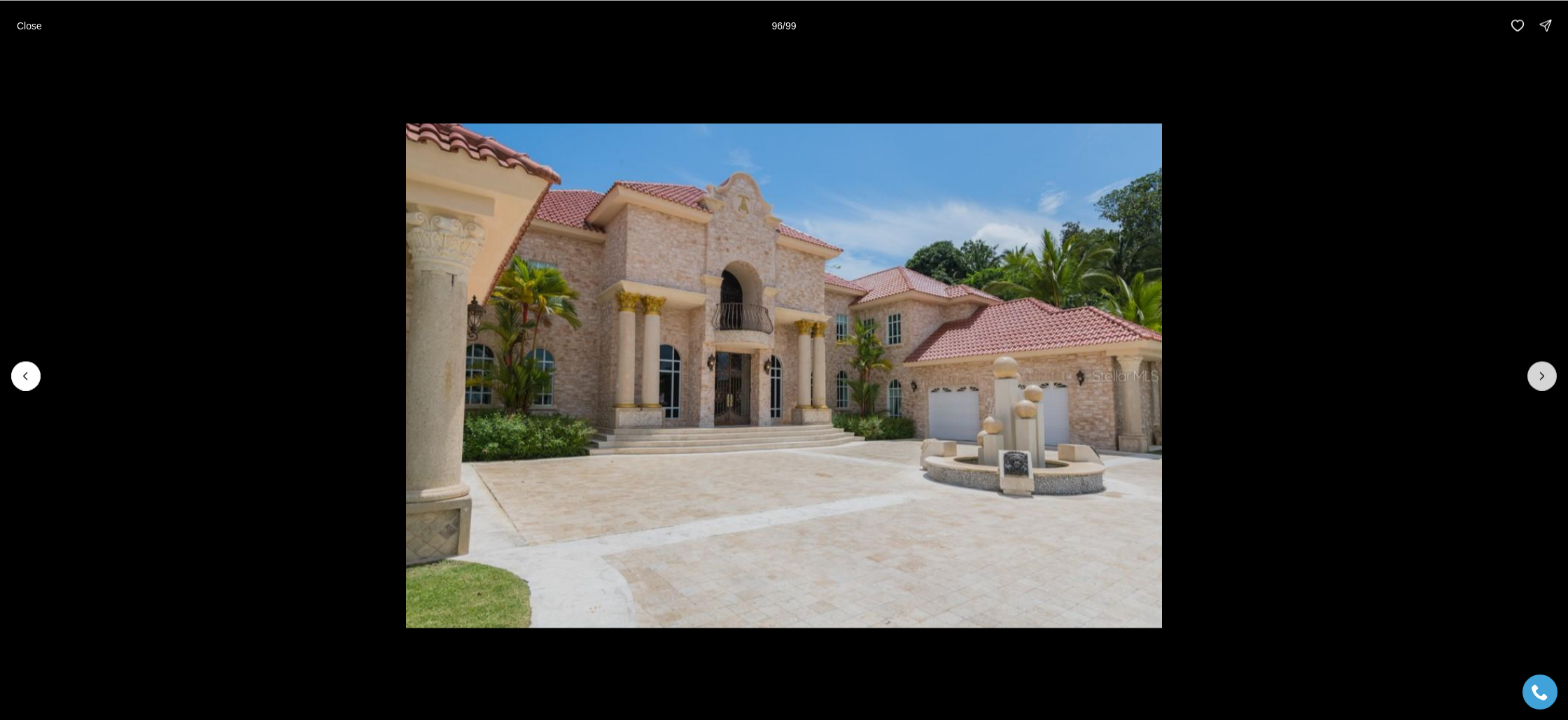
click at [1535, 375] on icon "Next slide" at bounding box center [1542, 375] width 14 height 14
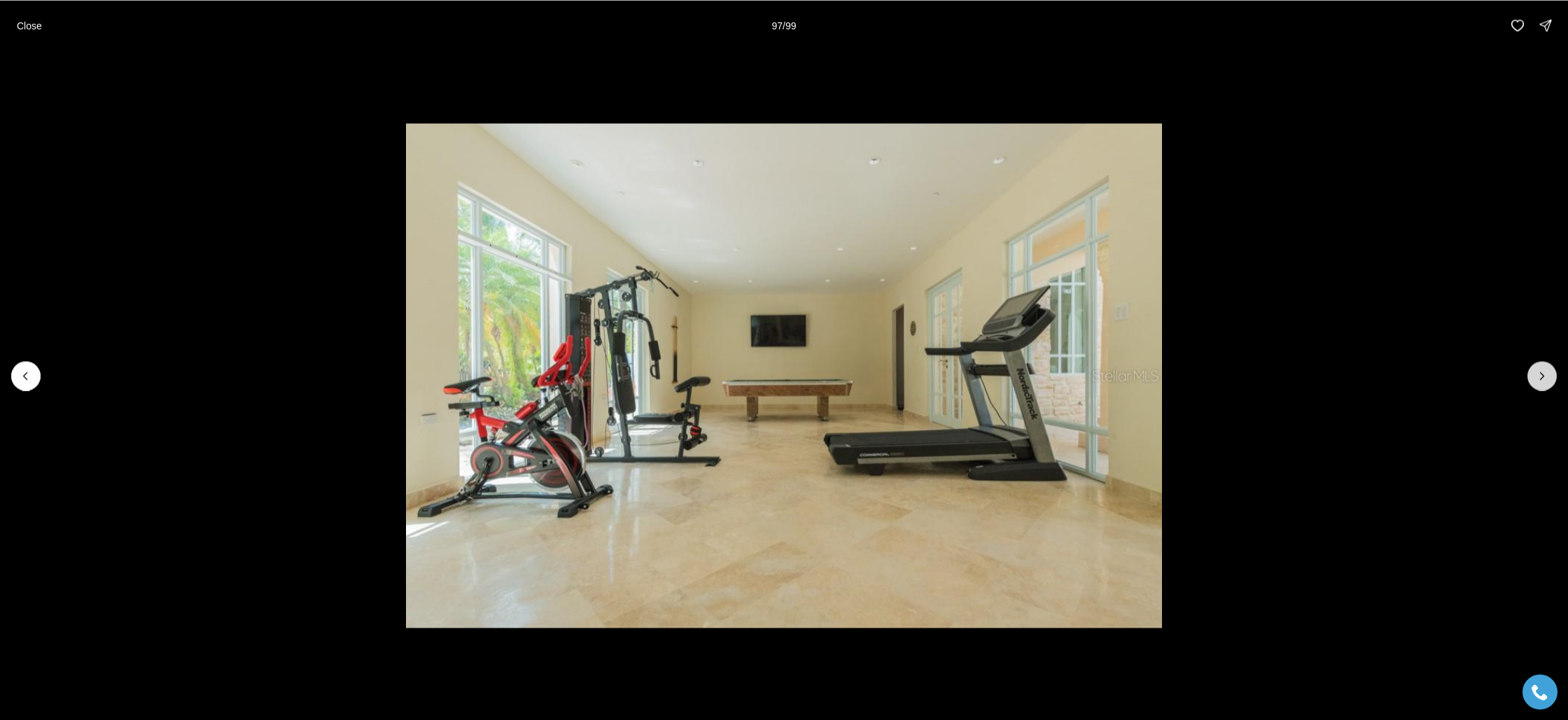
click at [1535, 375] on icon "Next slide" at bounding box center [1542, 375] width 14 height 14
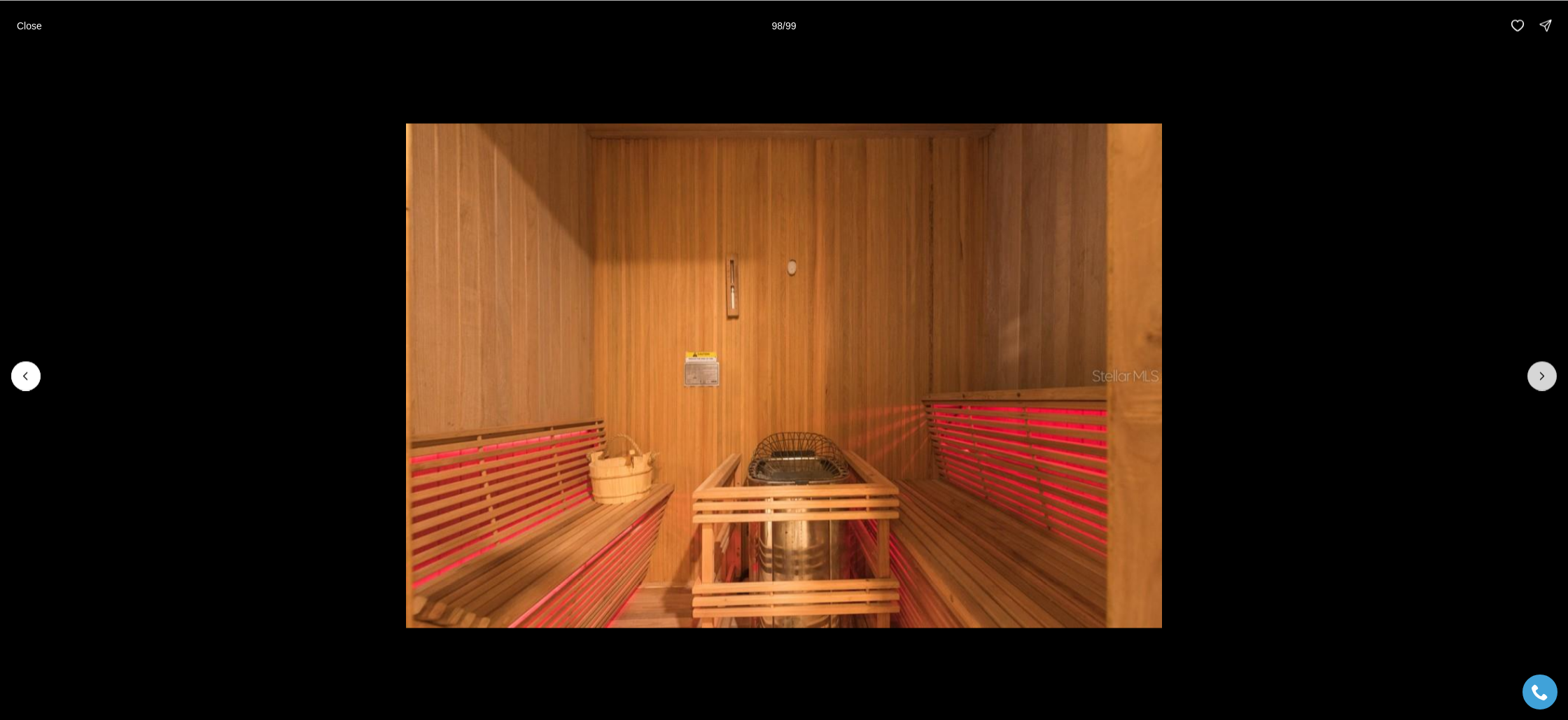
click at [1535, 375] on icon "Next slide" at bounding box center [1542, 375] width 14 height 14
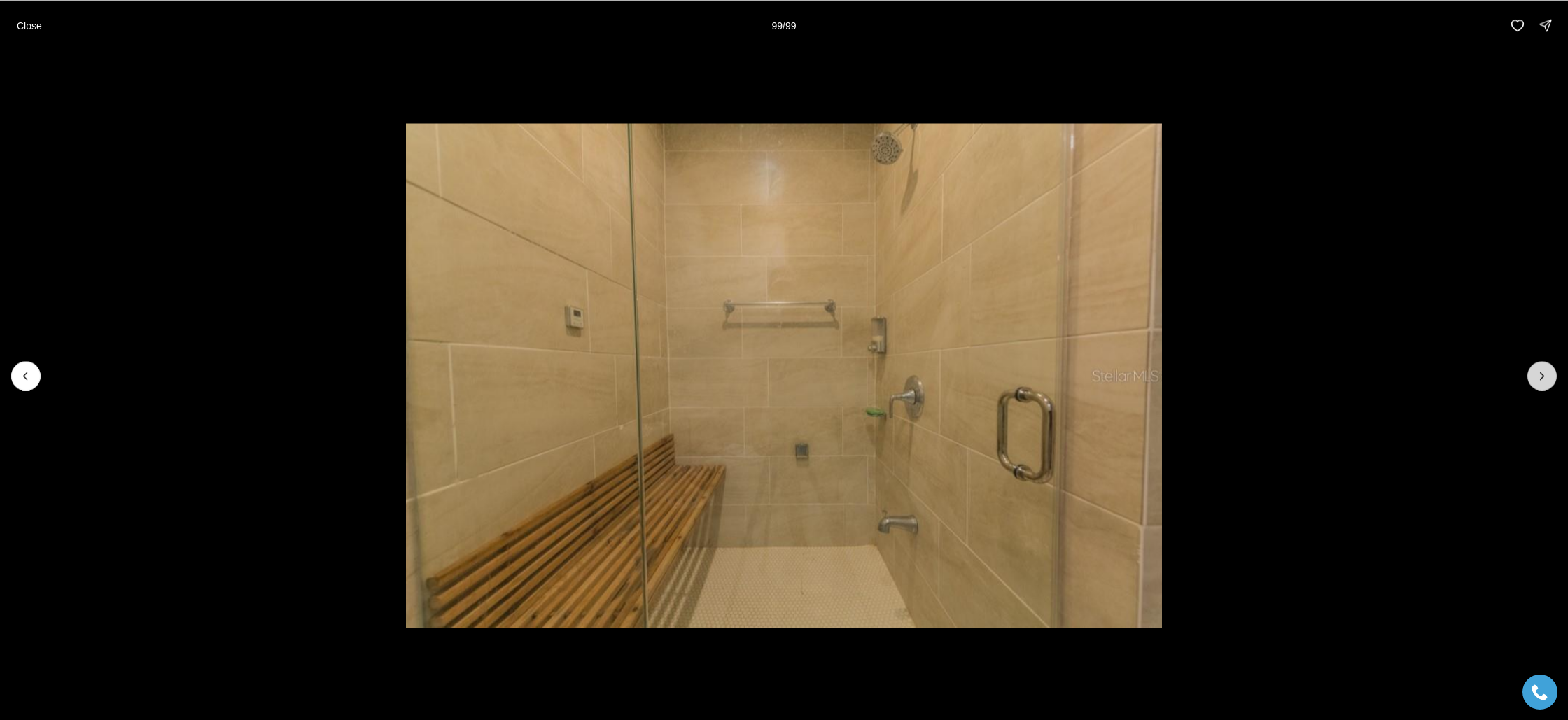
click at [1534, 375] on div at bounding box center [1541, 375] width 29 height 29
click at [28, 28] on p "Close" at bounding box center [30, 25] width 25 height 11
